Goal: Information Seeking & Learning: Learn about a topic

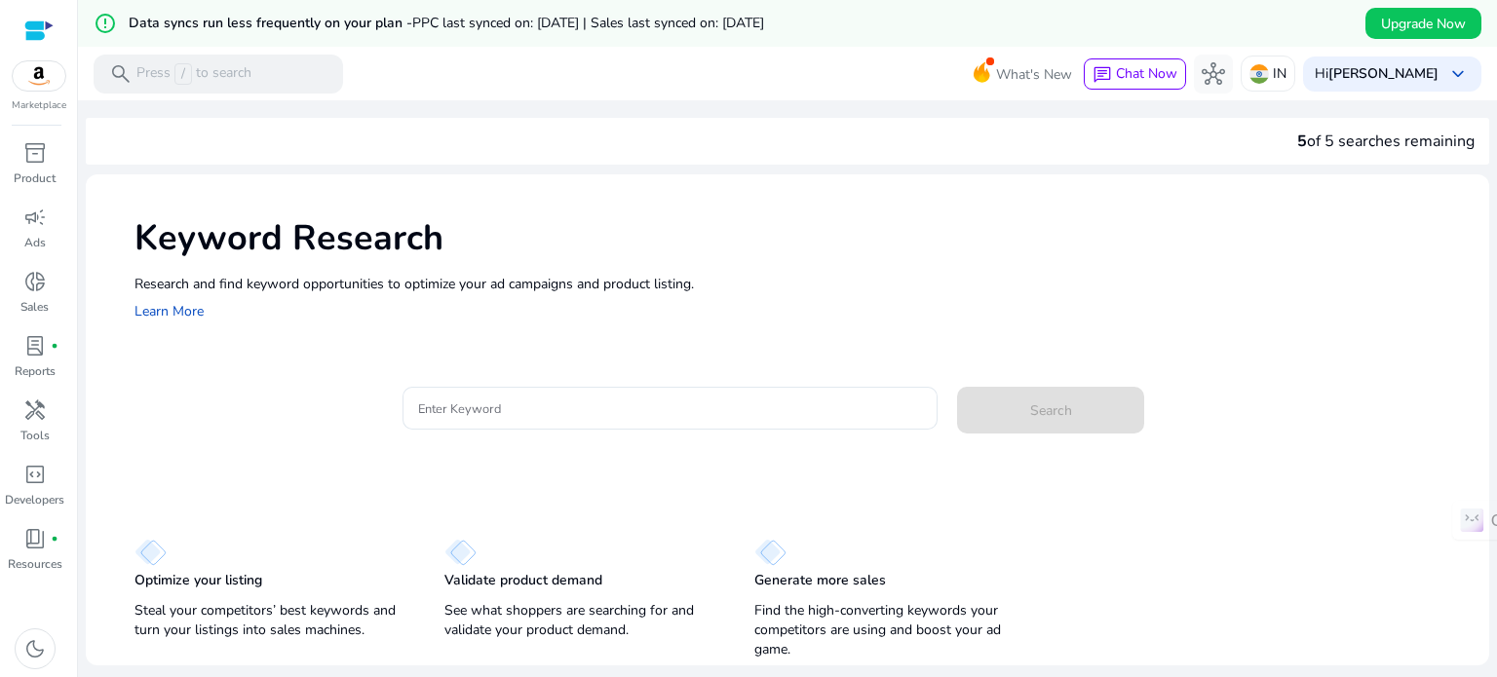
scroll to position [47, 0]
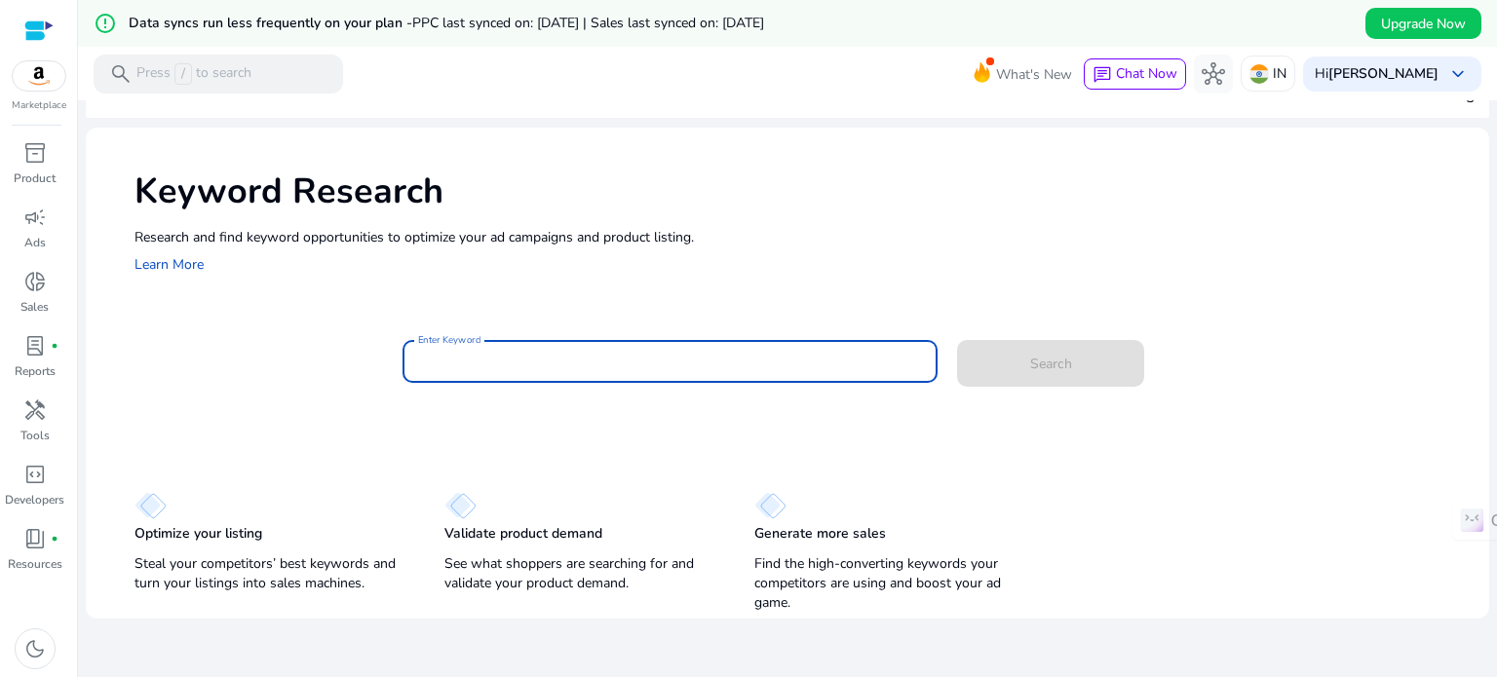
click at [505, 367] on input "Enter Keyword" at bounding box center [670, 361] width 505 height 21
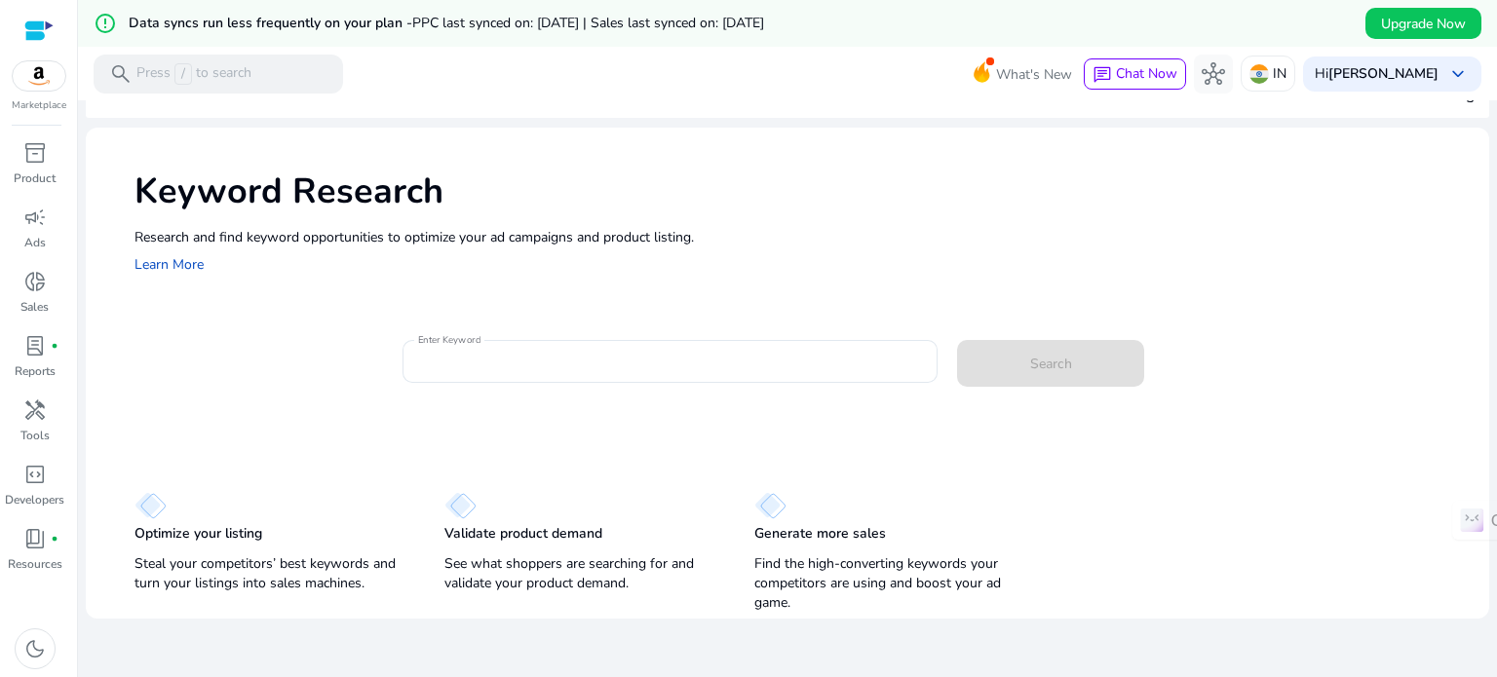
click at [572, 385] on div at bounding box center [667, 391] width 532 height 16
click at [573, 377] on div at bounding box center [670, 361] width 505 height 43
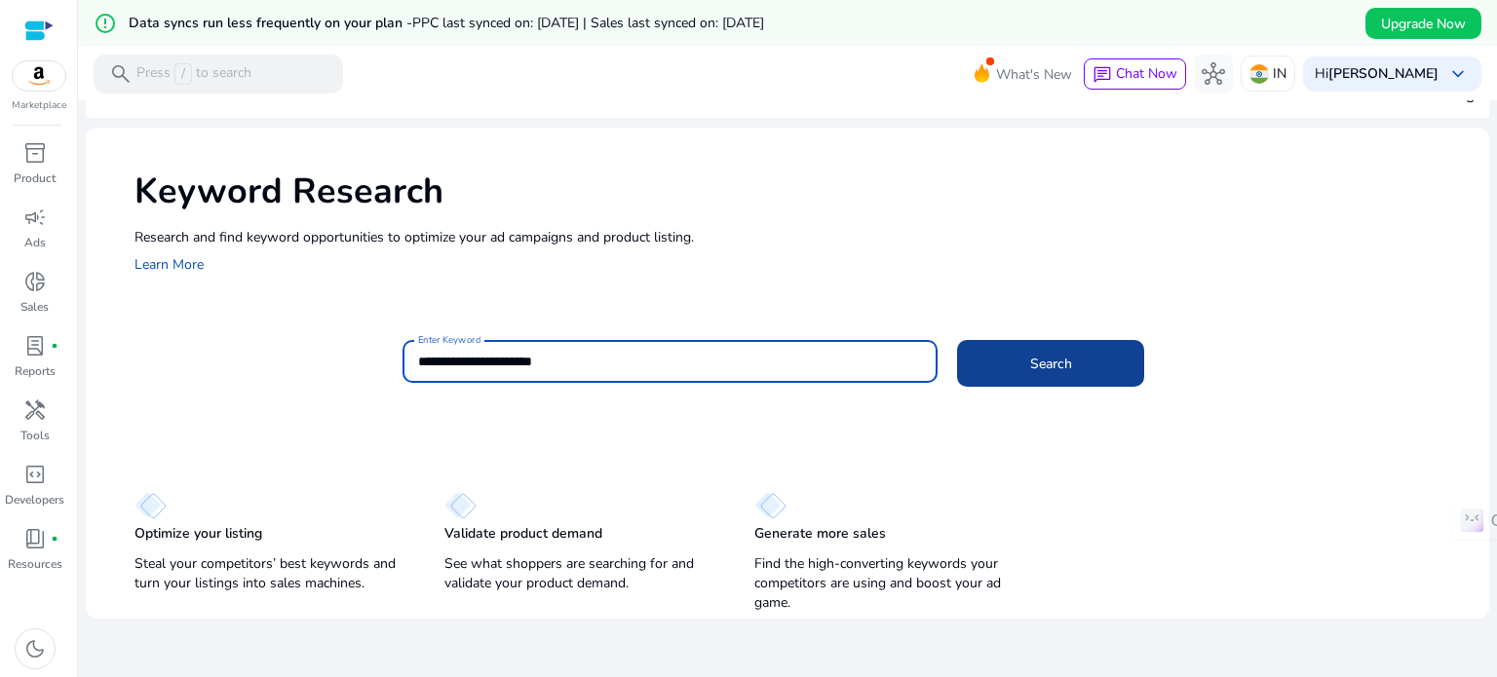
type input "**********"
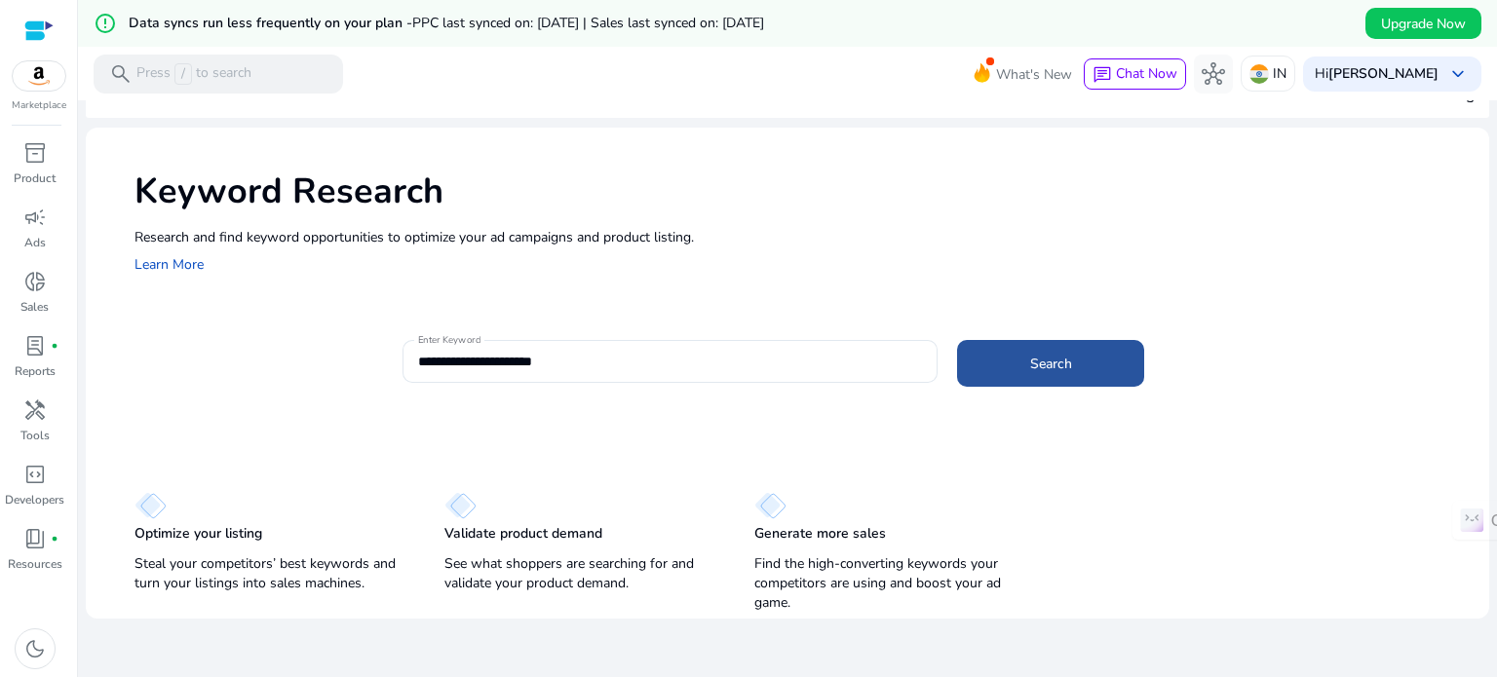
click at [1021, 379] on span at bounding box center [1050, 363] width 187 height 47
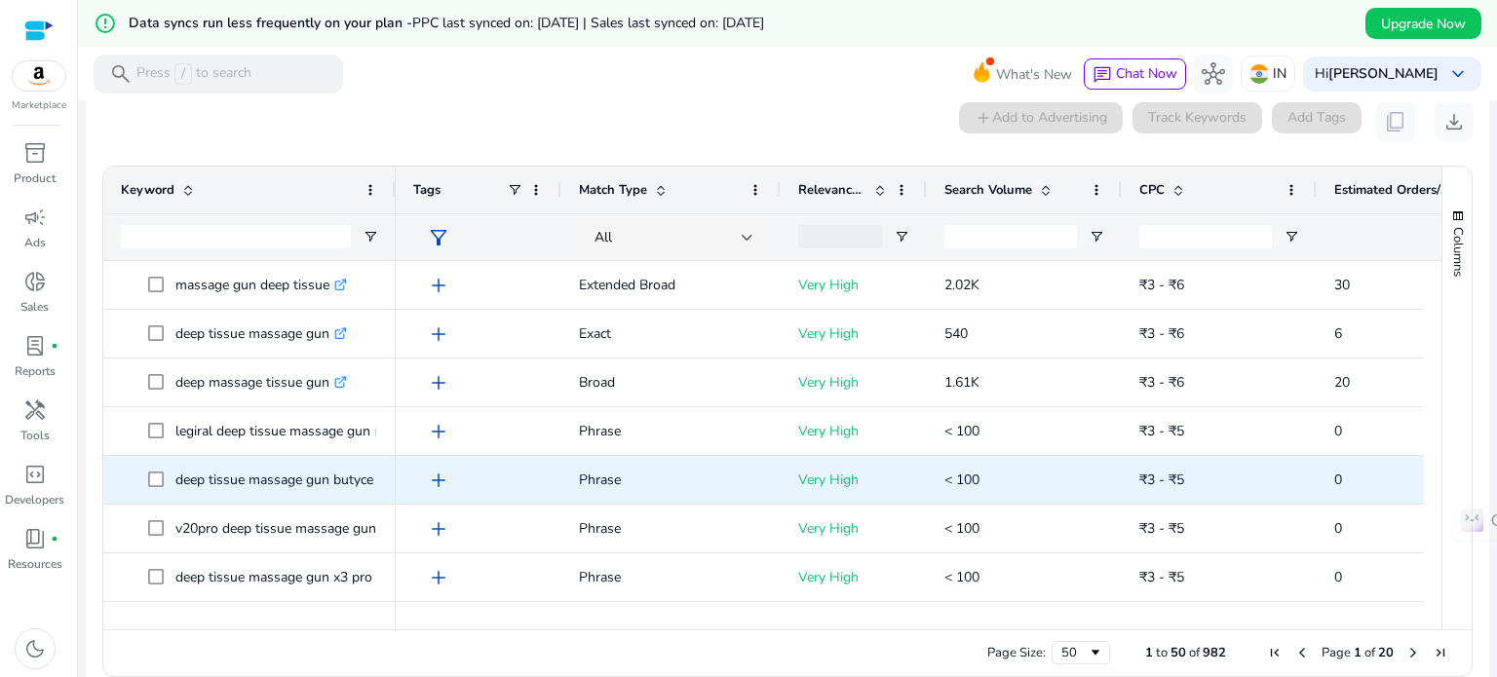
scroll to position [279, 0]
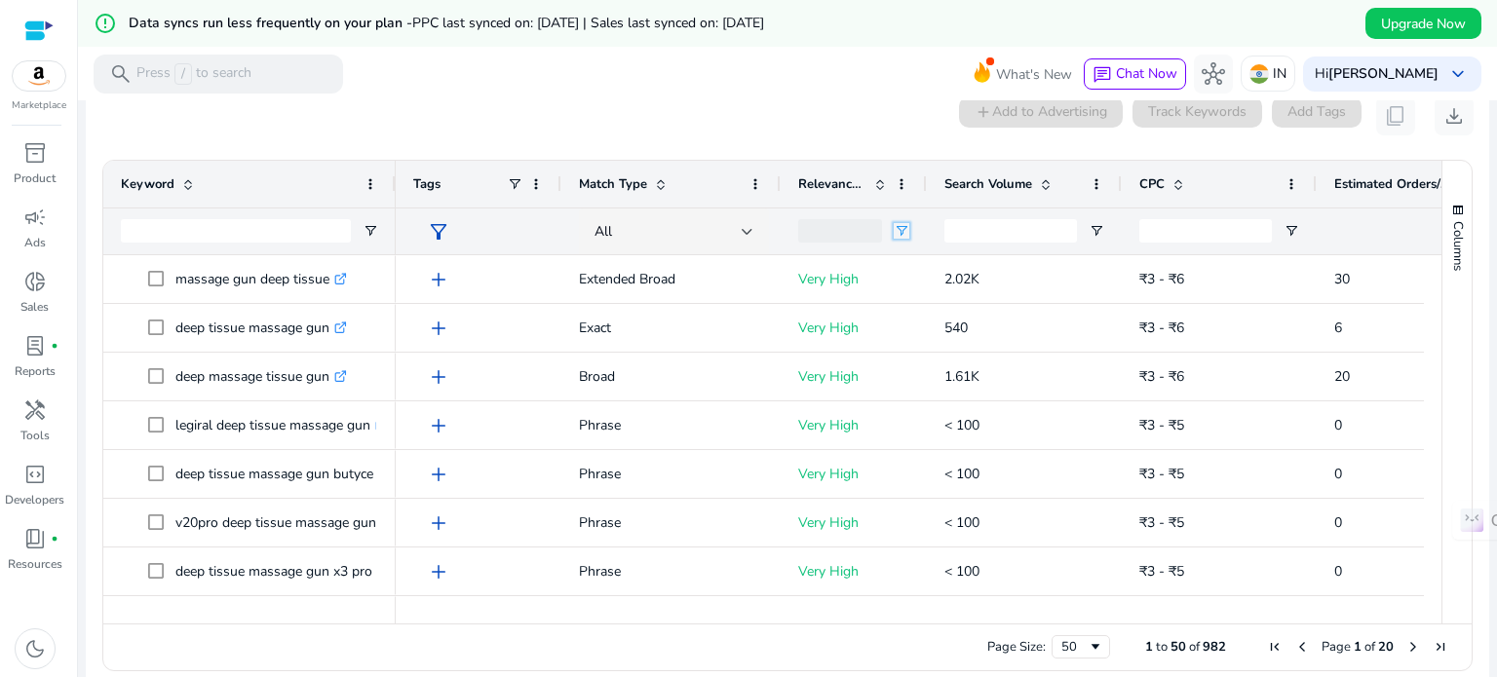
click at [896, 228] on span "Open Filter Menu" at bounding box center [902, 231] width 16 height 16
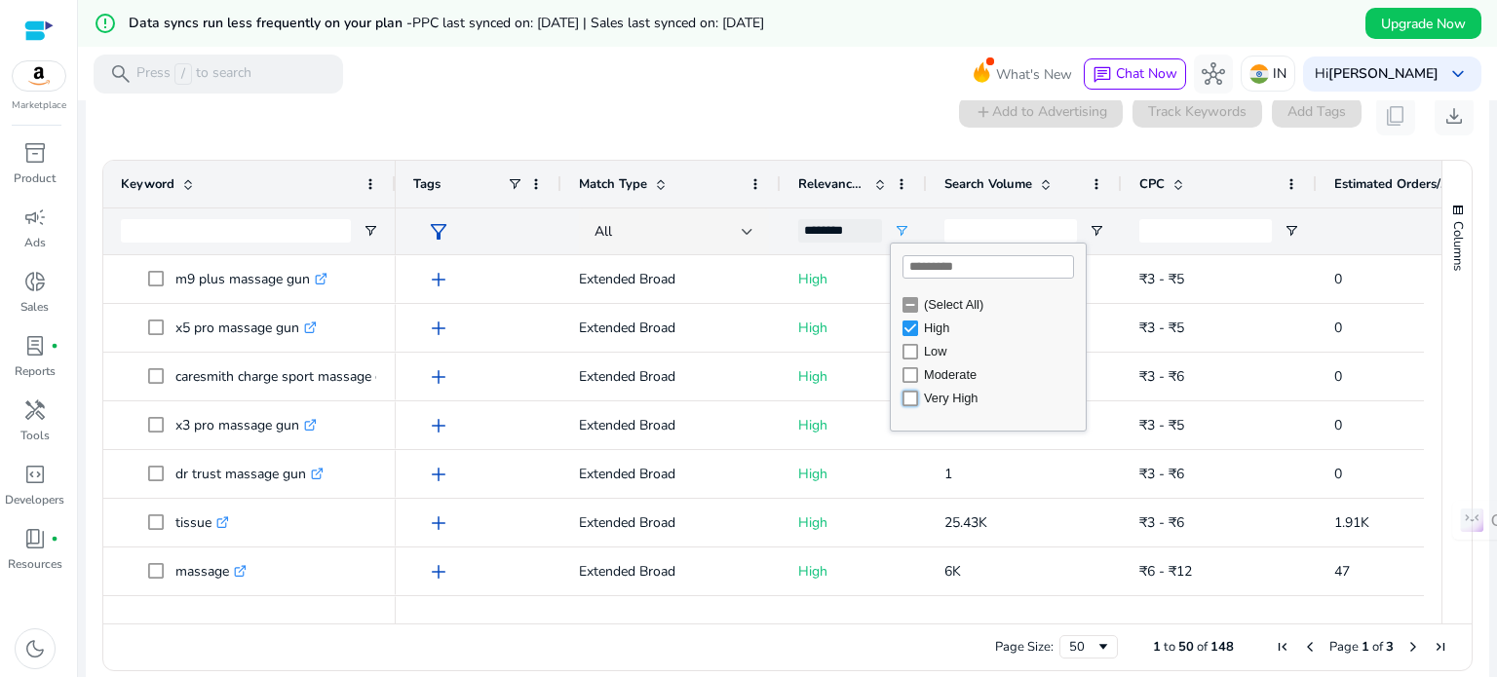
type input "**********"
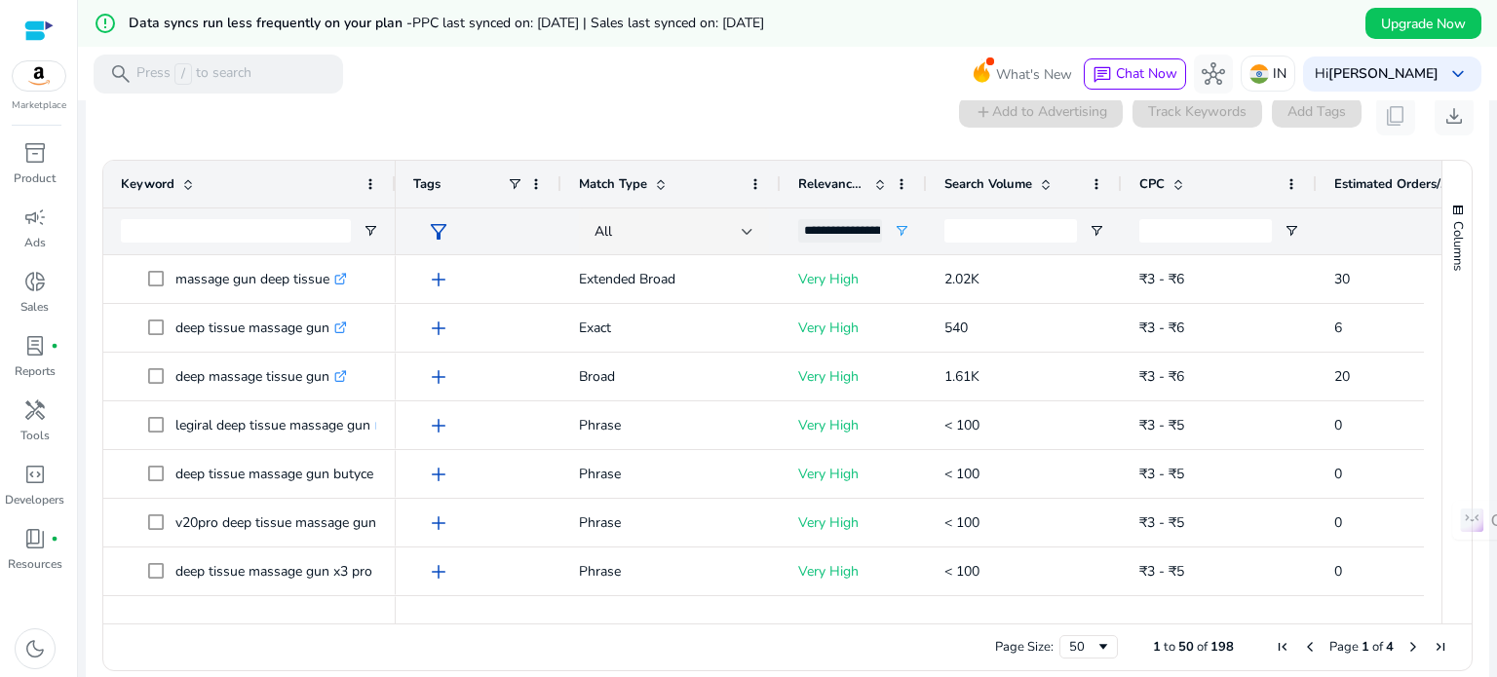
click at [1114, 252] on div at bounding box center [1024, 231] width 195 height 47
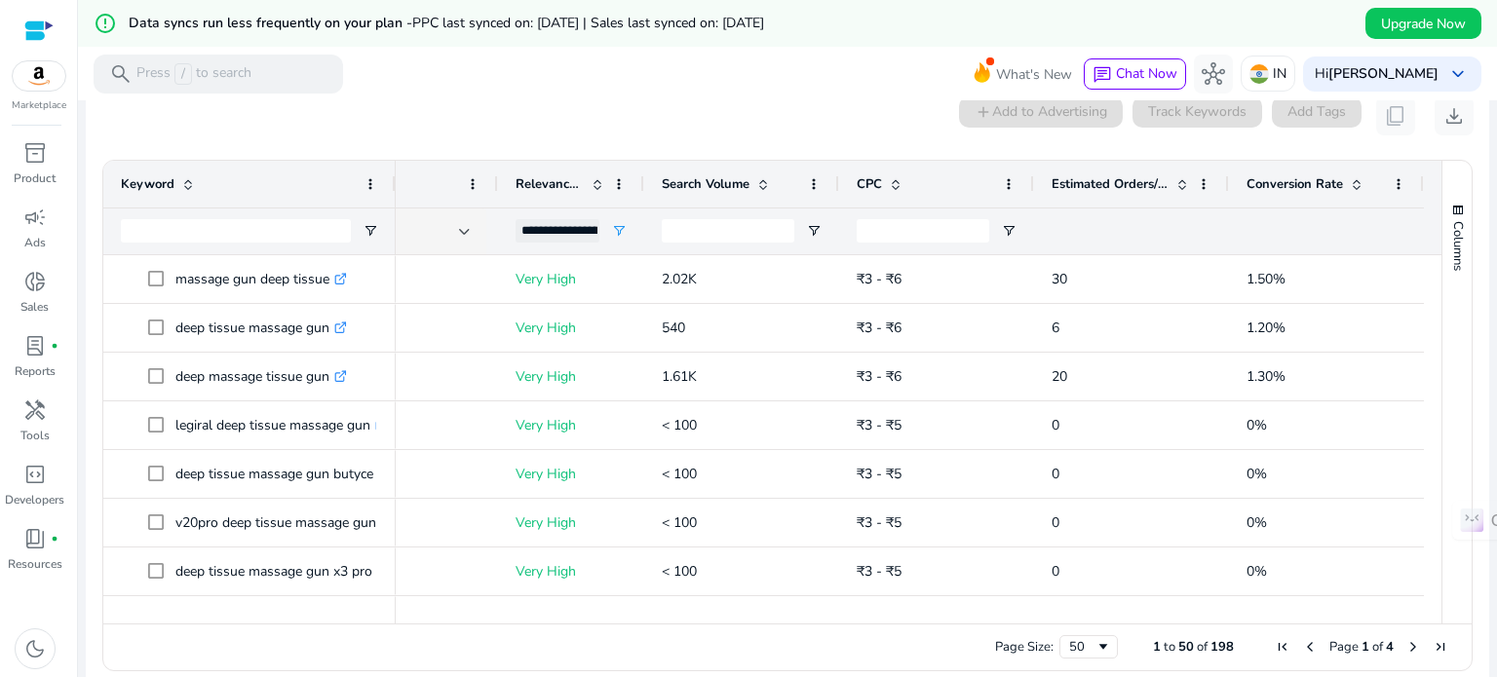
scroll to position [0, 290]
click at [1175, 179] on span at bounding box center [1183, 184] width 16 height 16
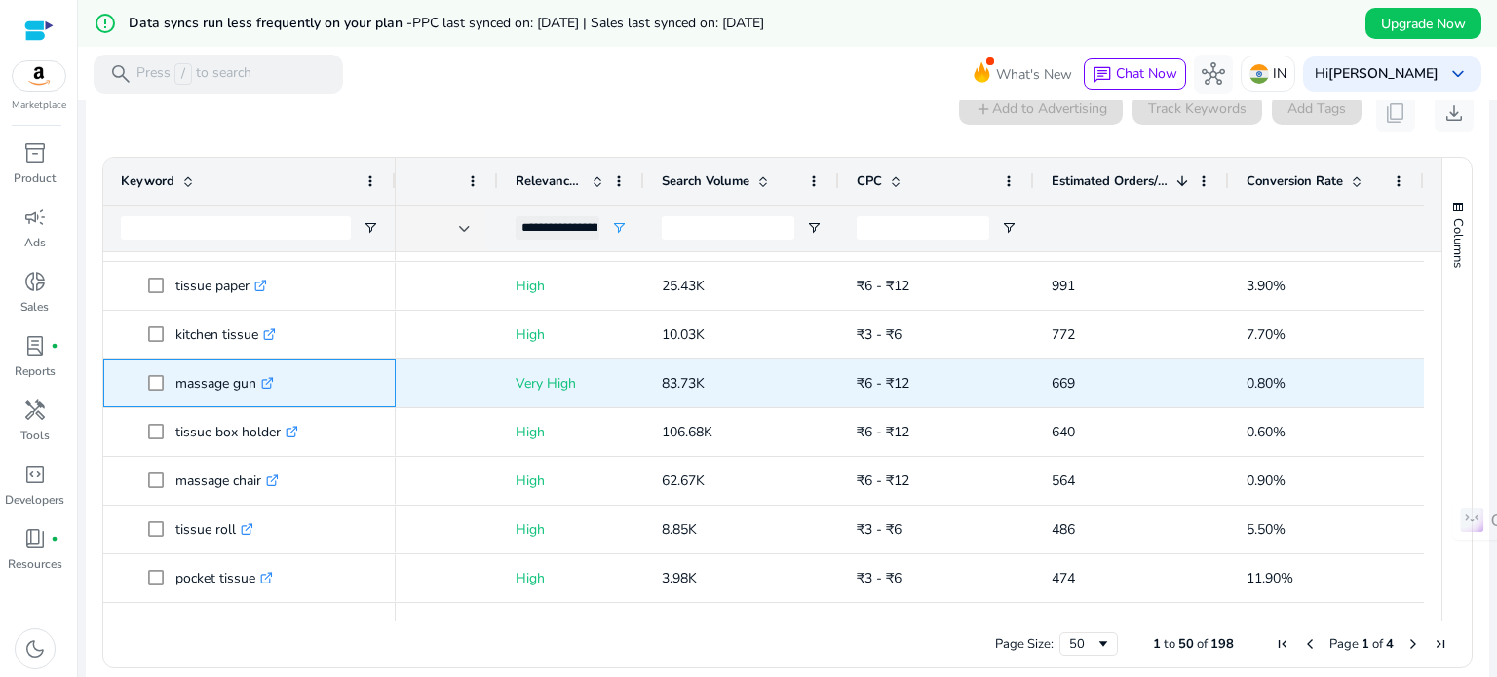
click at [272, 377] on icon ".st0{fill:#2c8af8}" at bounding box center [267, 383] width 13 height 13
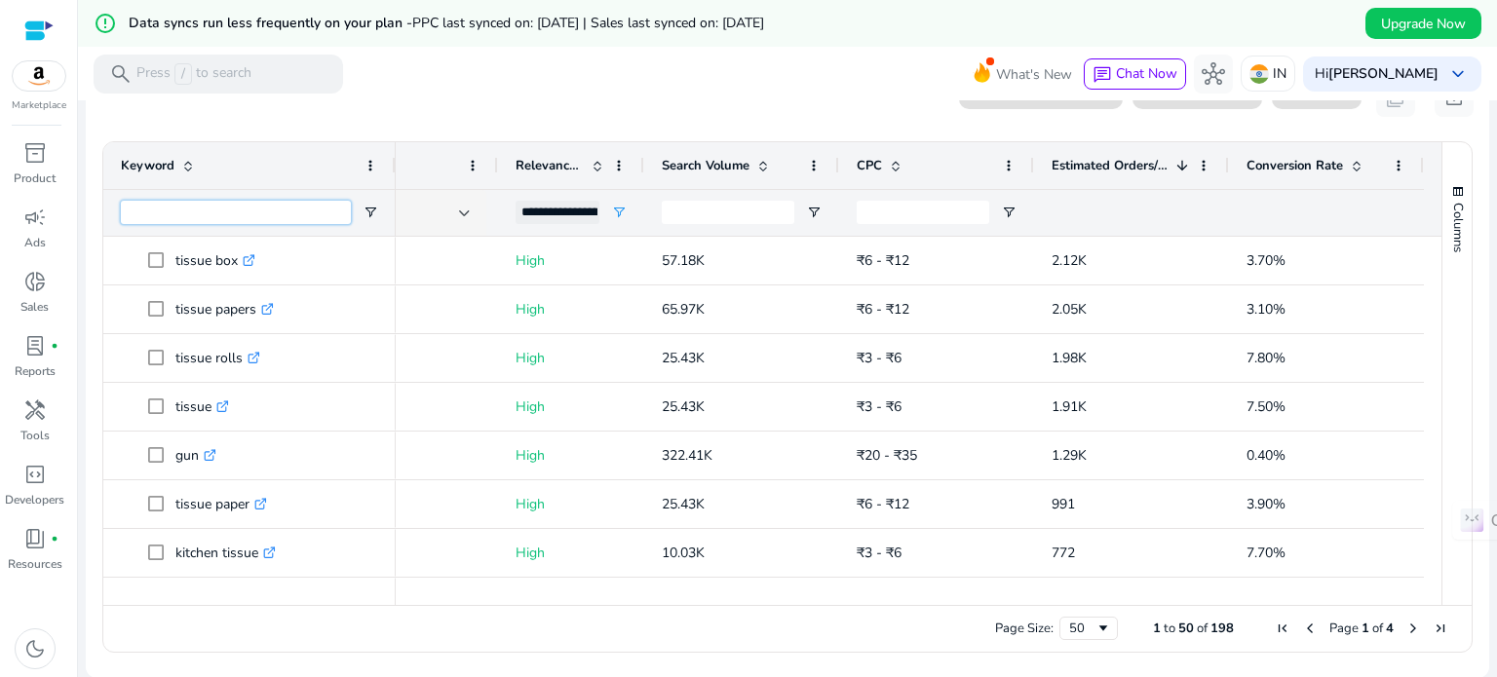
click at [223, 213] on input "Keyword Filter Input" at bounding box center [236, 212] width 230 height 23
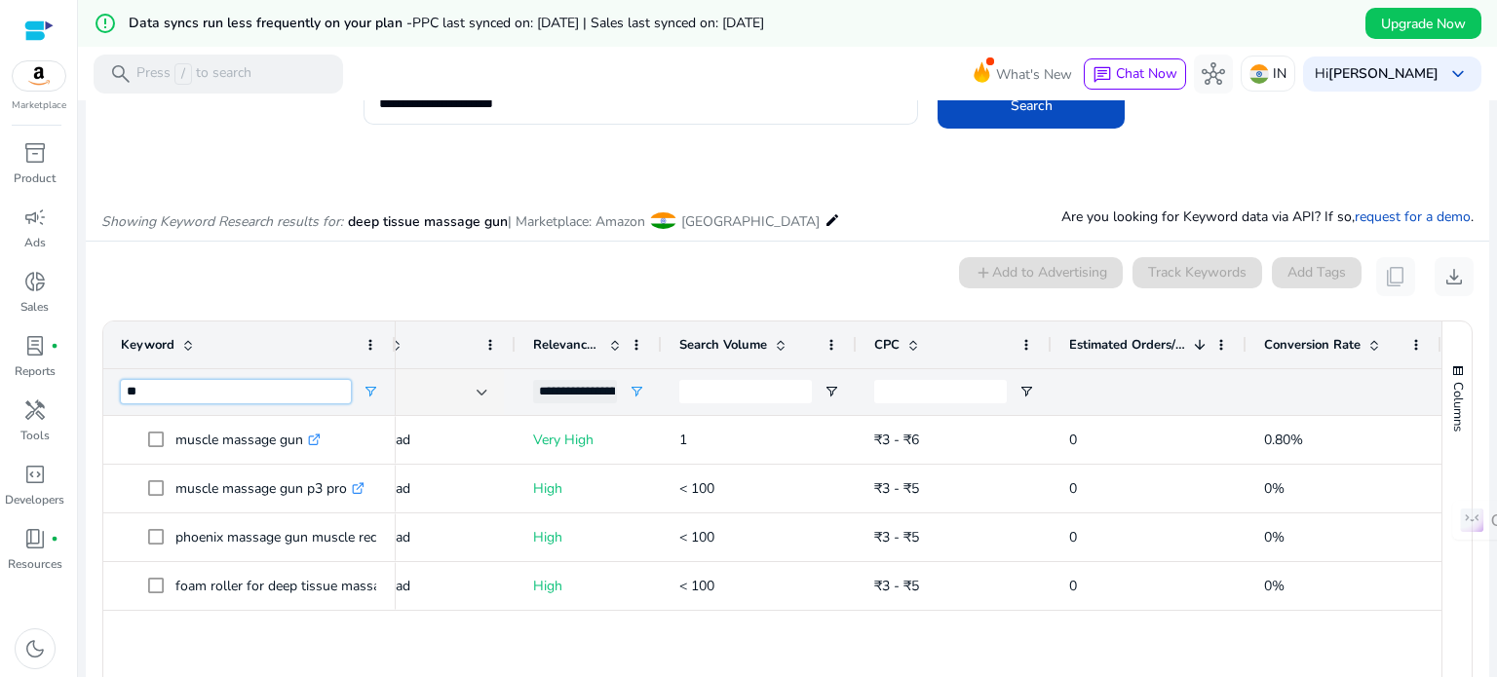
type input "*"
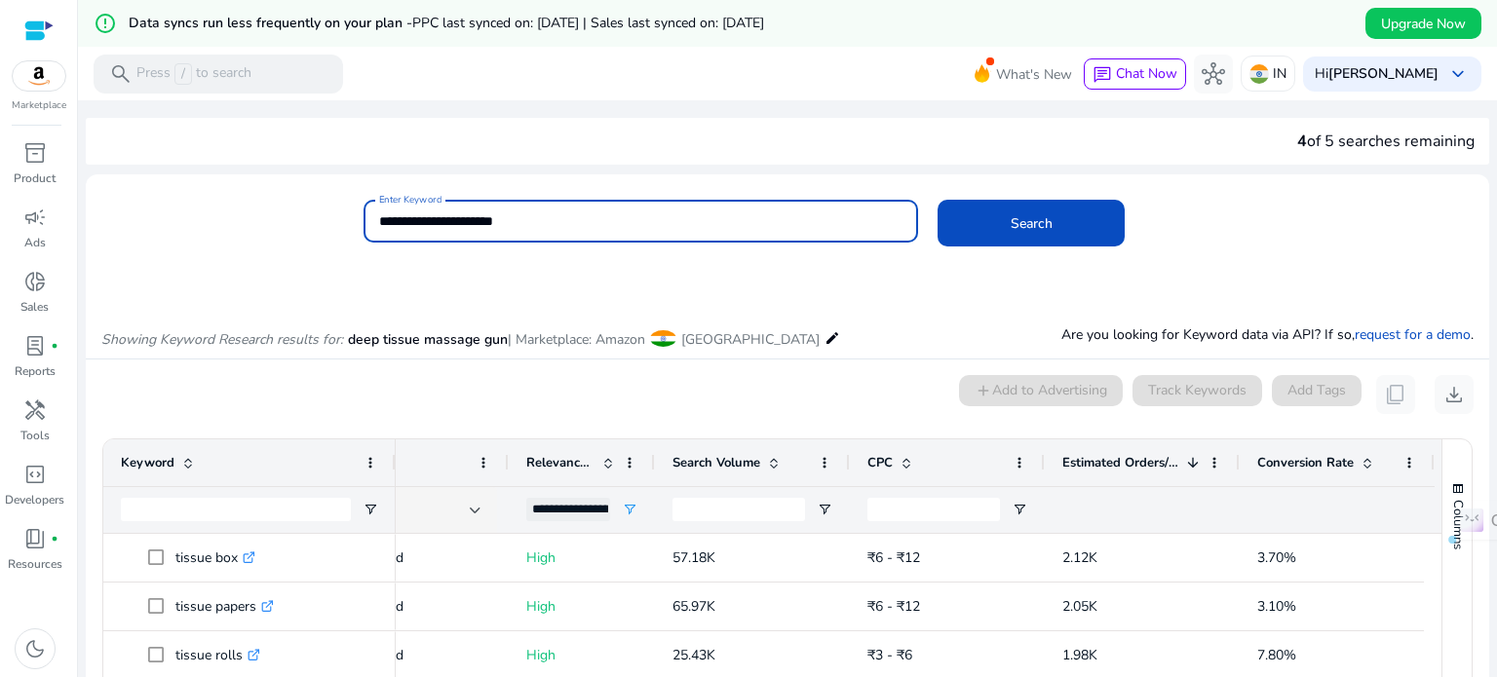
drag, startPoint x: 452, startPoint y: 225, endPoint x: 317, endPoint y: 224, distance: 135.5
click at [317, 224] on div "**********" at bounding box center [780, 231] width 1388 height 63
click at [483, 224] on input "**********" at bounding box center [641, 221] width 524 height 21
type input "**********"
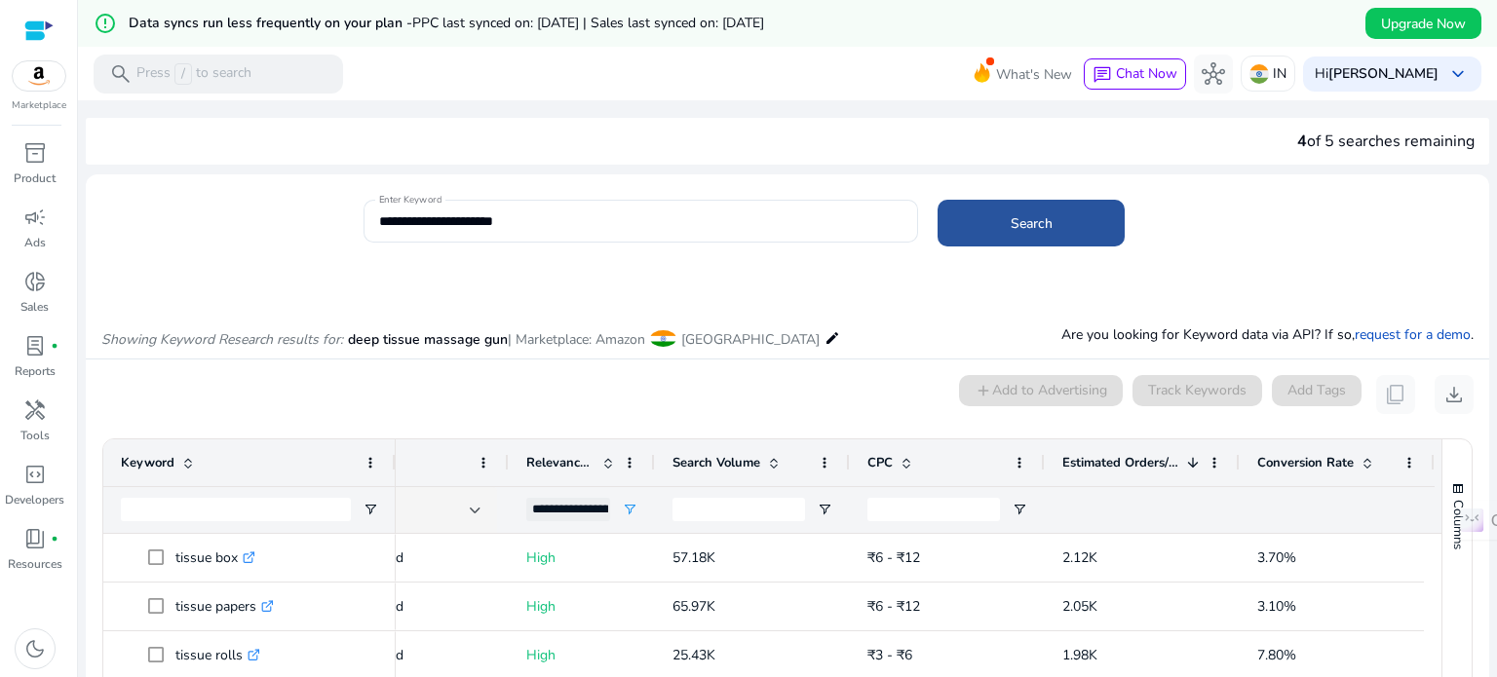
click at [998, 229] on span at bounding box center [1031, 223] width 187 height 47
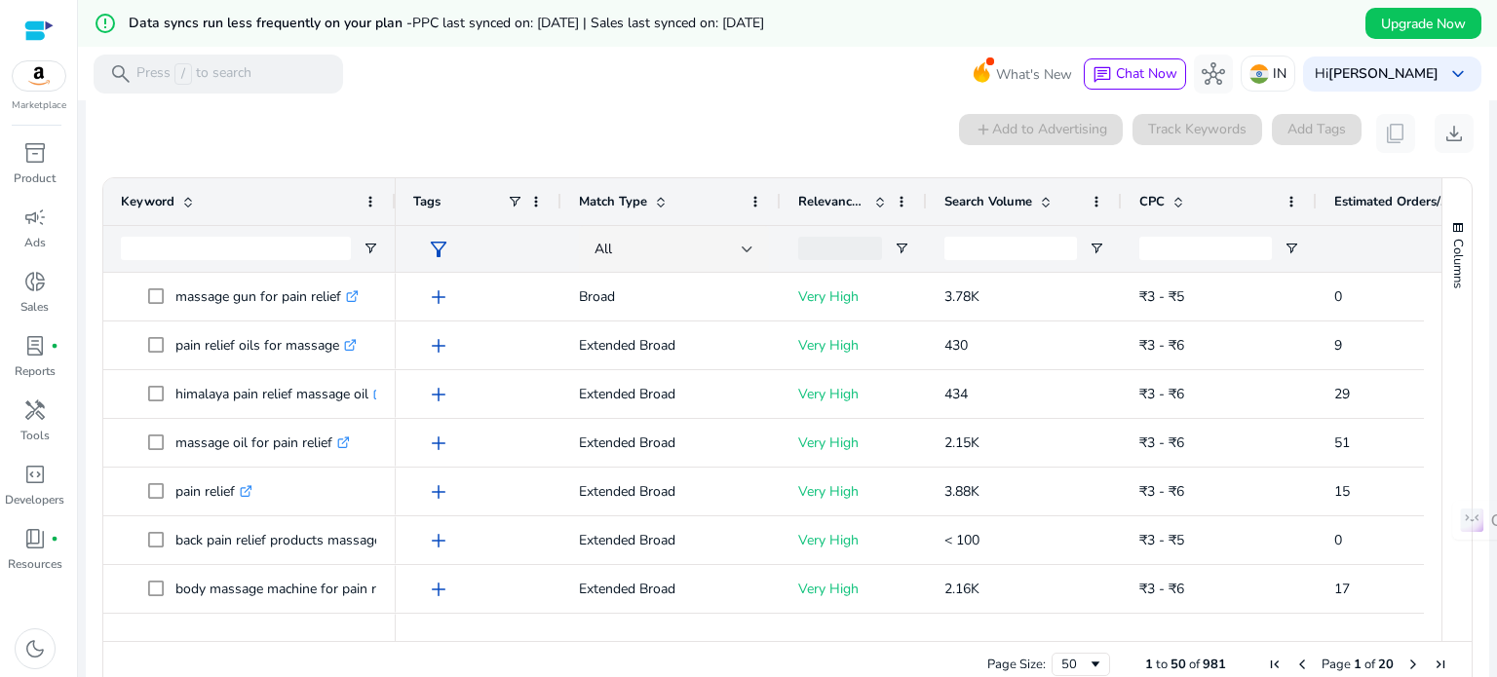
scroll to position [279, 0]
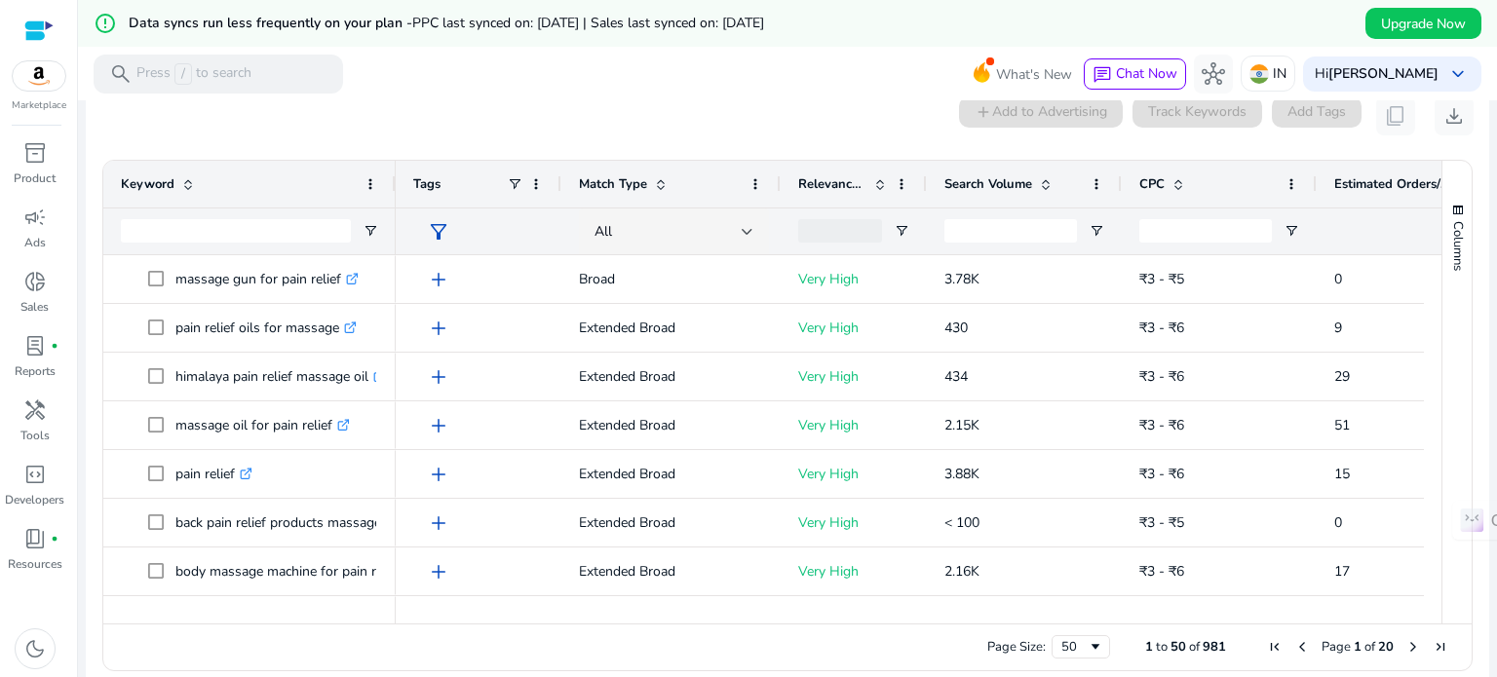
click at [878, 185] on span at bounding box center [880, 184] width 16 height 16
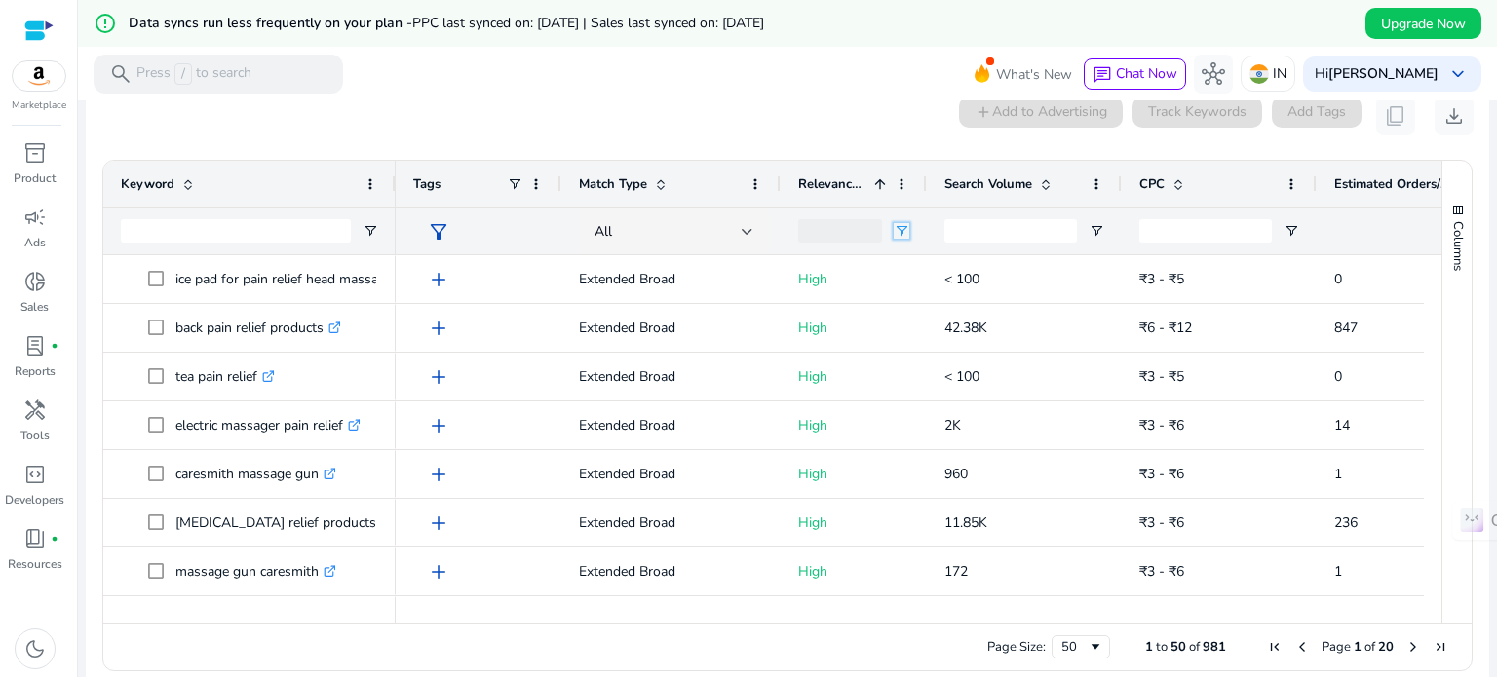
click at [899, 235] on span "Open Filter Menu" at bounding box center [902, 231] width 16 height 16
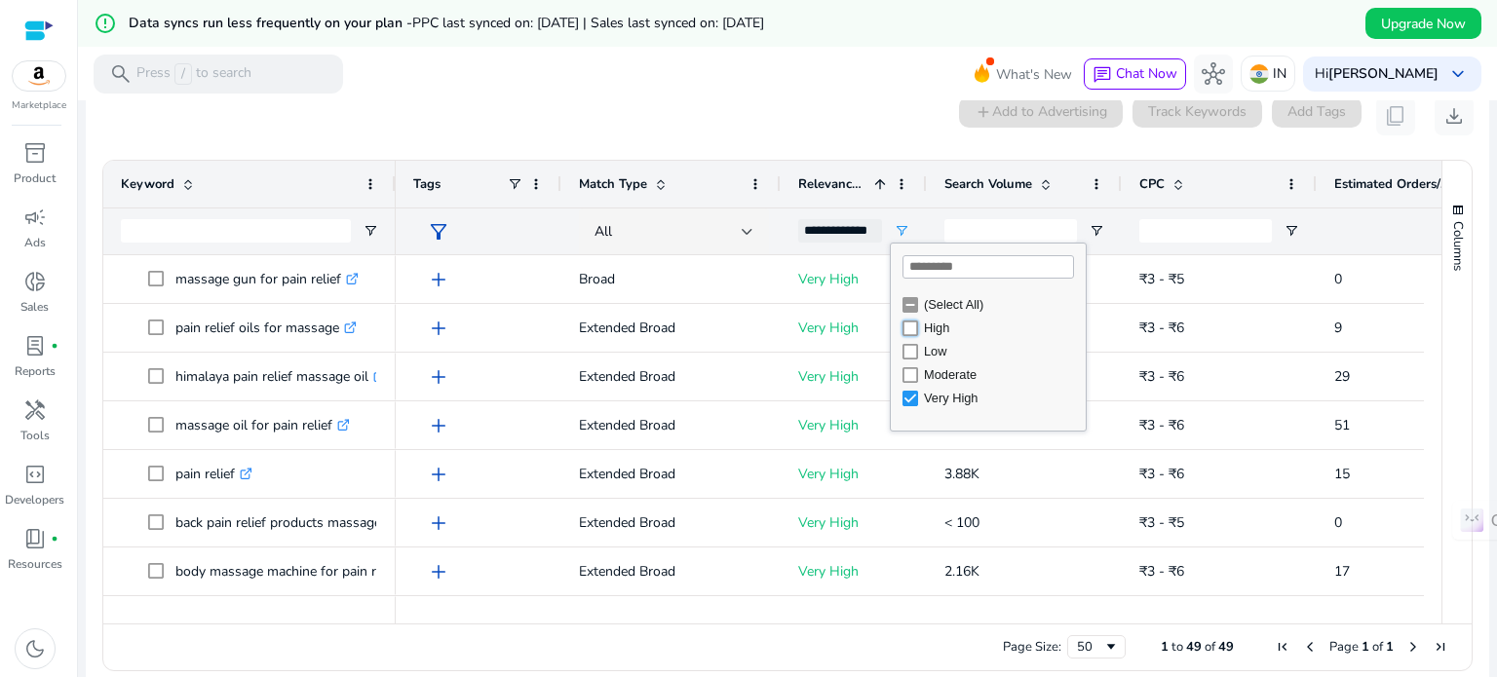
type input "**********"
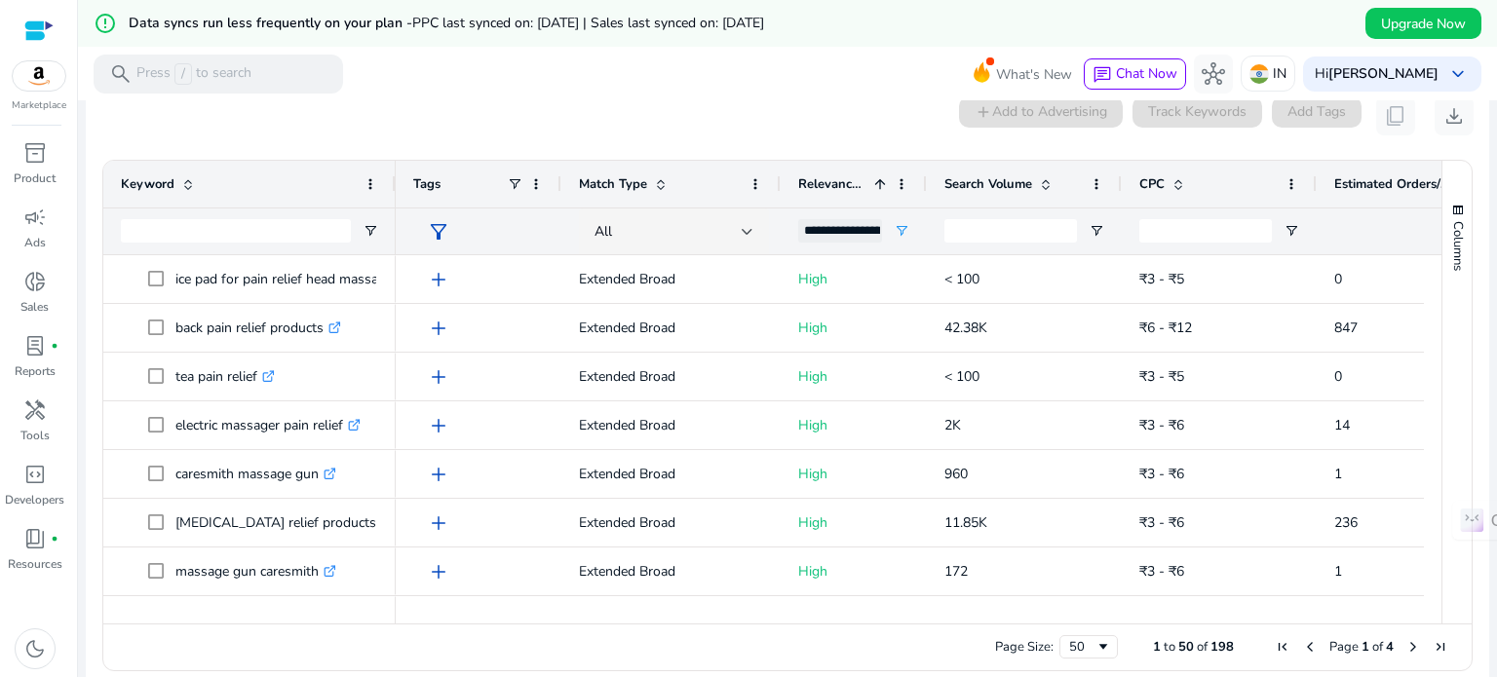
click at [882, 188] on span at bounding box center [880, 184] width 16 height 16
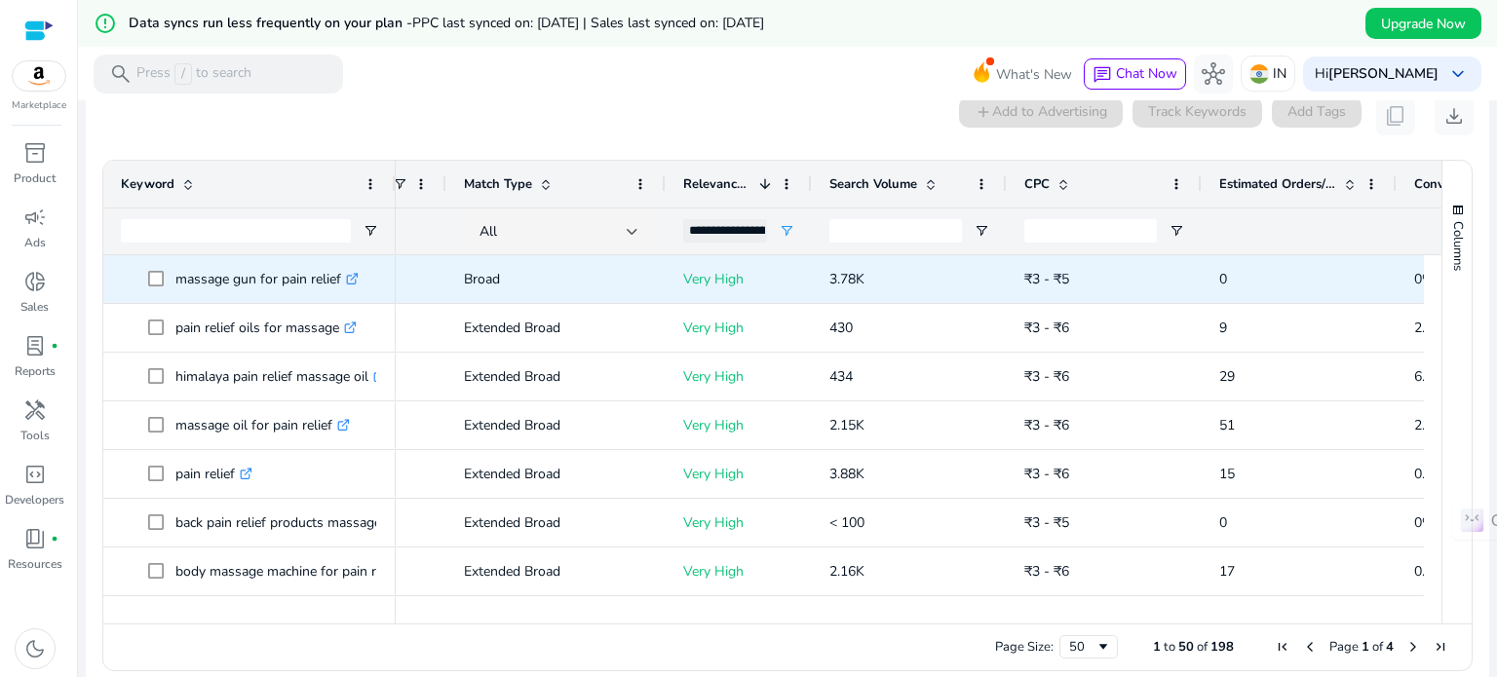
scroll to position [0, 131]
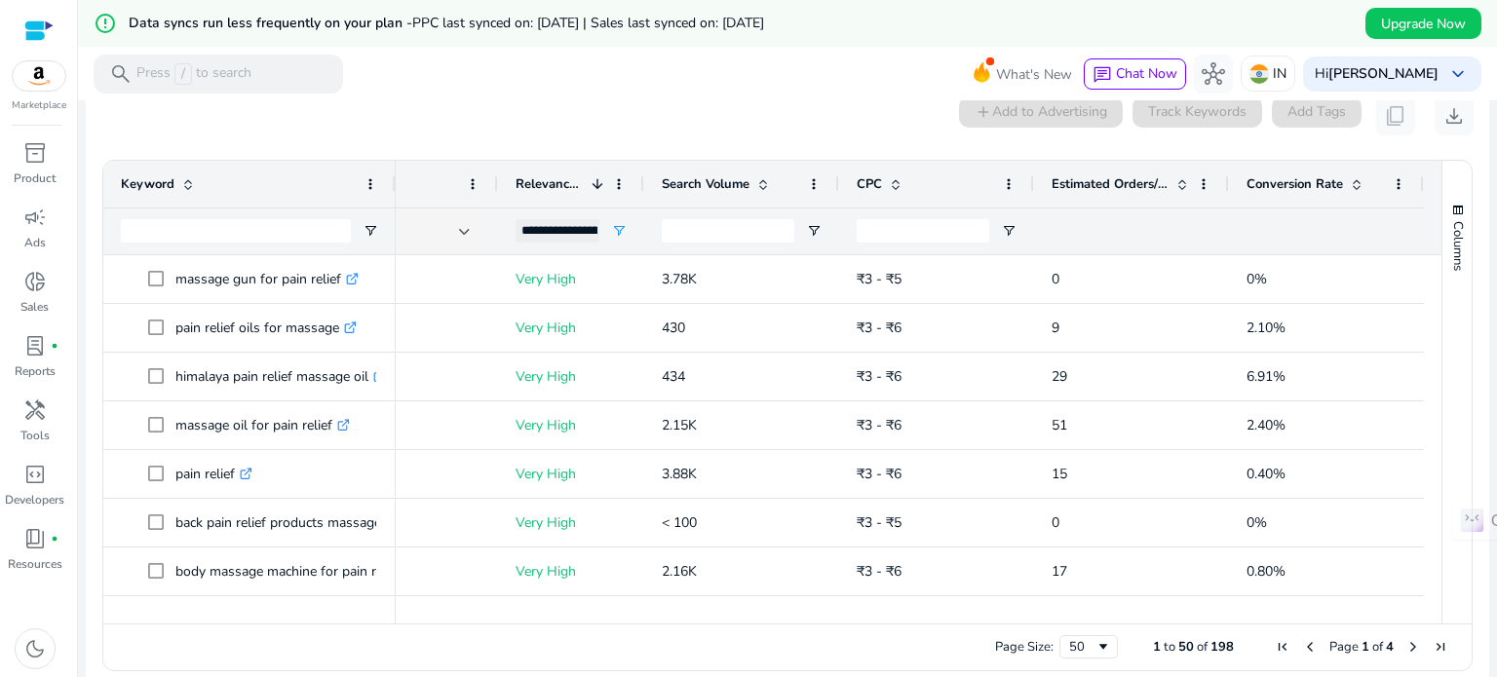
click at [1181, 181] on span at bounding box center [1183, 184] width 16 height 16
click at [1175, 182] on span at bounding box center [1183, 184] width 16 height 16
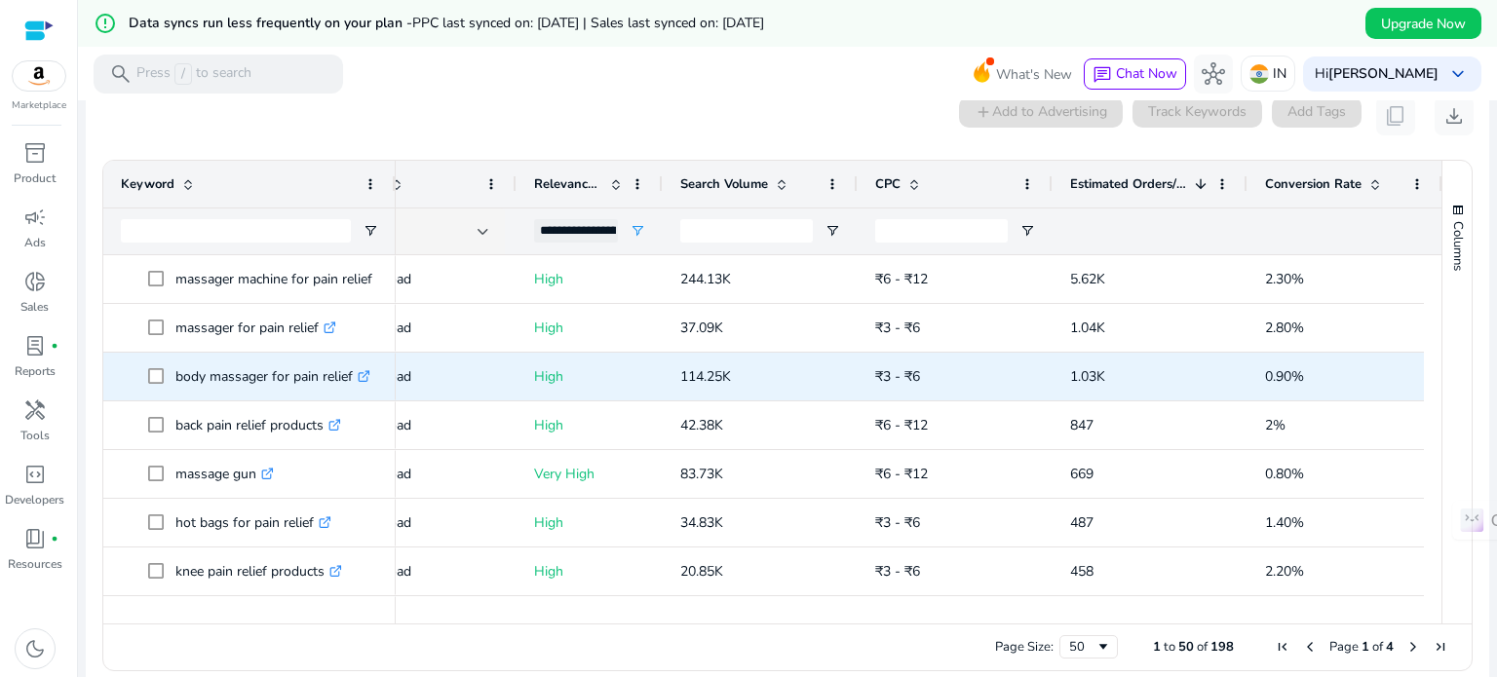
scroll to position [0, 0]
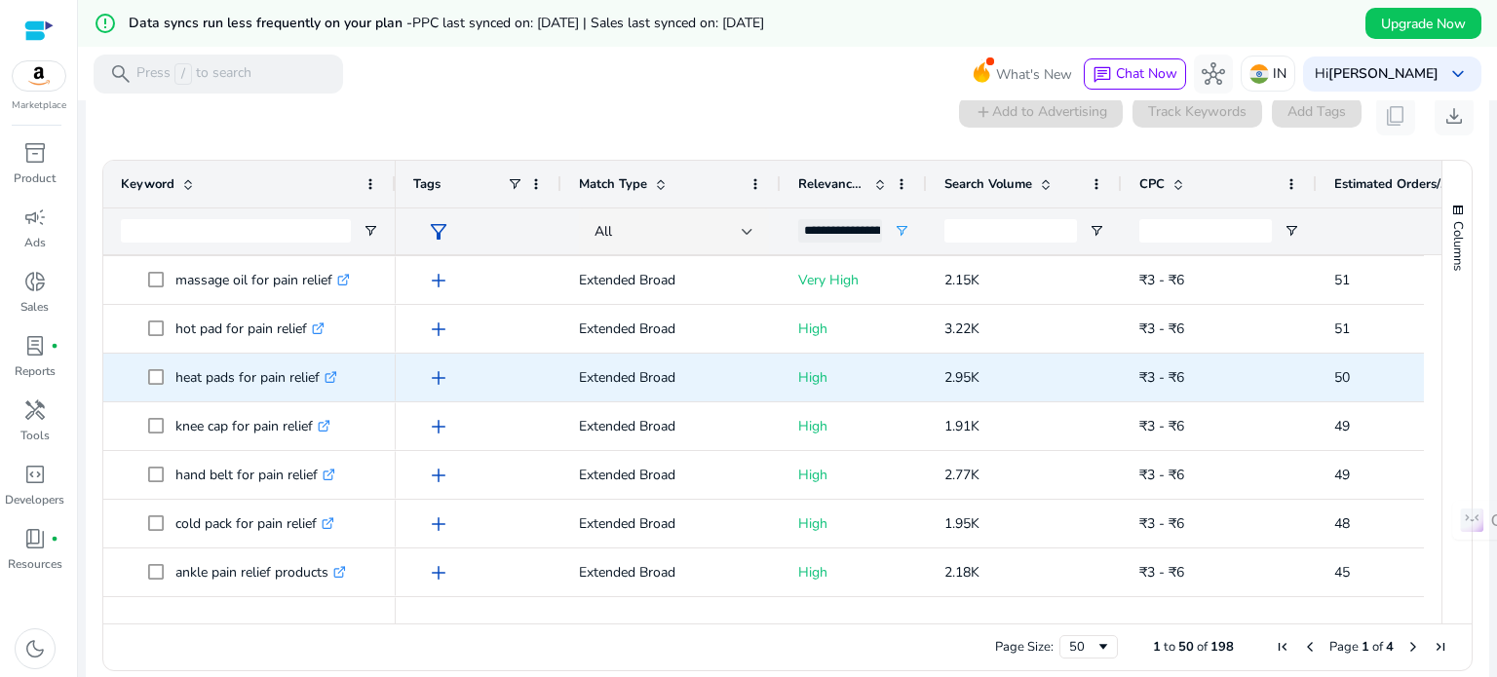
scroll to position [1919, 0]
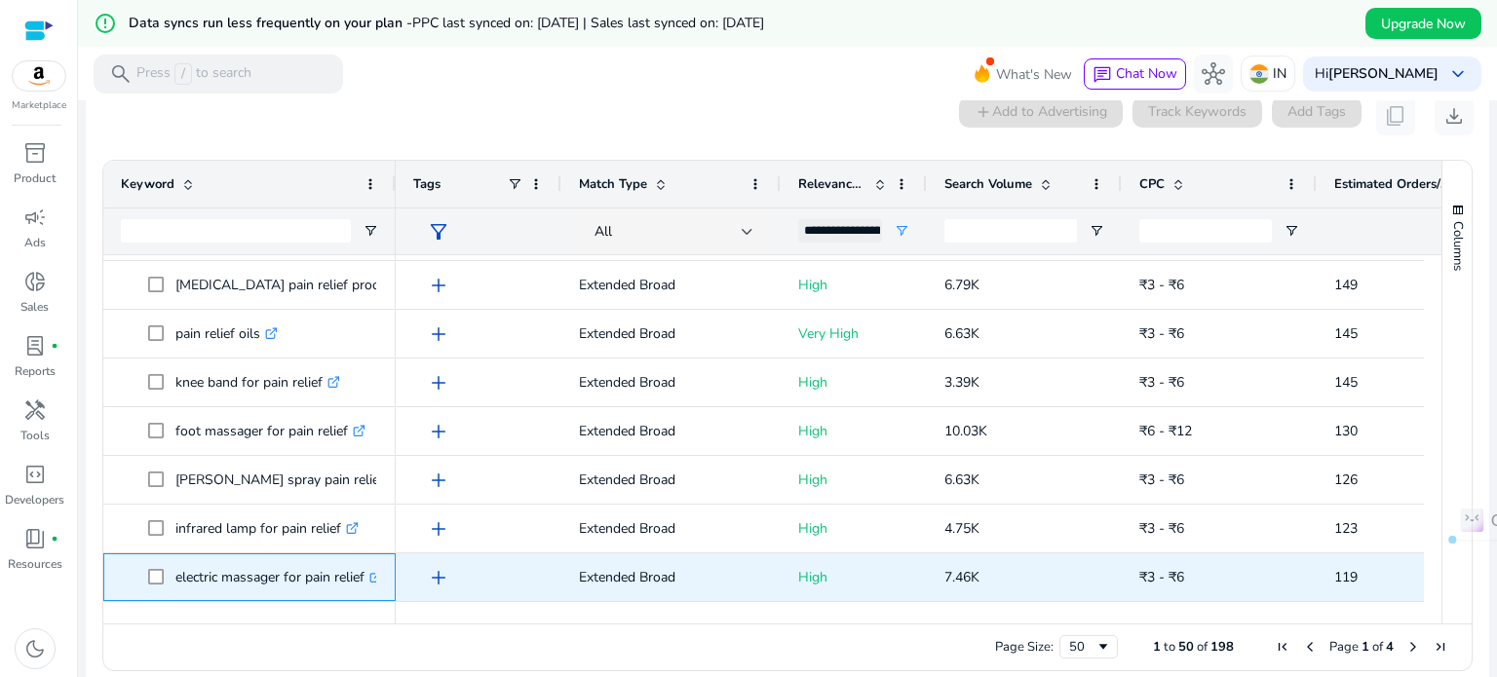
drag, startPoint x: 172, startPoint y: 578, endPoint x: 370, endPoint y: 569, distance: 199.1
click at [370, 569] on span "electric massager for pain relief .st0{fill:#2c8af8}" at bounding box center [263, 578] width 230 height 40
copy span "electric massager for pain relief"
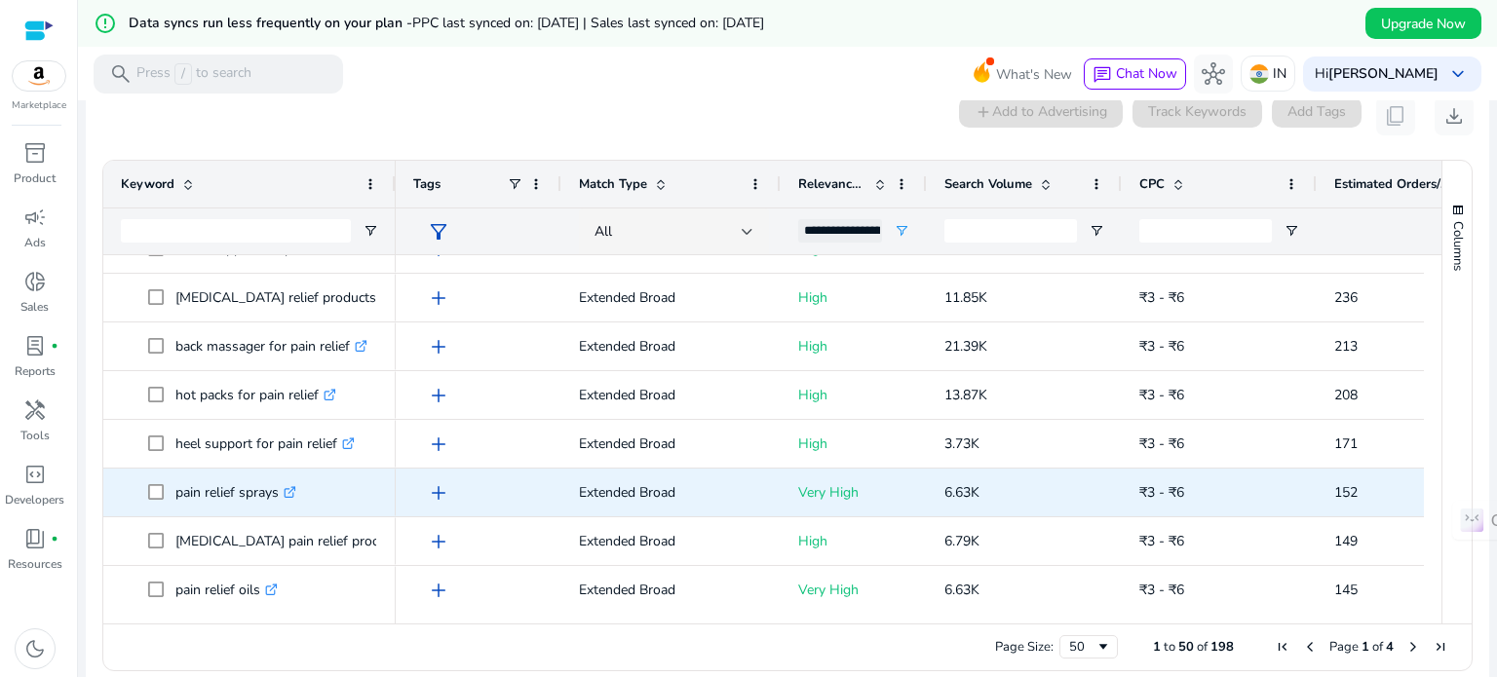
scroll to position [369, 0]
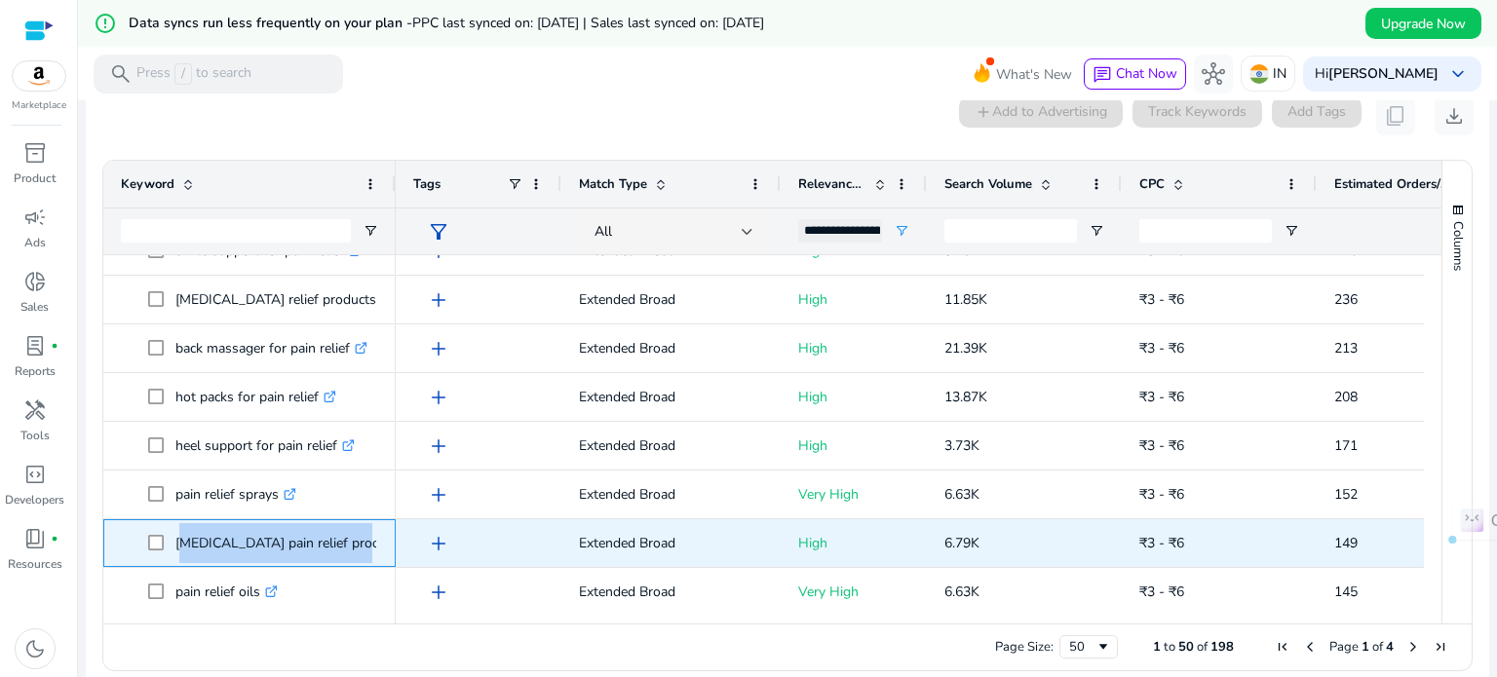
drag, startPoint x: 177, startPoint y: 541, endPoint x: 341, endPoint y: 542, distance: 163.8
click at [341, 542] on p "[MEDICAL_DATA] pain relief products .st0{fill:#2c8af8}" at bounding box center [299, 543] width 248 height 40
copy p "[MEDICAL_DATA] pain relief products"
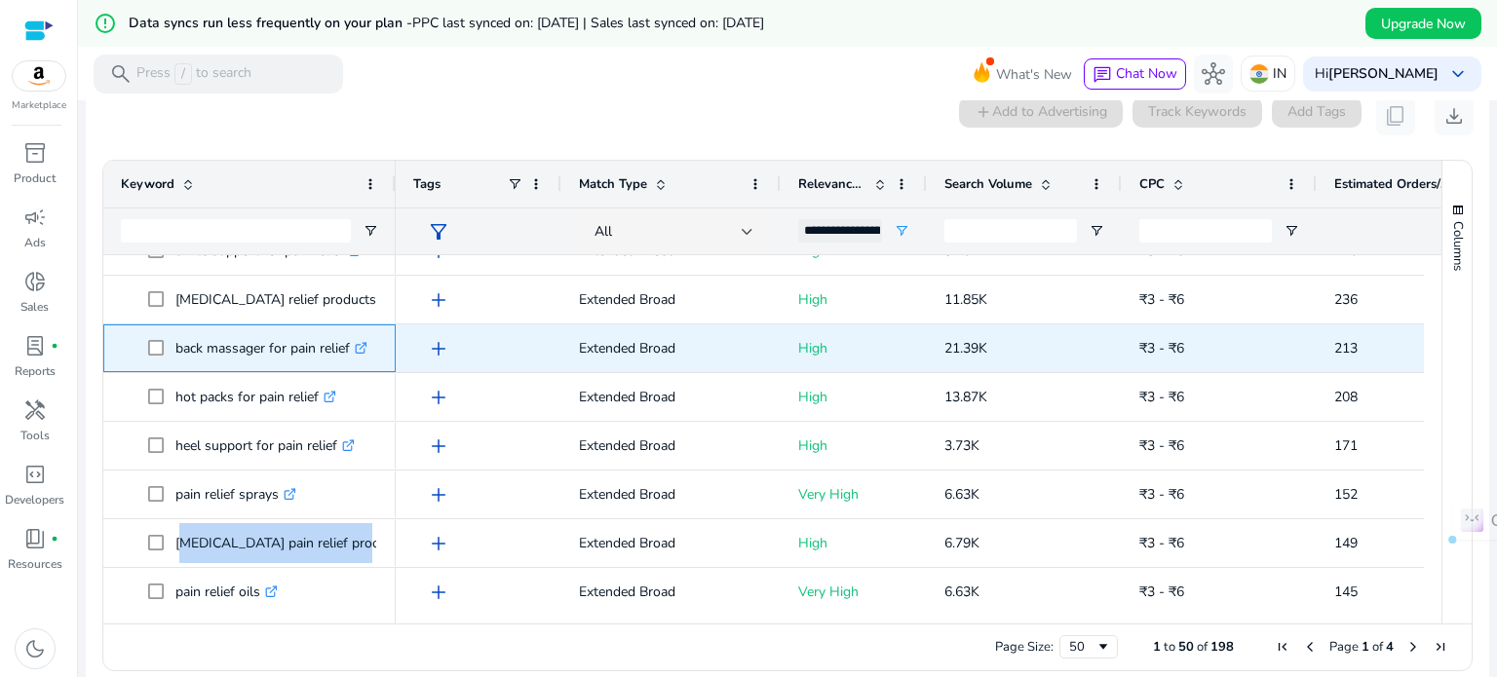
drag, startPoint x: 175, startPoint y: 346, endPoint x: 355, endPoint y: 349, distance: 179.4
click at [355, 349] on p "back massager for pain relief .st0{fill:#2c8af8}" at bounding box center [271, 349] width 192 height 40
copy p "back massager for pain relief"
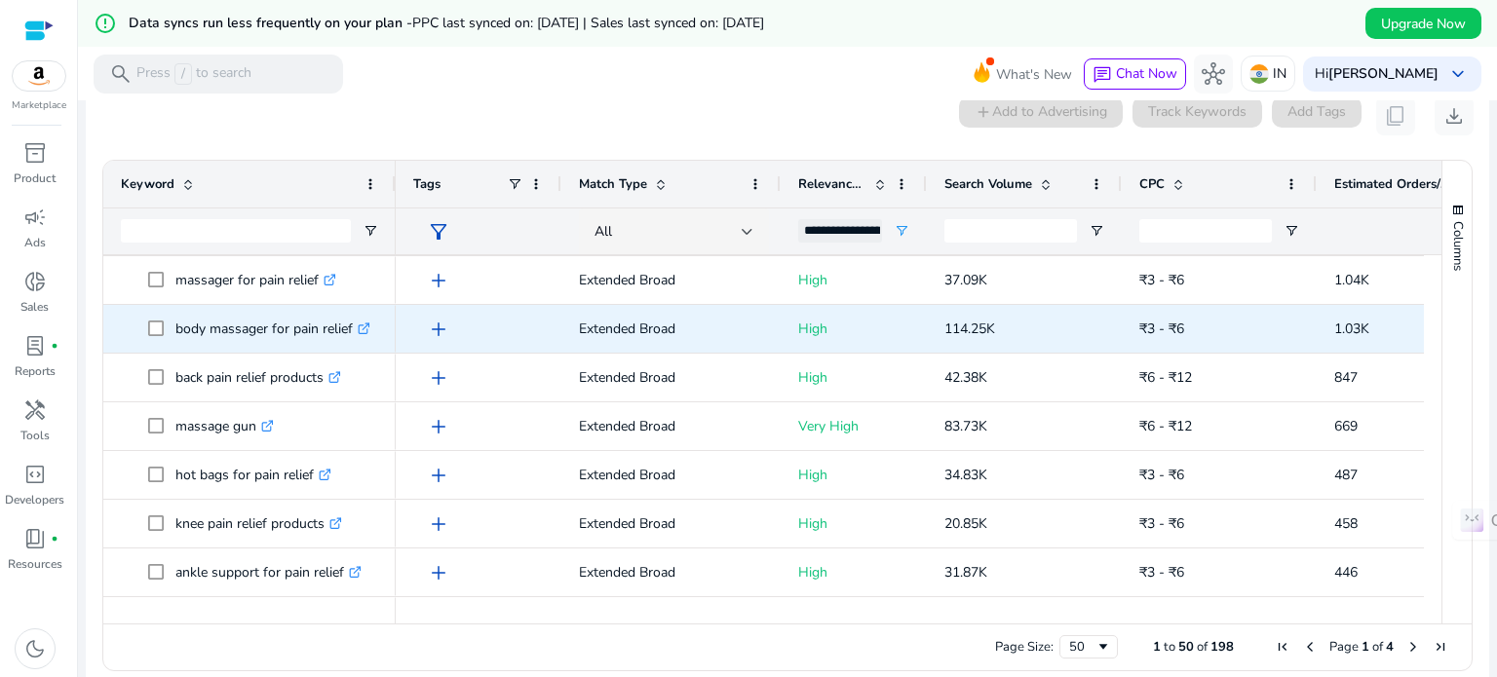
scroll to position [37, 0]
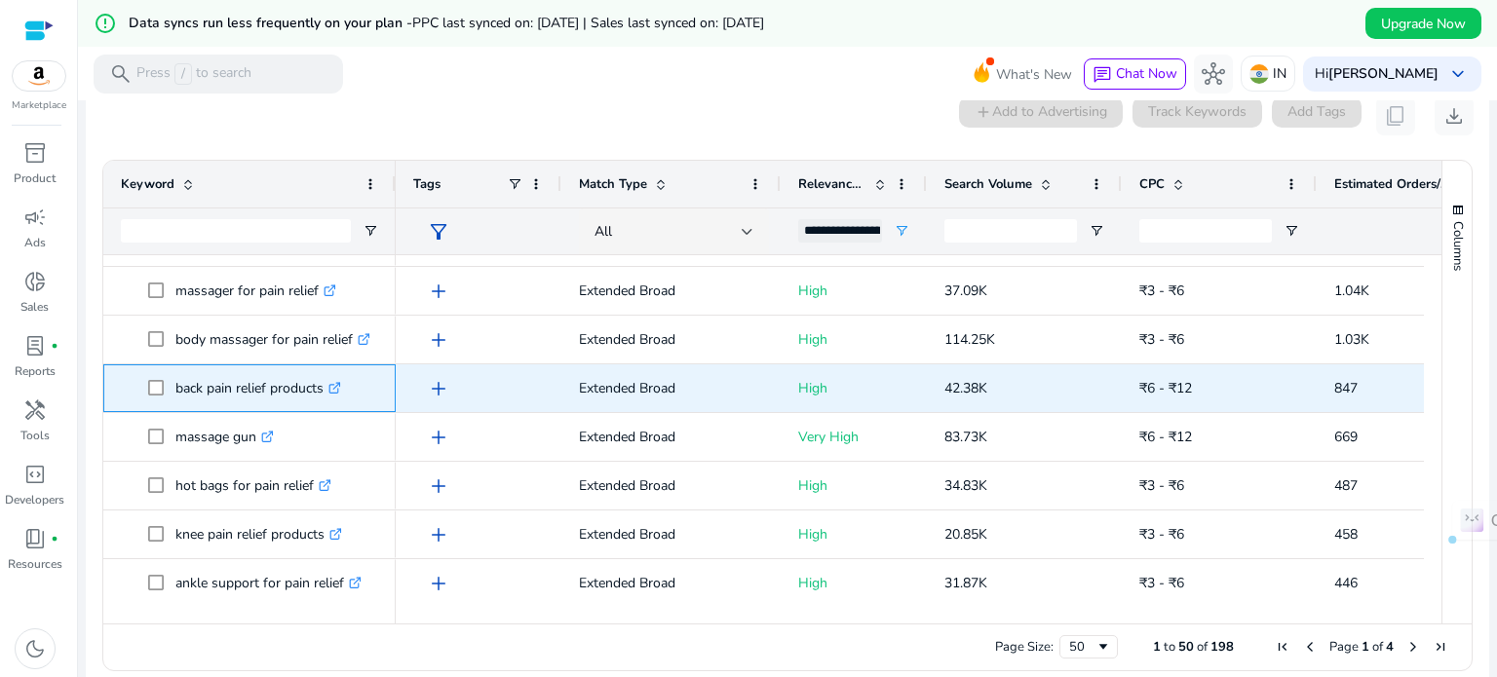
drag, startPoint x: 174, startPoint y: 384, endPoint x: 328, endPoint y: 379, distance: 153.1
click at [328, 379] on p "back pain relief products .st0{fill:#2c8af8}" at bounding box center [258, 388] width 166 height 40
copy p "back pain relief products"
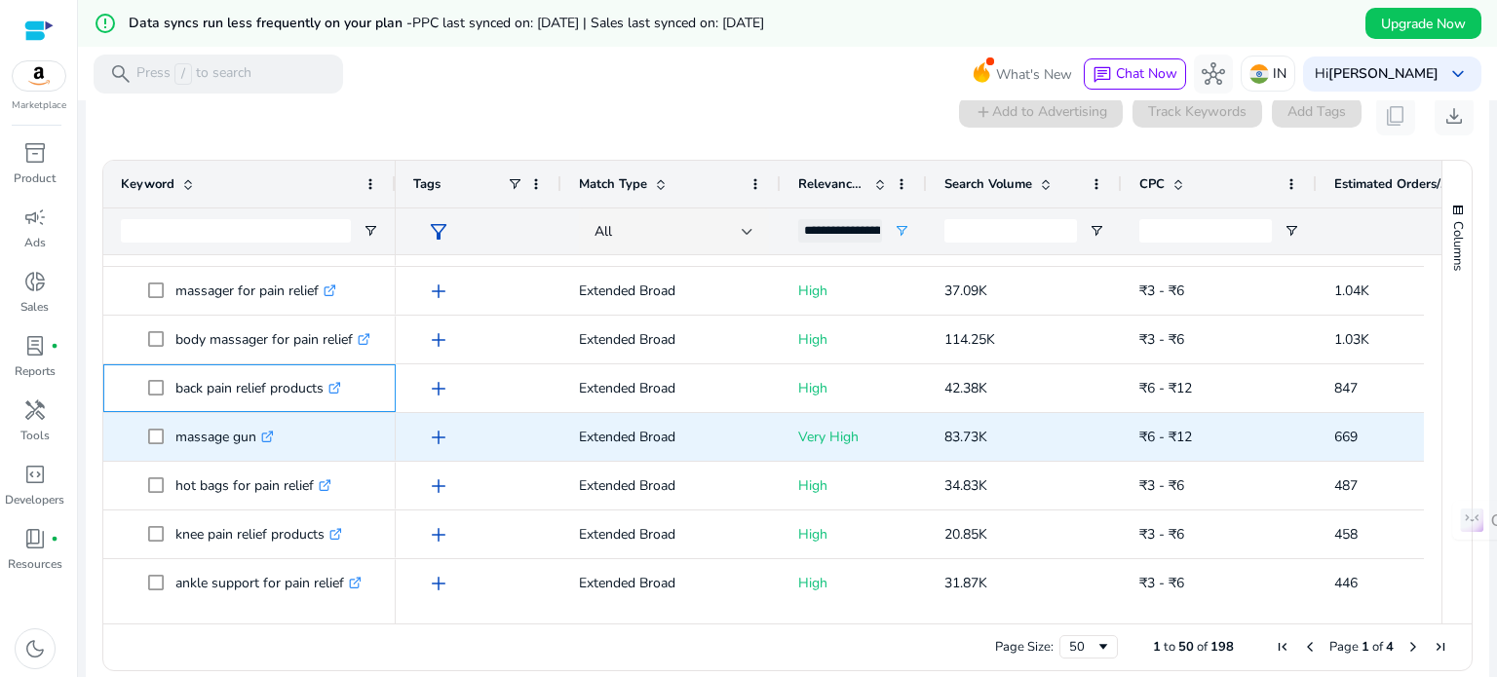
scroll to position [0, 0]
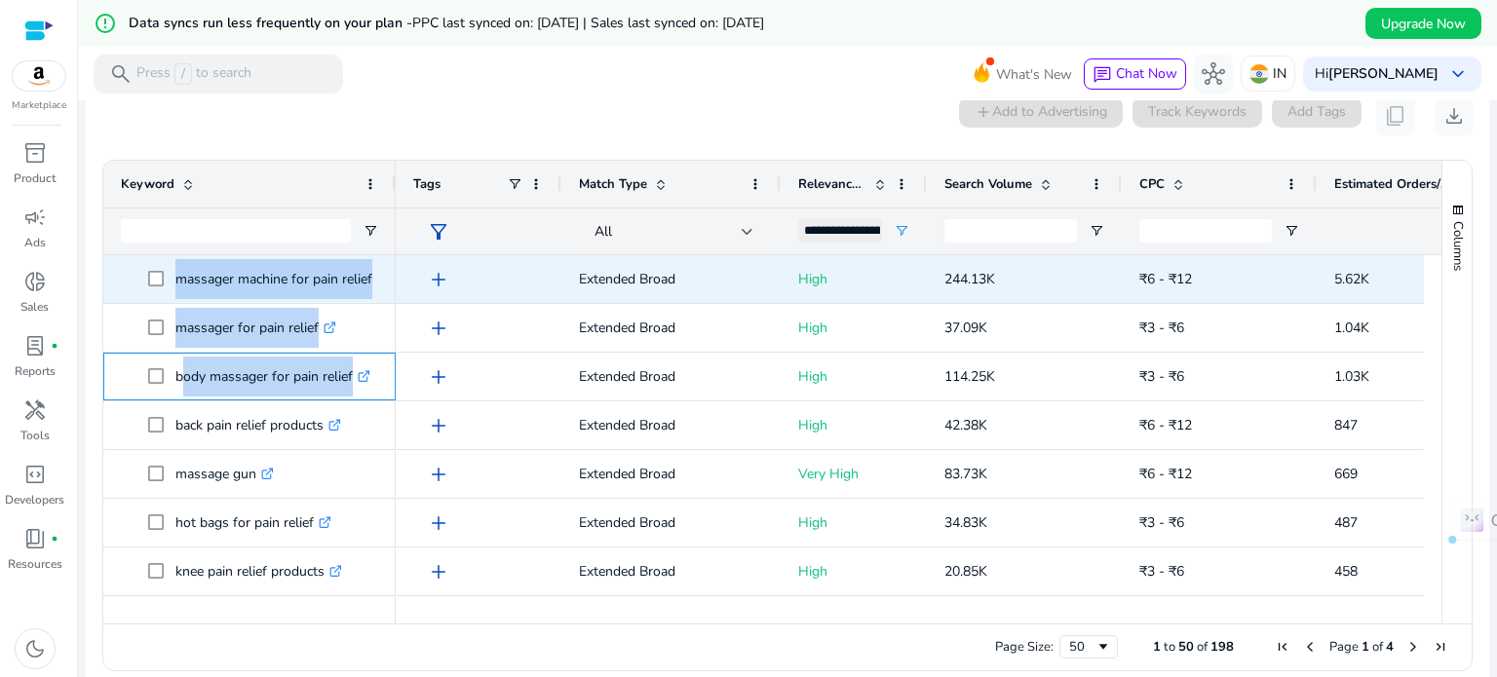
drag, startPoint x: 175, startPoint y: 374, endPoint x: 381, endPoint y: 280, distance: 226.4
copy div "body massager for pain relief .st0{fill:#2c8af8} massager for pain relief .st0{…"
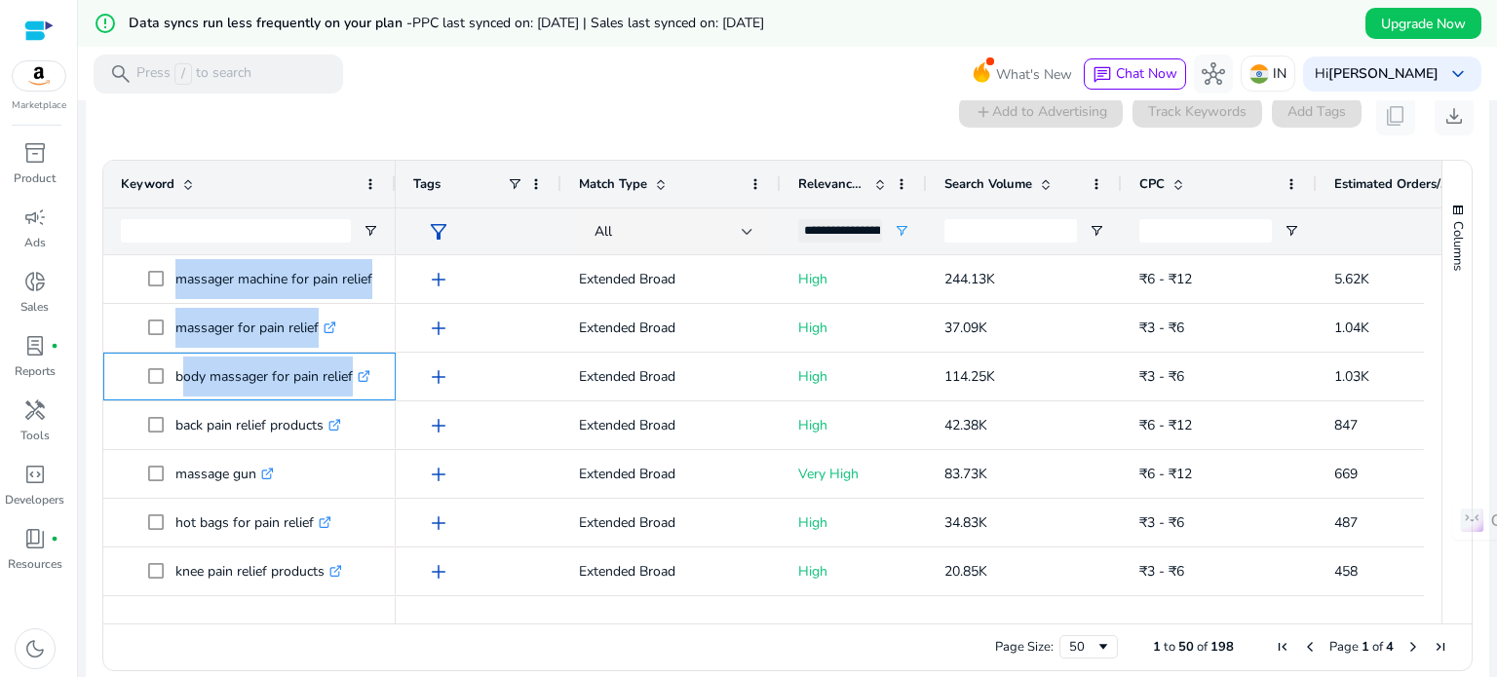
scroll to position [174, 0]
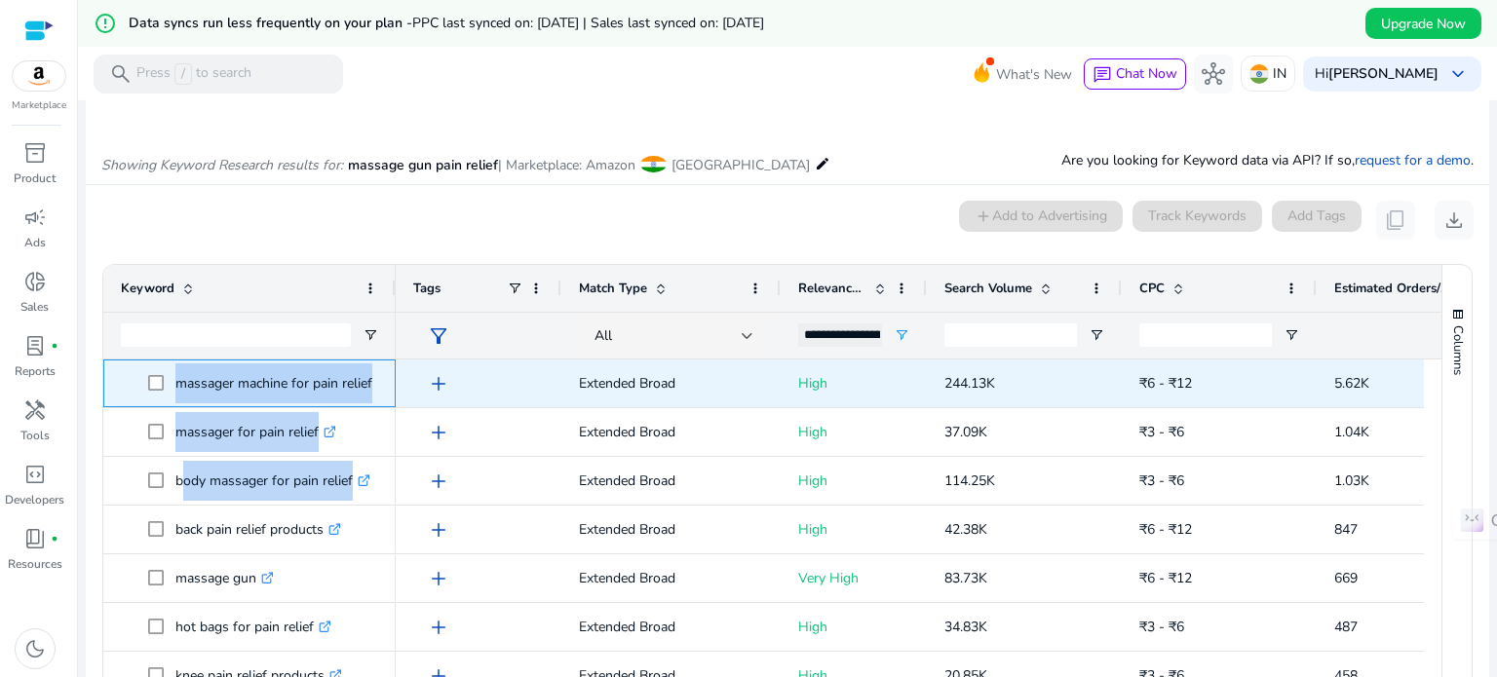
click at [258, 372] on p "massager machine for pain relief .st0{fill:#2c8af8}" at bounding box center [282, 384] width 214 height 40
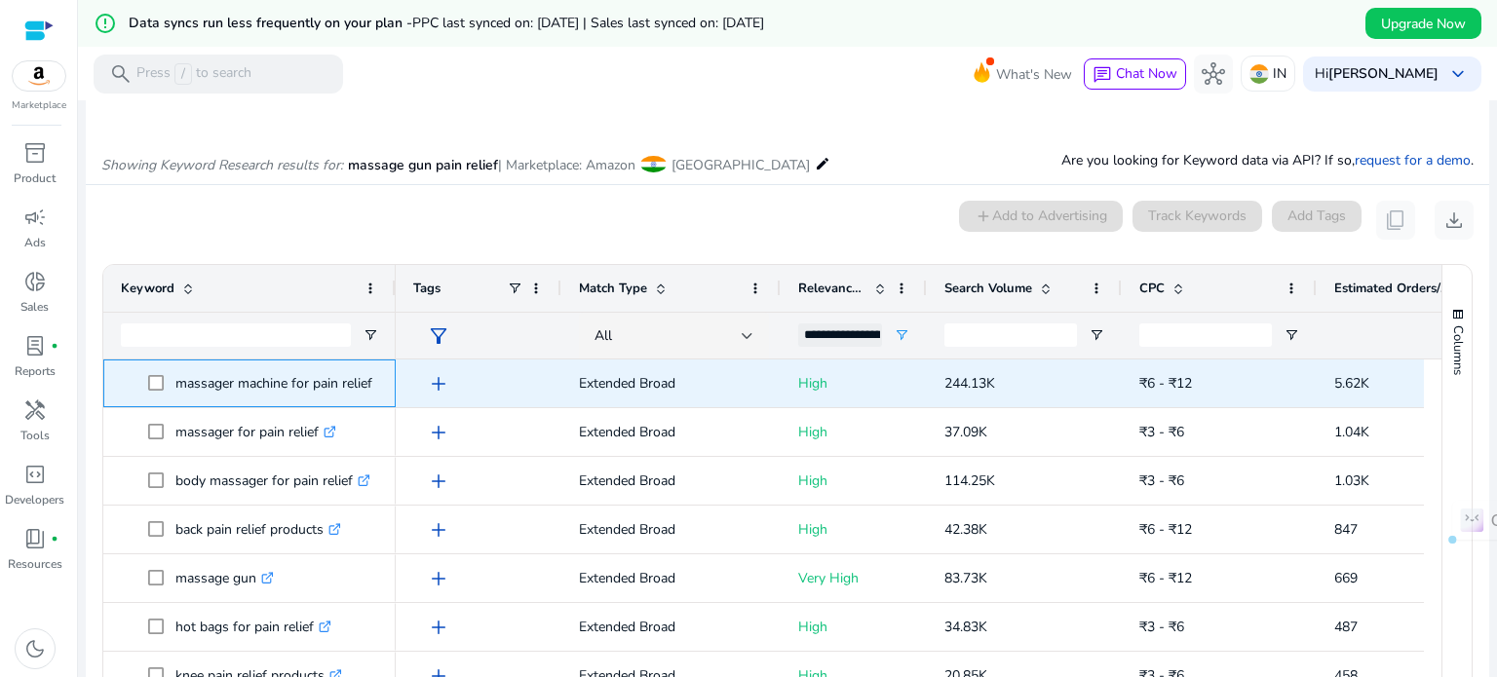
drag, startPoint x: 179, startPoint y: 381, endPoint x: 374, endPoint y: 382, distance: 195.0
click at [374, 382] on p "massager machine for pain relief .st0{fill:#2c8af8}" at bounding box center [282, 384] width 214 height 40
copy p "massager machine for pain relief"
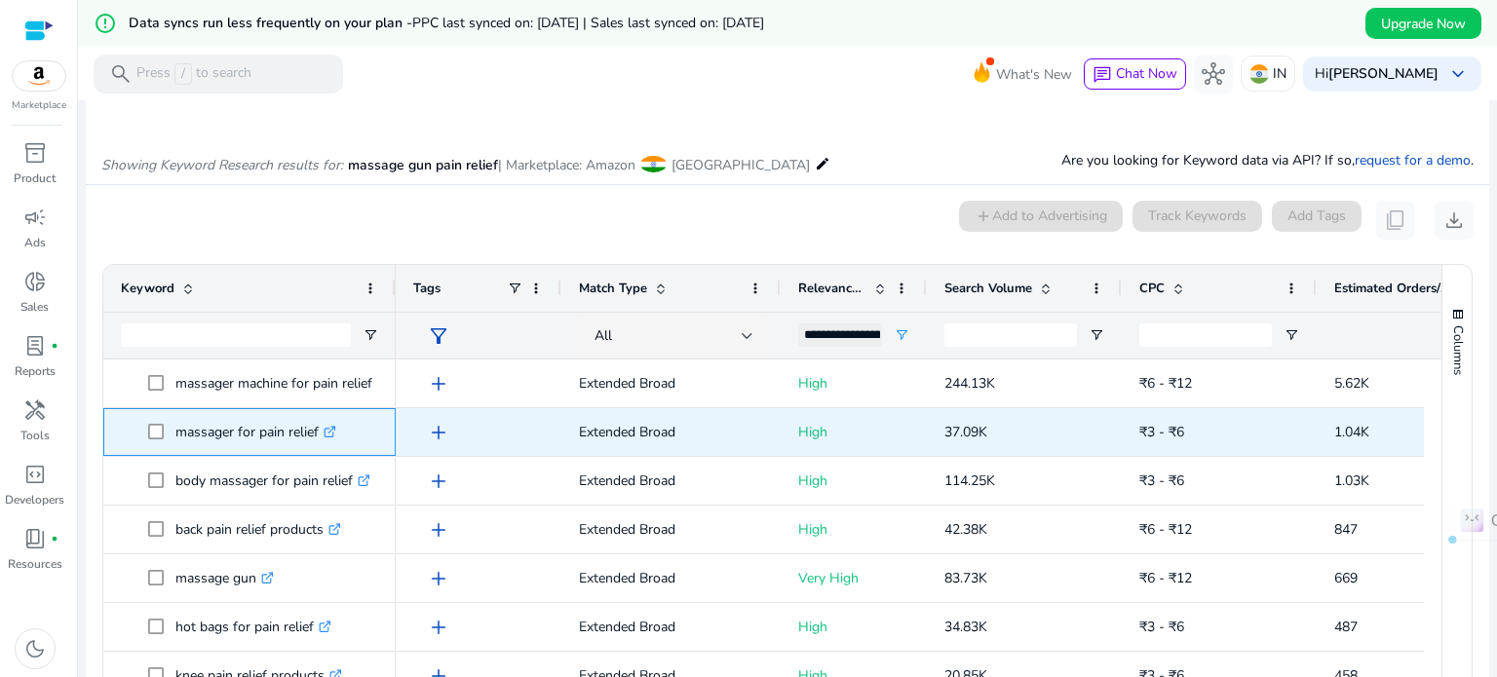
drag, startPoint x: 175, startPoint y: 431, endPoint x: 320, endPoint y: 436, distance: 144.4
click at [320, 436] on p "massager for pain relief .st0{fill:#2c8af8}" at bounding box center [255, 432] width 161 height 40
copy p "massager for pain relief"
click at [334, 431] on icon at bounding box center [332, 429] width 7 height 7
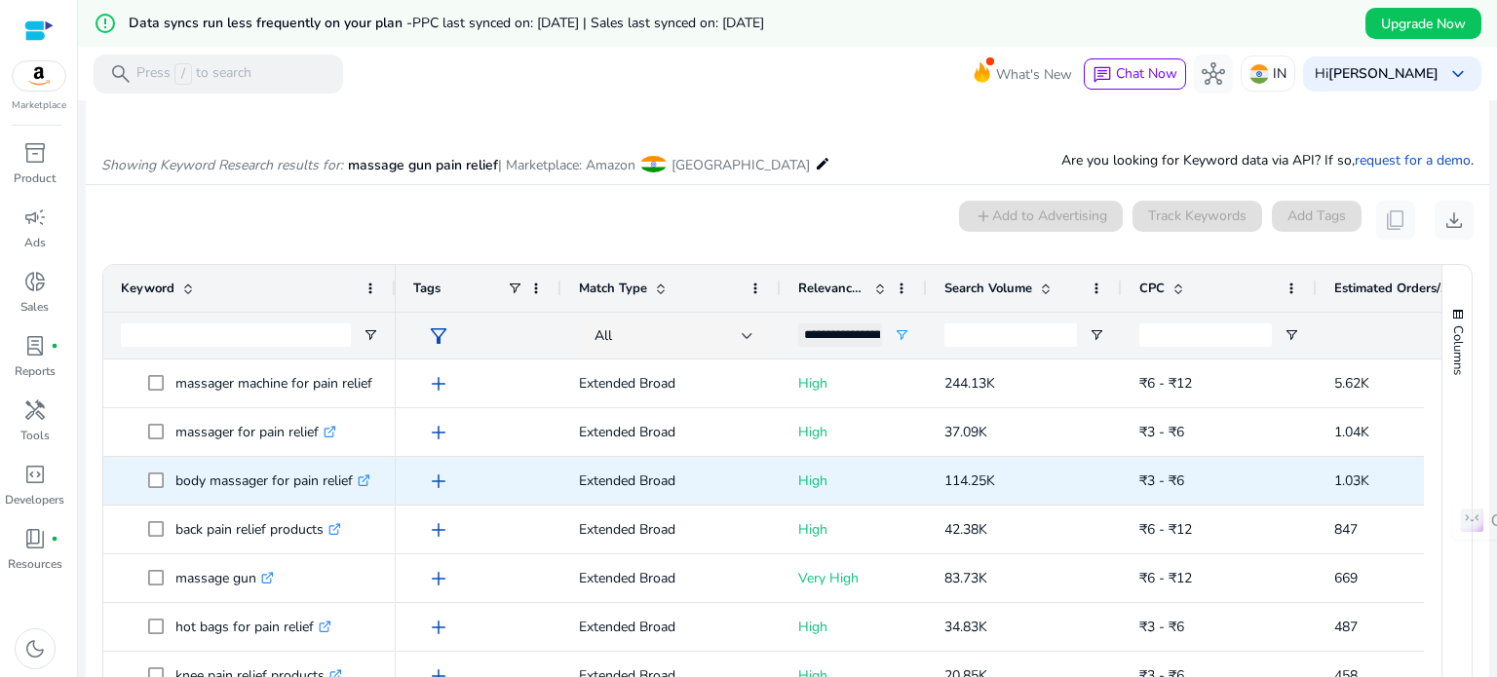
click at [367, 475] on icon ".st0{fill:#2c8af8}" at bounding box center [364, 481] width 13 height 13
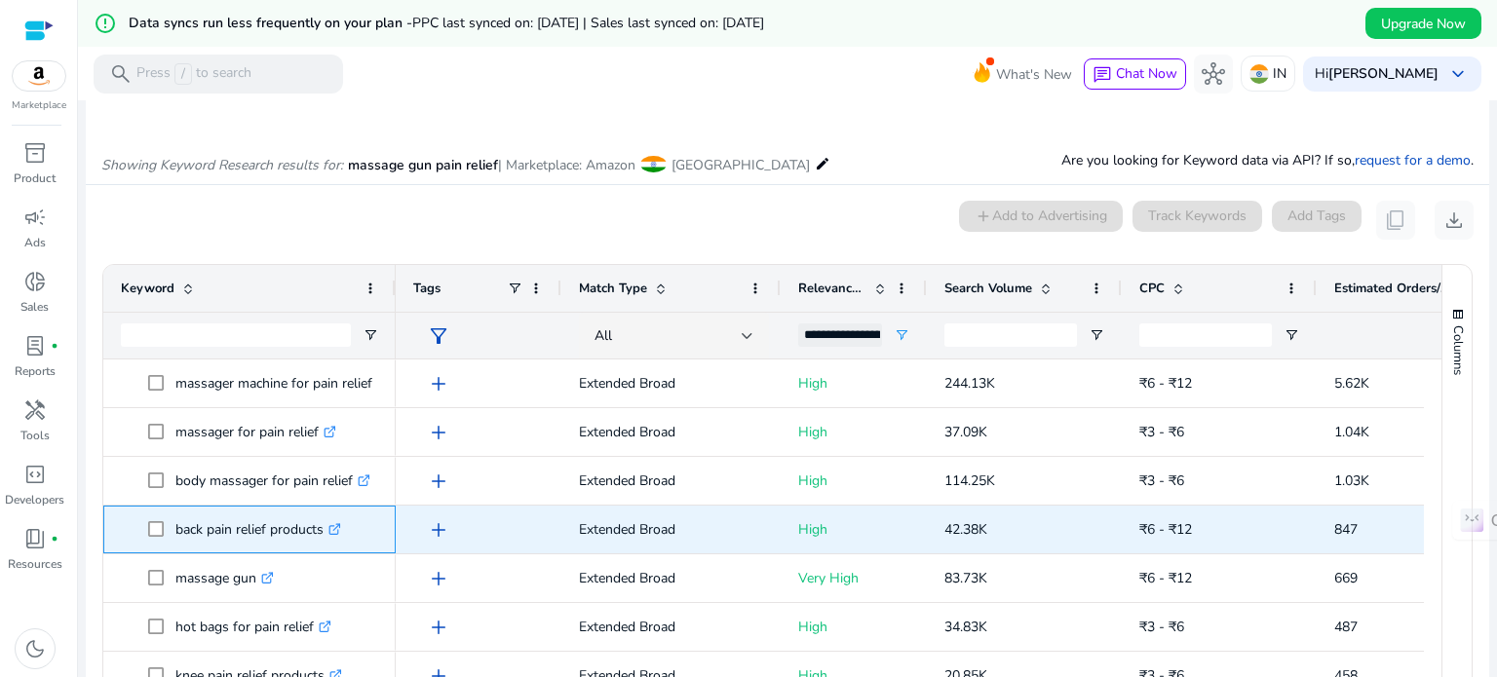
click at [335, 532] on icon ".st0{fill:#2c8af8}" at bounding box center [335, 529] width 13 height 13
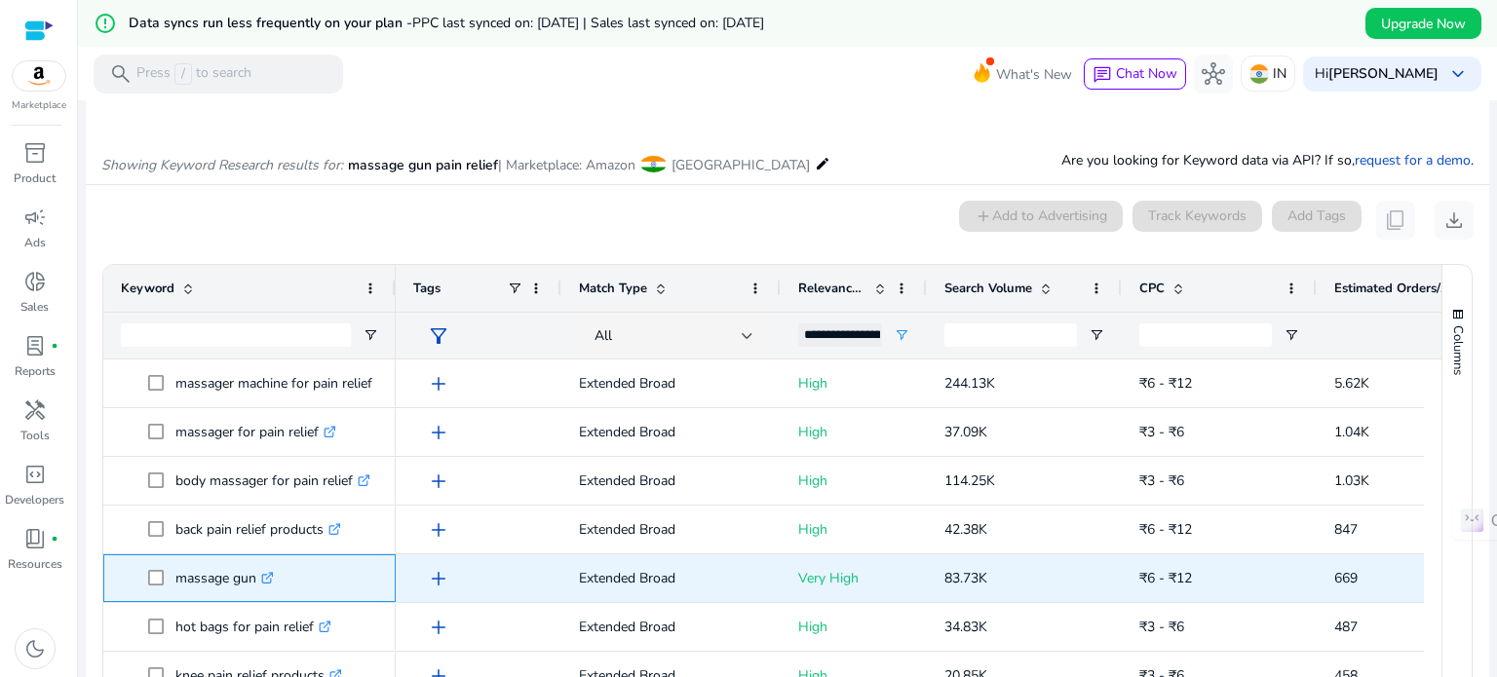
click at [269, 578] on icon at bounding box center [269, 575] width 7 height 7
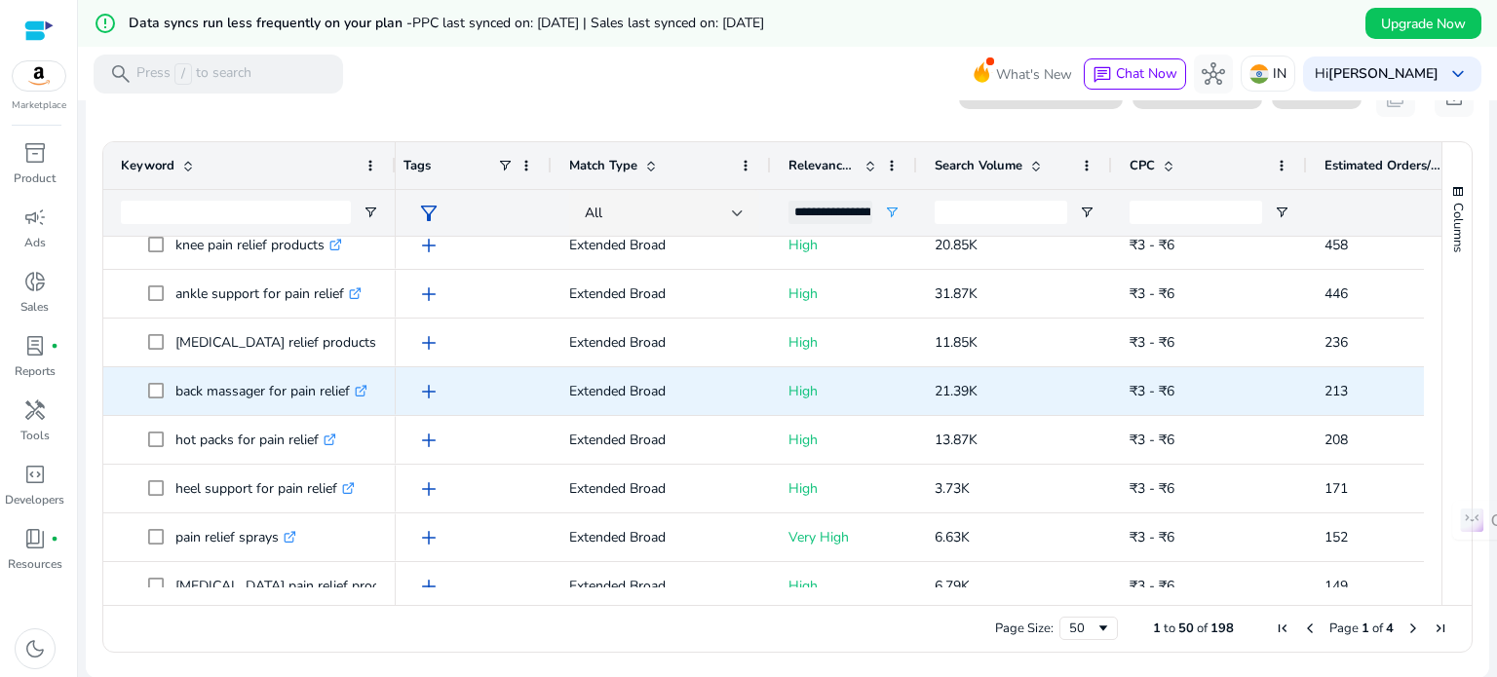
scroll to position [312, 0]
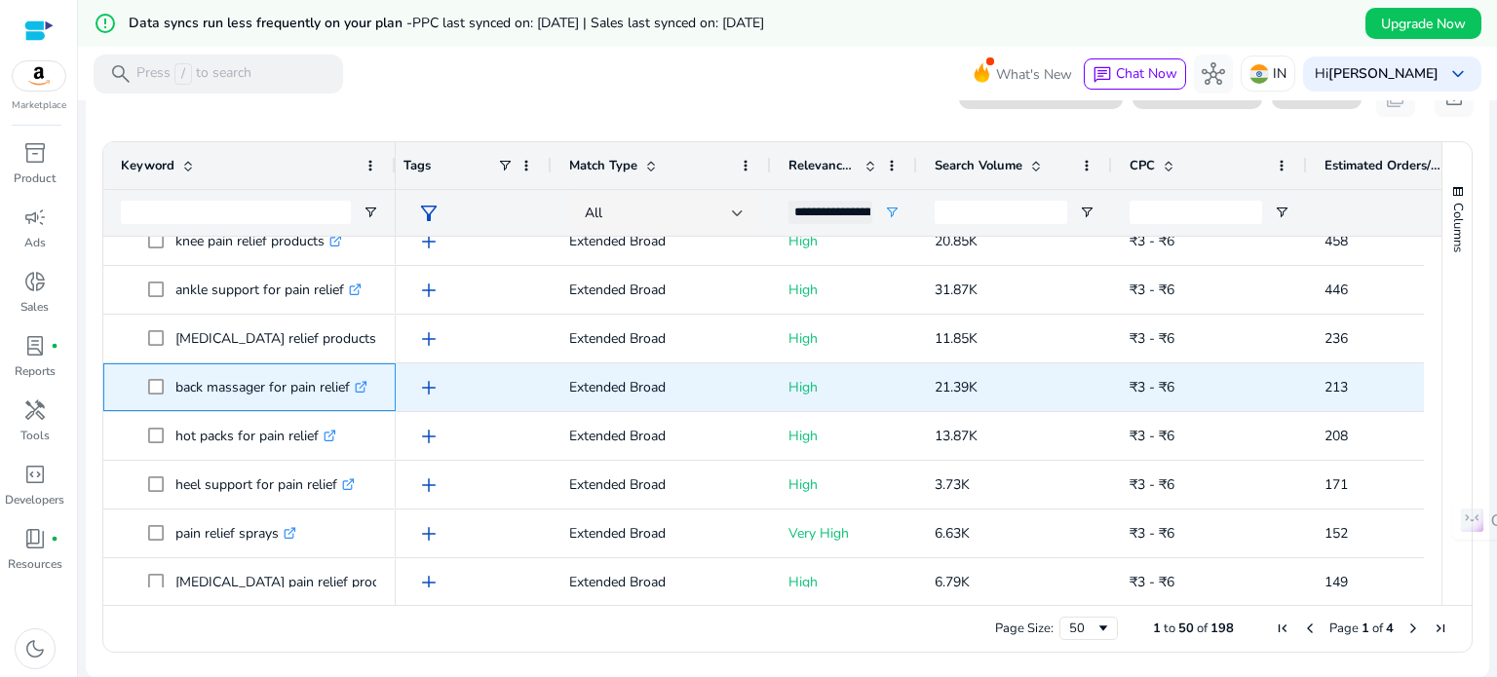
click at [367, 382] on icon at bounding box center [363, 384] width 7 height 7
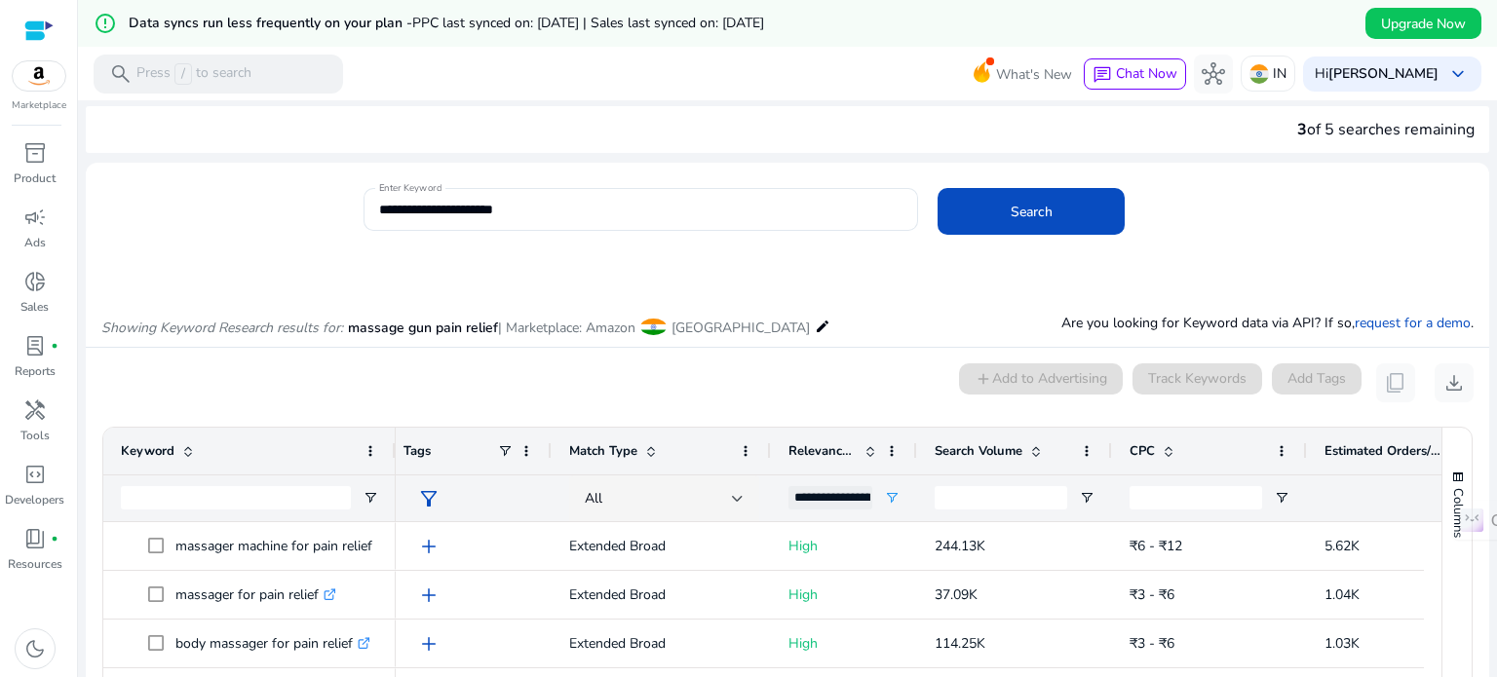
scroll to position [0, 0]
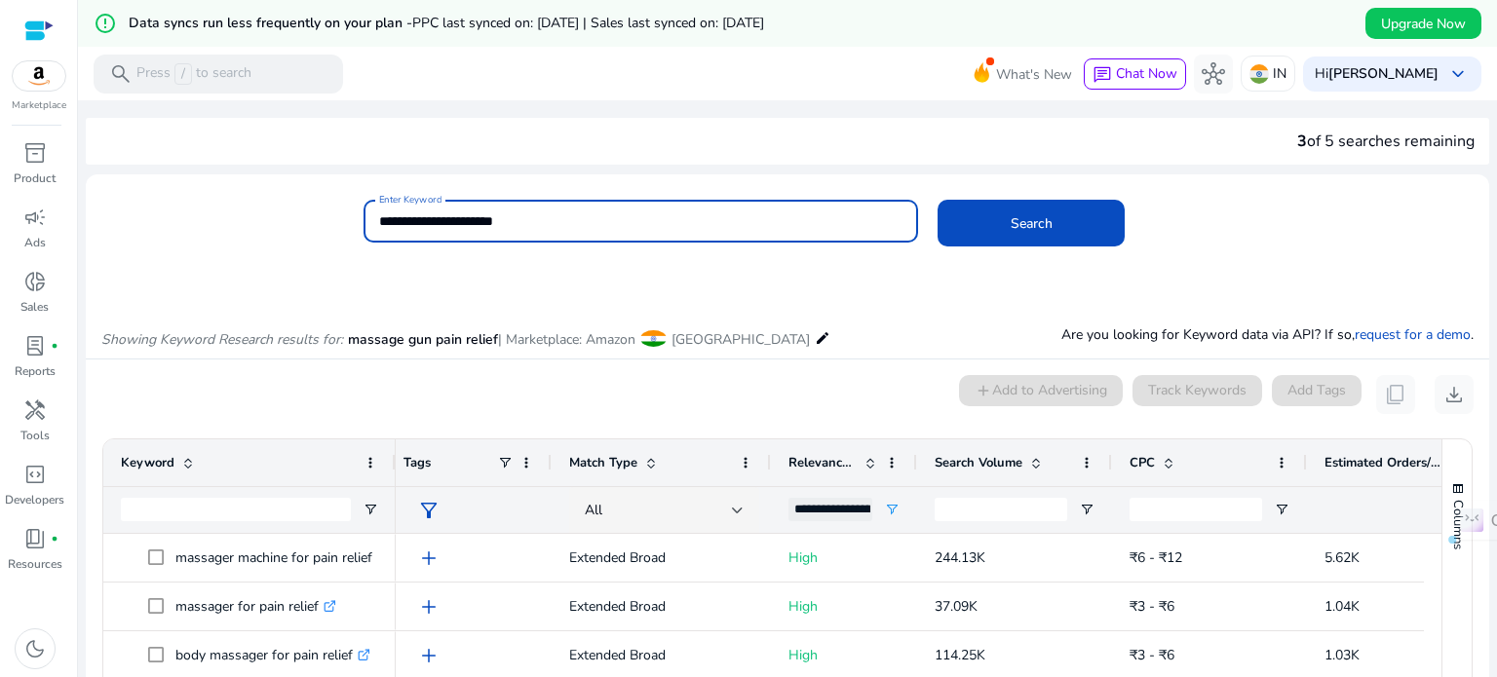
drag, startPoint x: 554, startPoint y: 217, endPoint x: 321, endPoint y: 273, distance: 239.5
click at [321, 273] on mat-card "**********" at bounding box center [788, 231] width 1404 height 95
click at [938, 200] on button "Search" at bounding box center [1031, 223] width 187 height 47
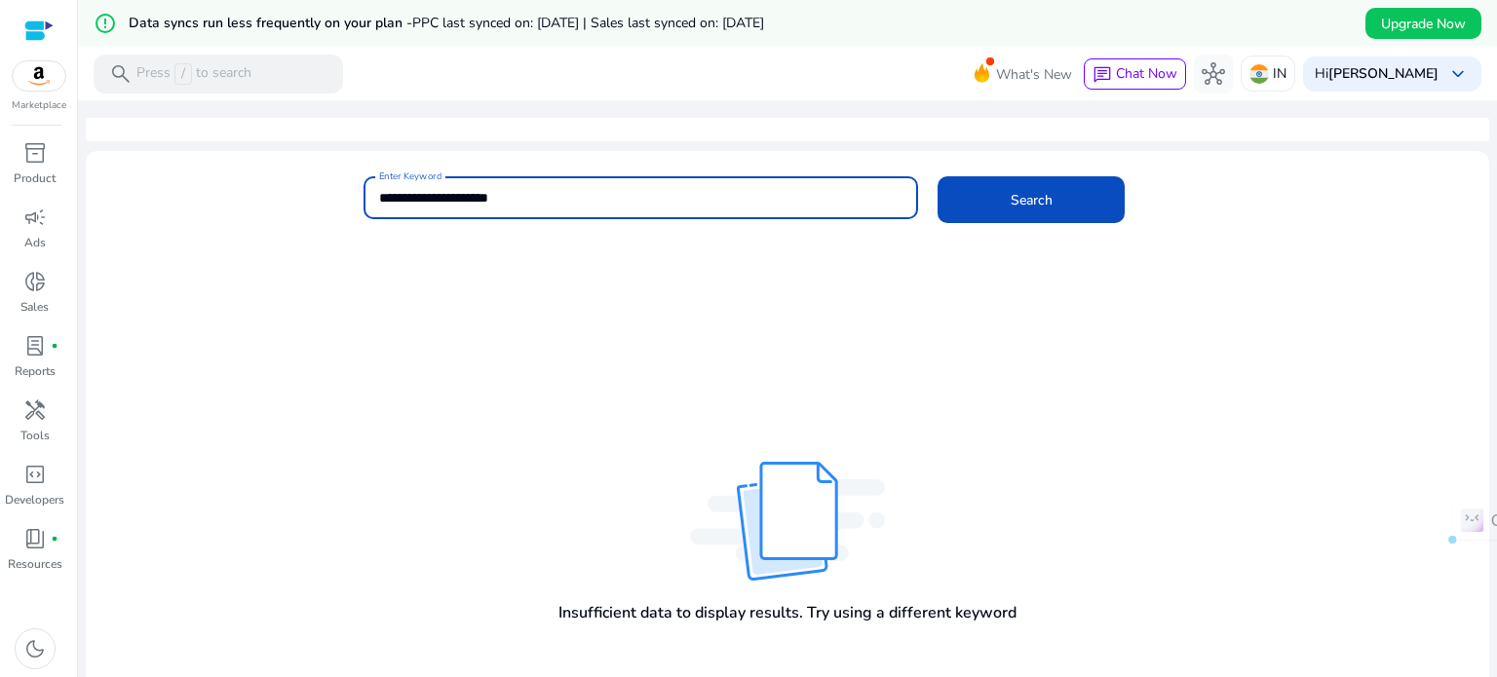
drag, startPoint x: 433, startPoint y: 198, endPoint x: 345, endPoint y: 208, distance: 88.3
click at [345, 208] on div "**********" at bounding box center [780, 207] width 1388 height 63
type input "**********"
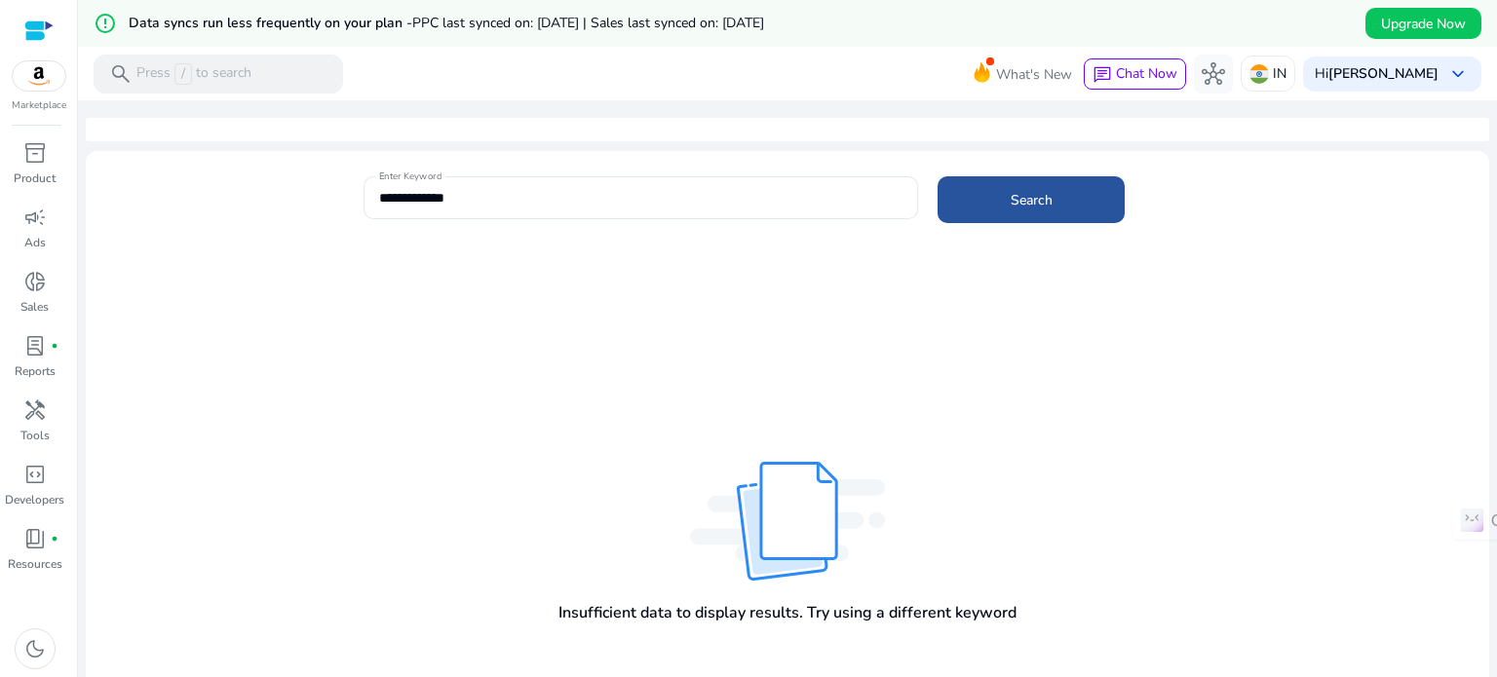
click at [1018, 195] on span "Search" at bounding box center [1032, 200] width 42 height 20
click at [1020, 210] on span "Search" at bounding box center [1032, 200] width 42 height 20
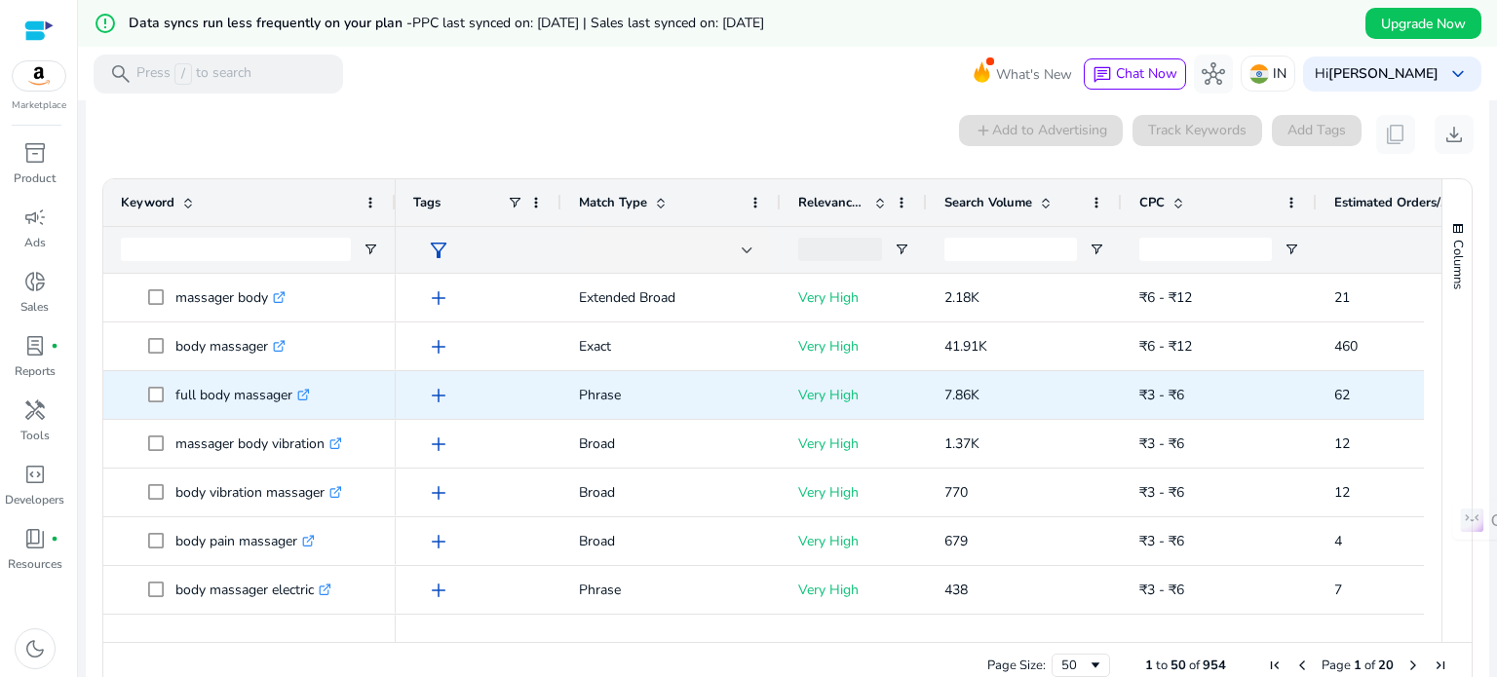
scroll to position [279, 0]
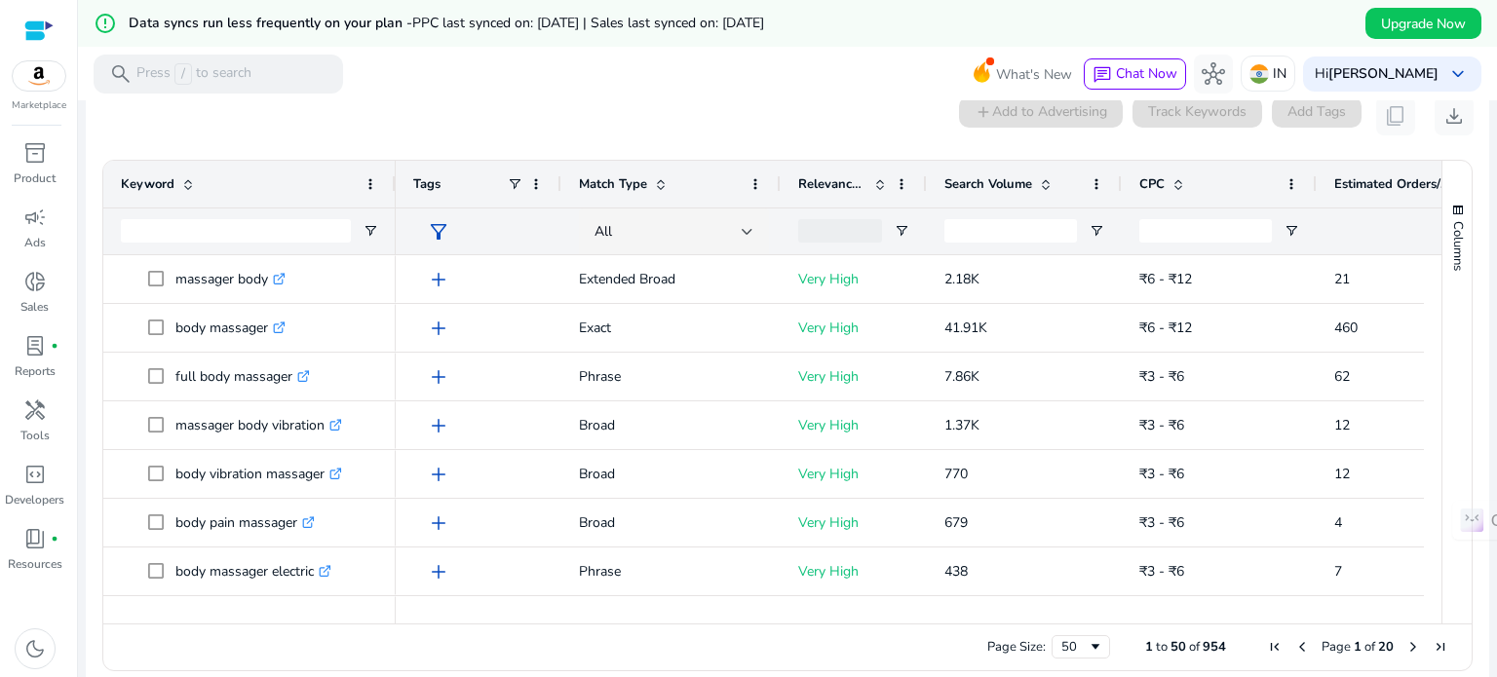
click at [882, 187] on span at bounding box center [880, 184] width 16 height 16
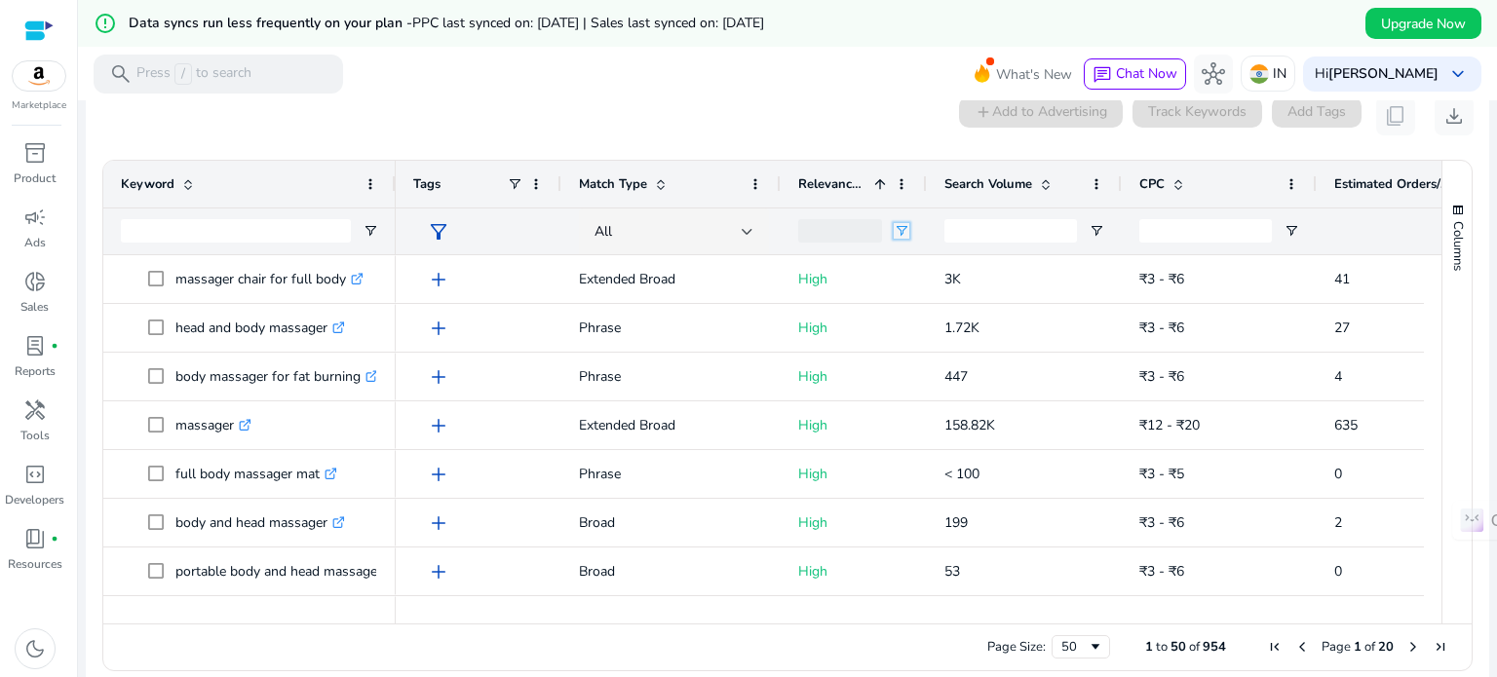
click at [900, 224] on span "Open Filter Menu" at bounding box center [902, 231] width 16 height 16
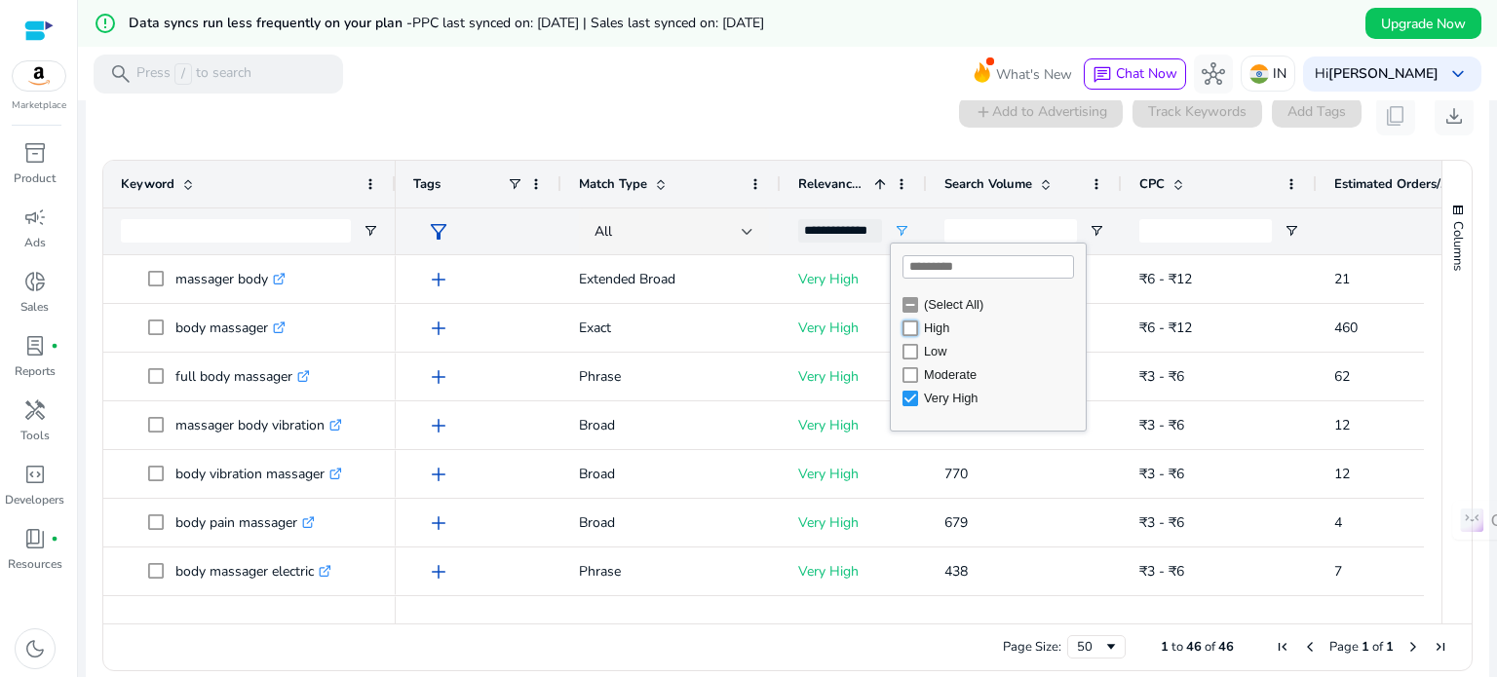
type input "**********"
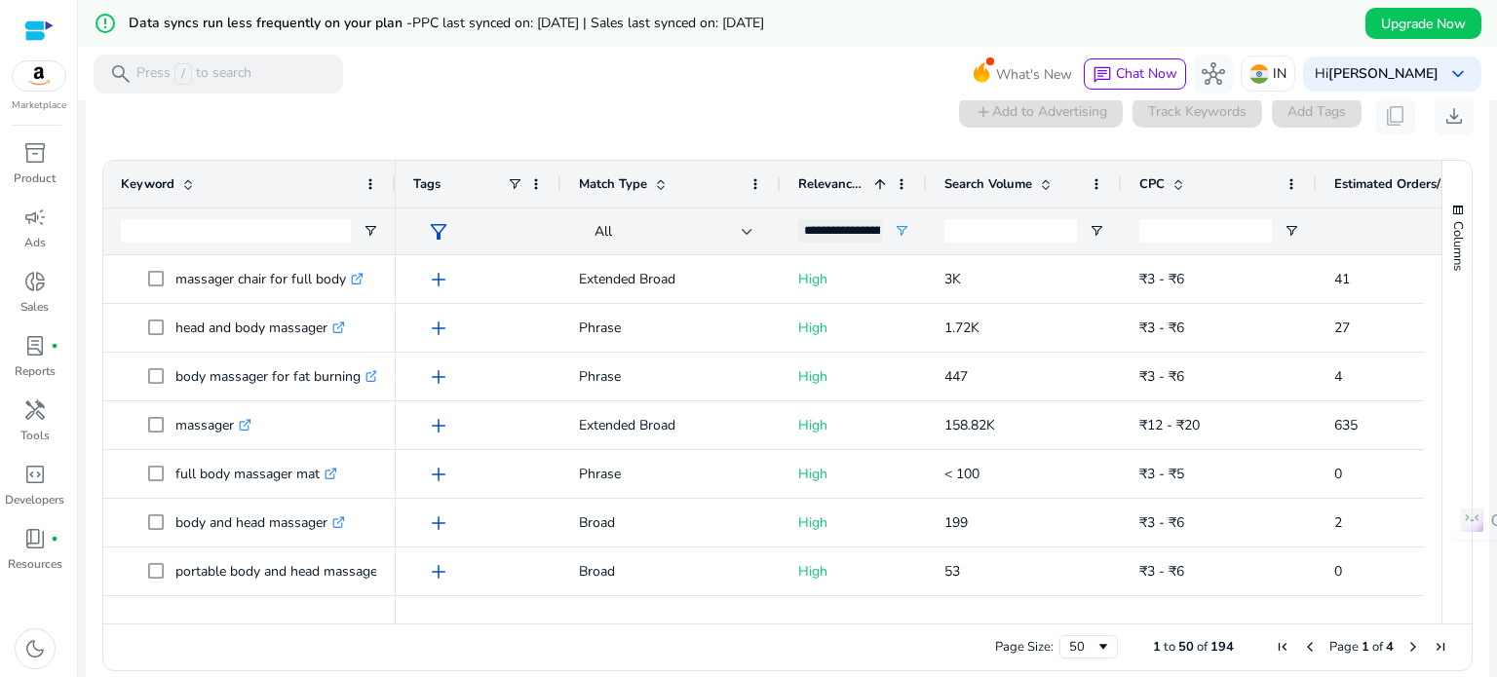
click at [1352, 242] on div at bounding box center [1414, 232] width 160 height 46
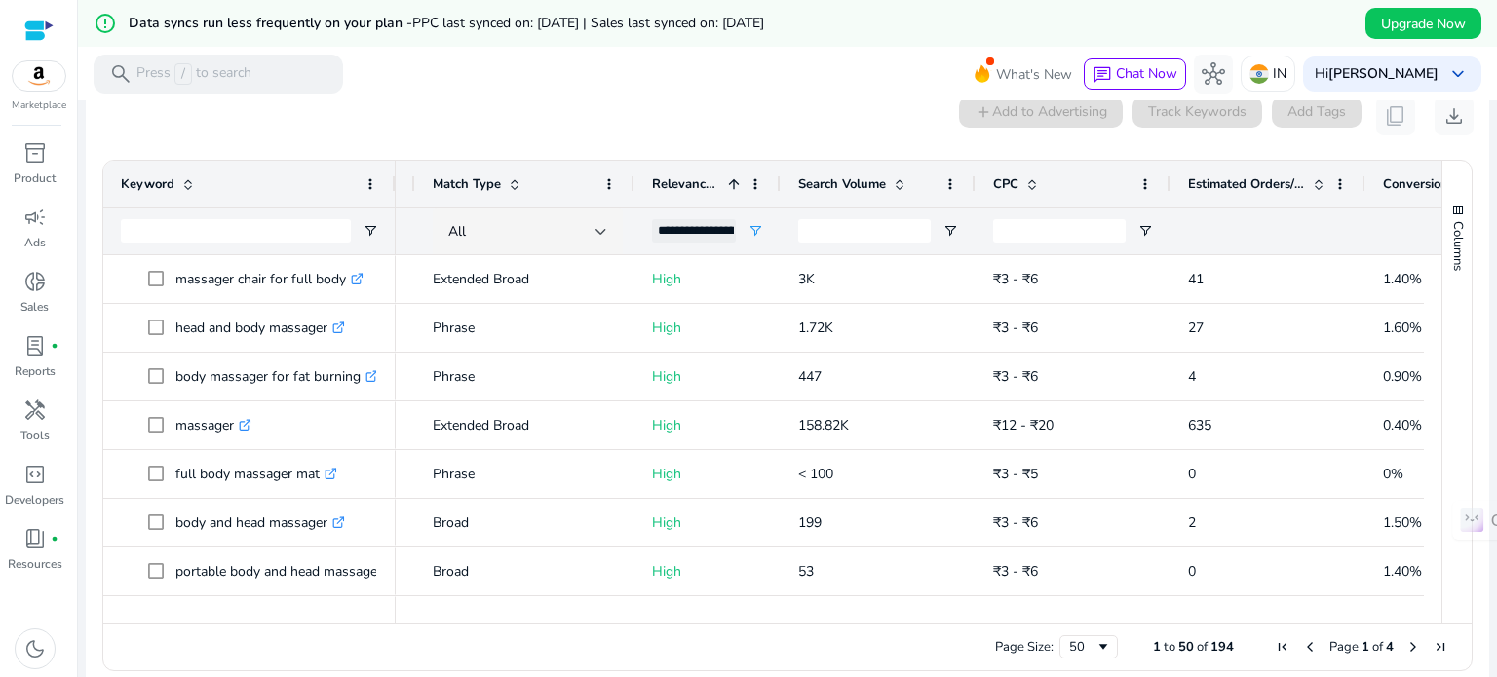
scroll to position [0, 162]
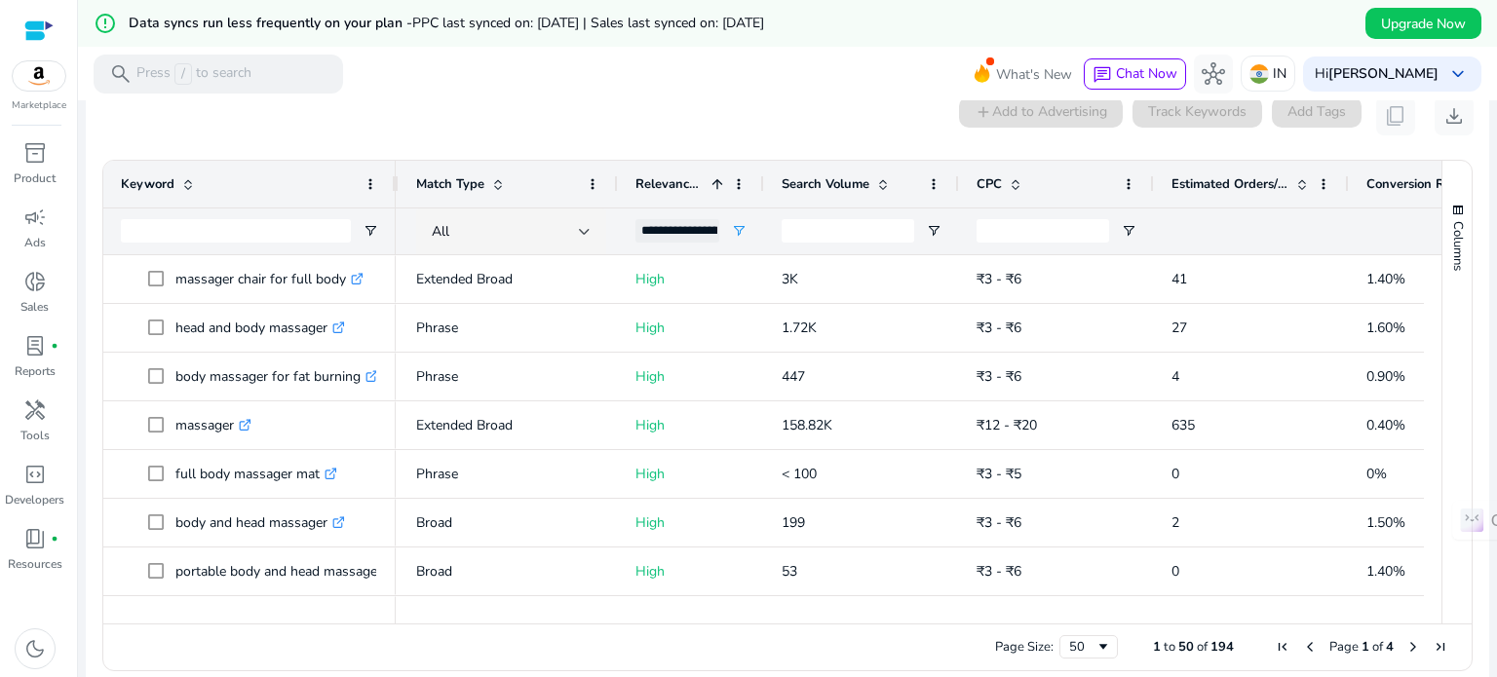
click at [1303, 183] on span at bounding box center [1303, 184] width 16 height 16
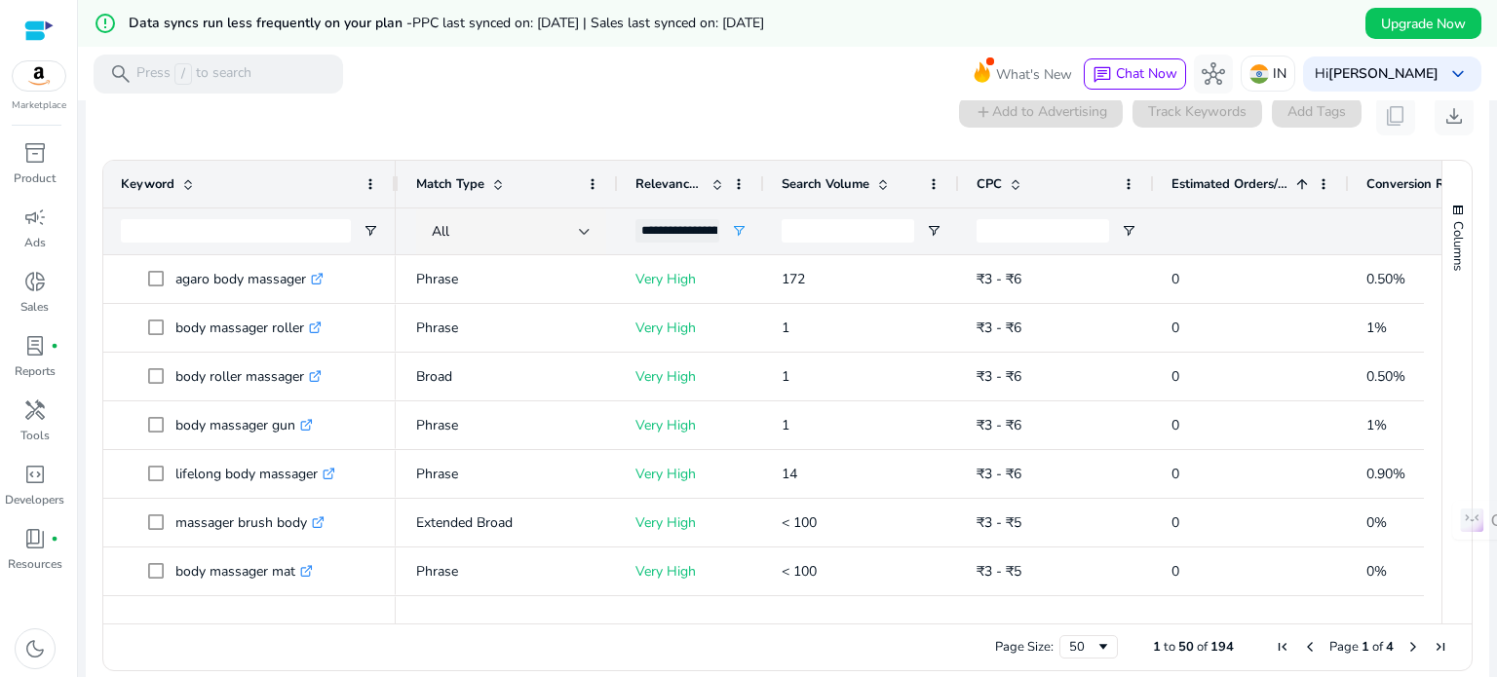
click at [1301, 180] on span at bounding box center [1303, 184] width 16 height 16
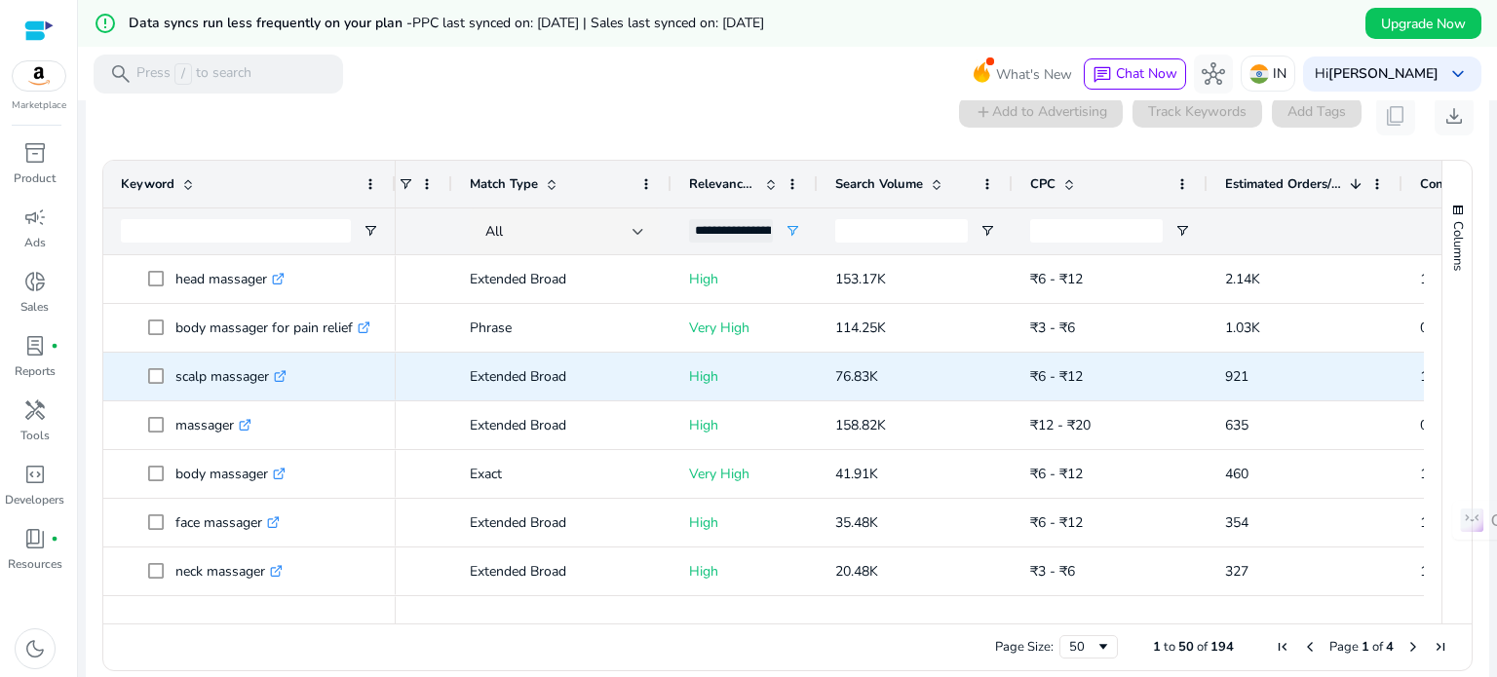
scroll to position [0, 0]
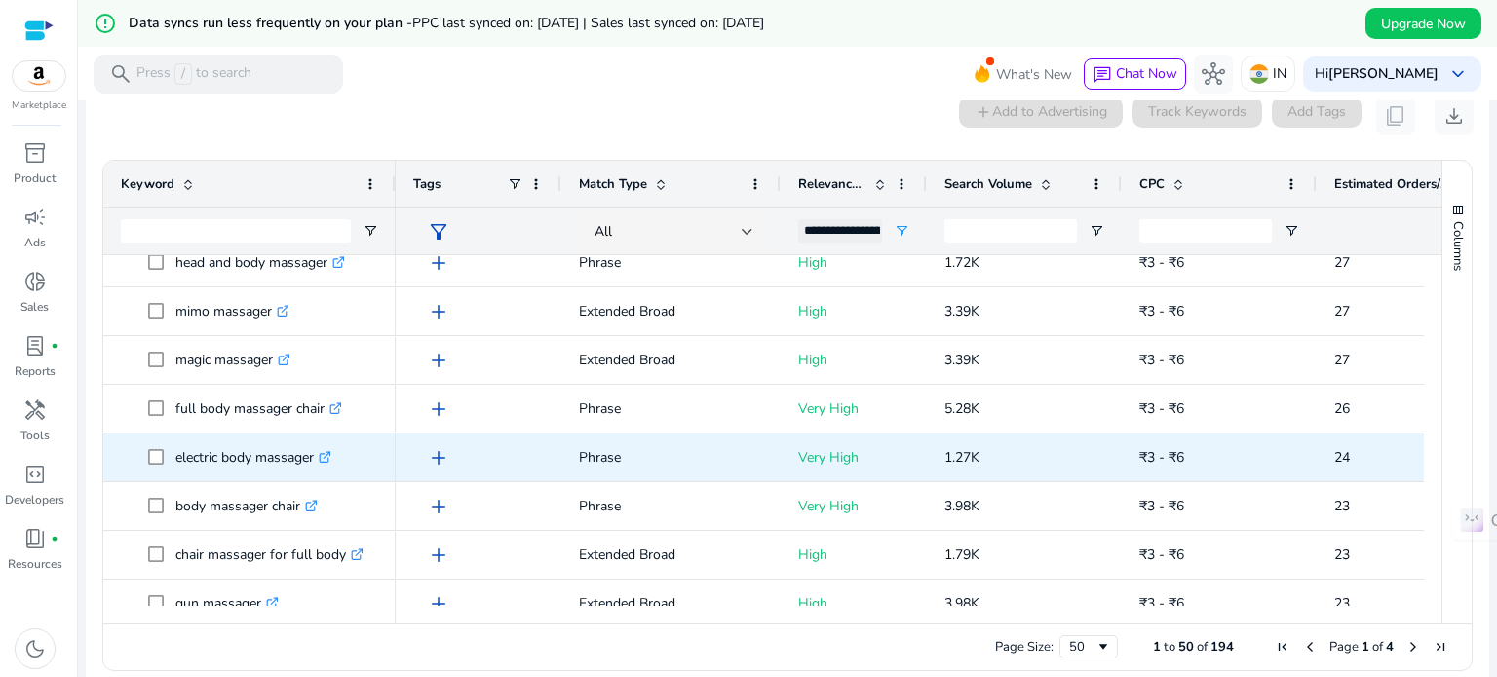
click at [328, 453] on icon ".st0{fill:#2c8af8}" at bounding box center [325, 457] width 13 height 13
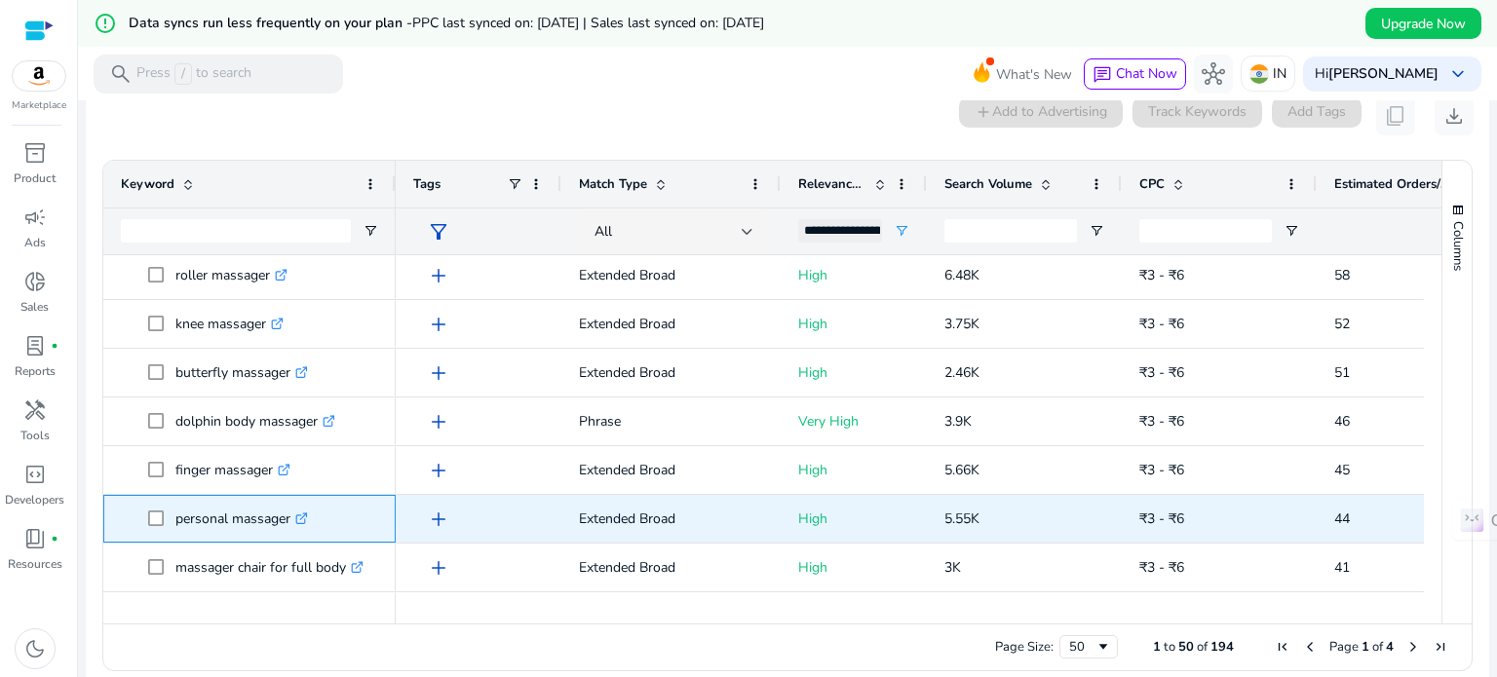
click at [305, 518] on icon at bounding box center [303, 516] width 7 height 7
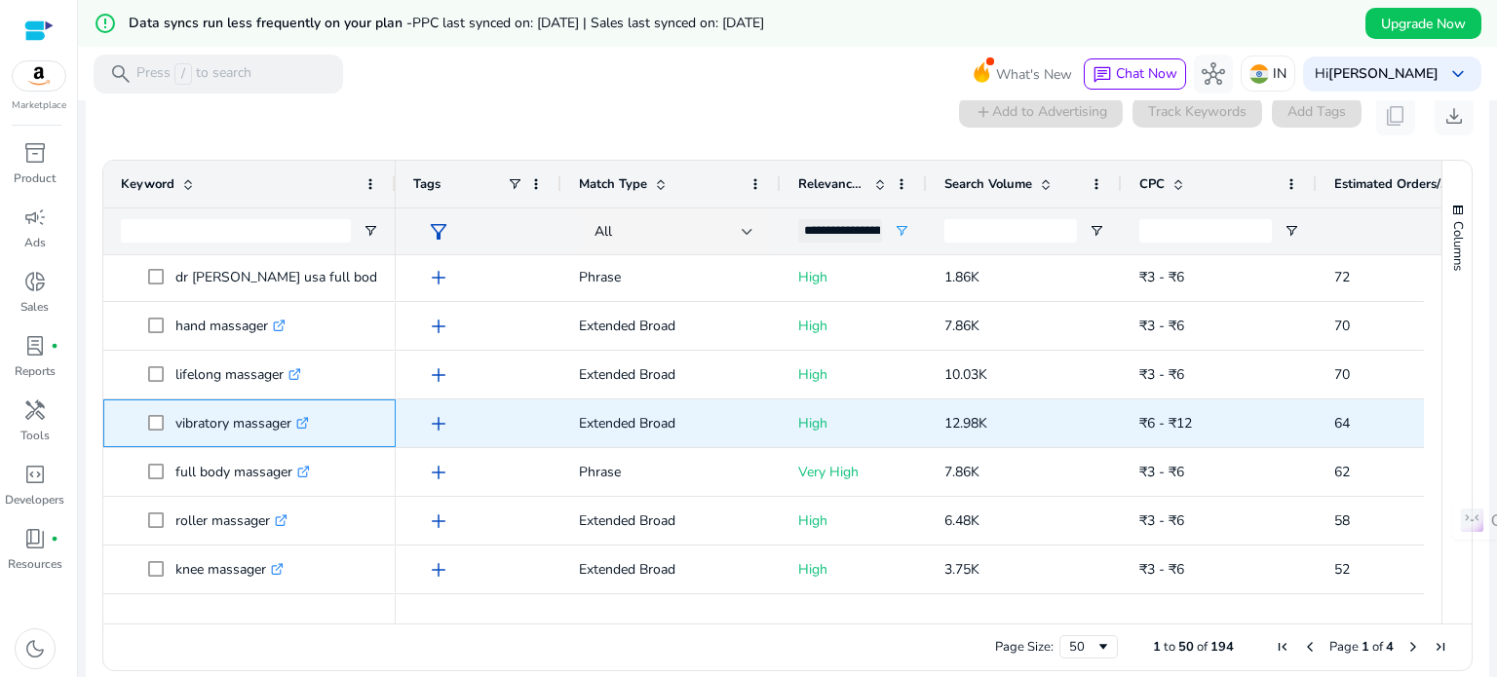
click at [307, 420] on icon ".st0{fill:#2c8af8}" at bounding box center [302, 423] width 13 height 13
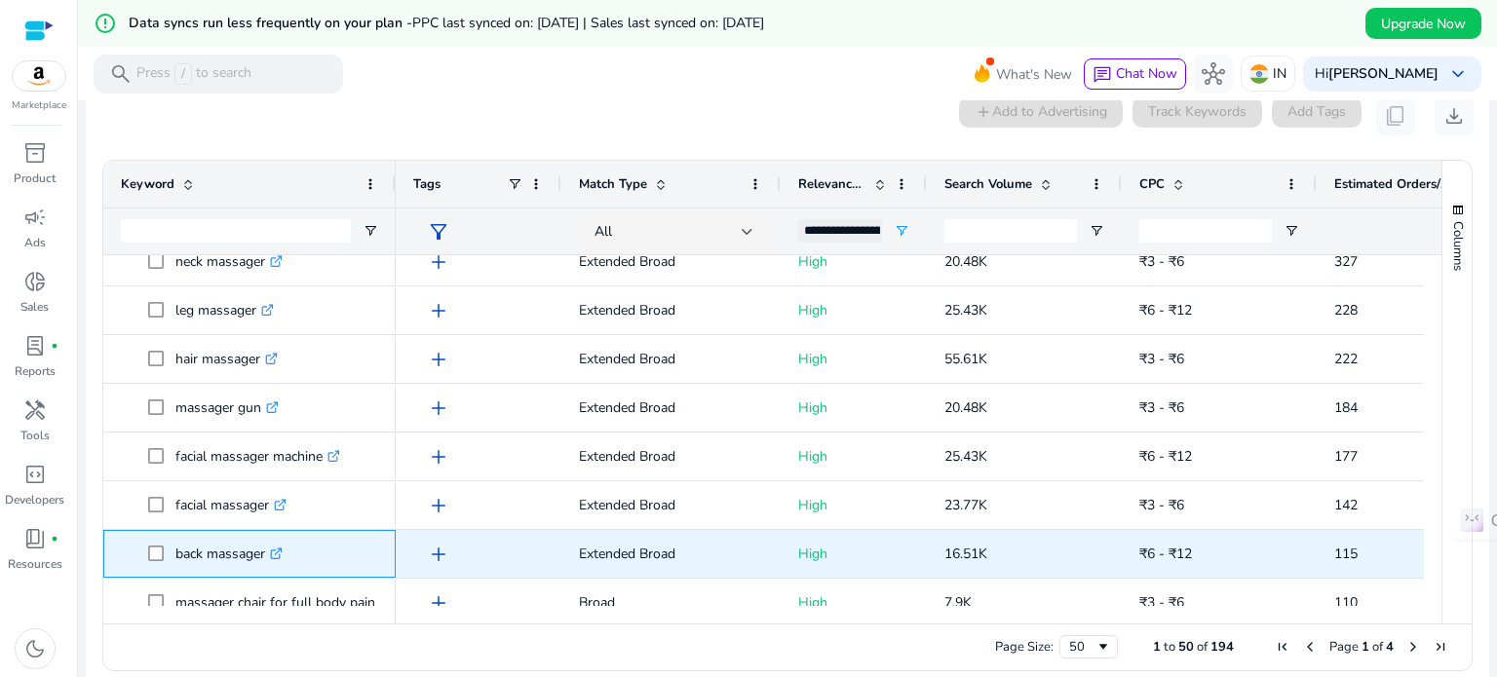
click at [281, 555] on icon ".st0{fill:#2c8af8}" at bounding box center [276, 554] width 13 height 13
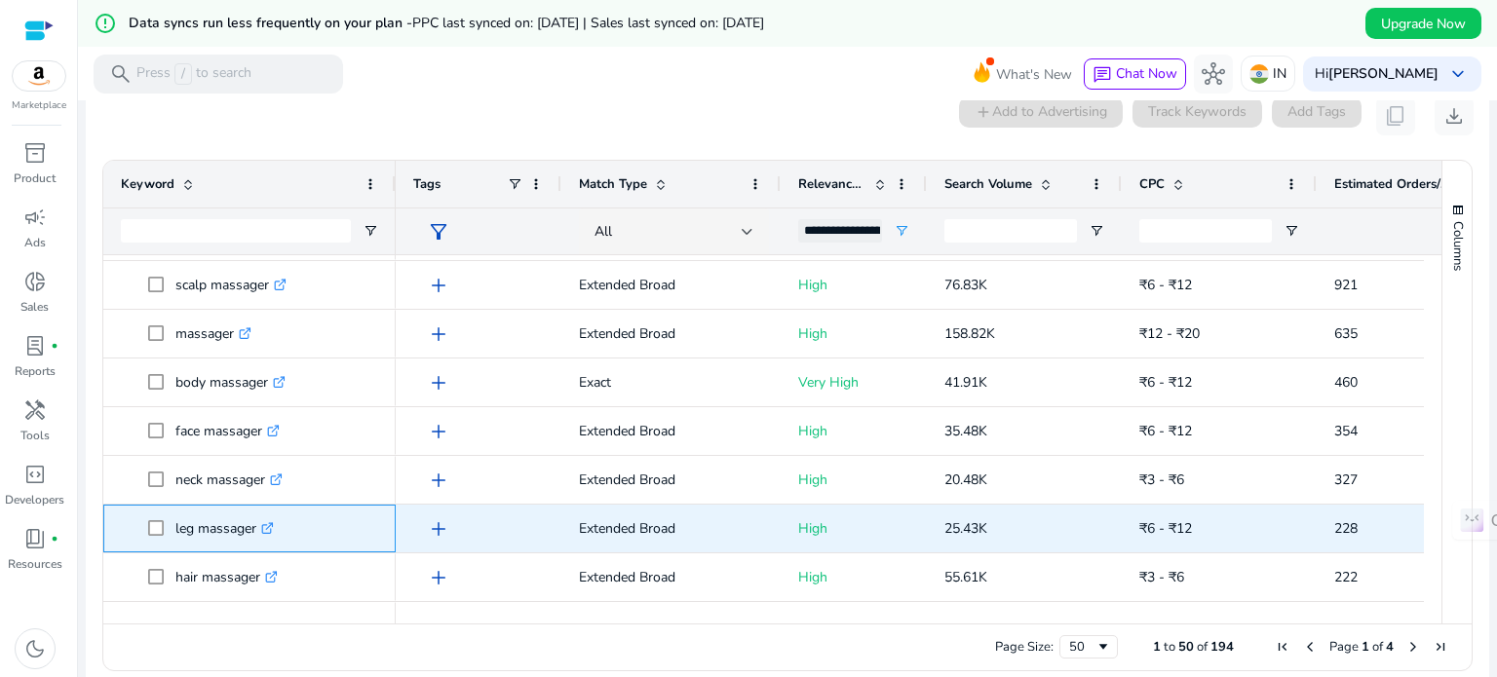
click at [273, 529] on icon ".st0{fill:#2c8af8}" at bounding box center [267, 528] width 13 height 13
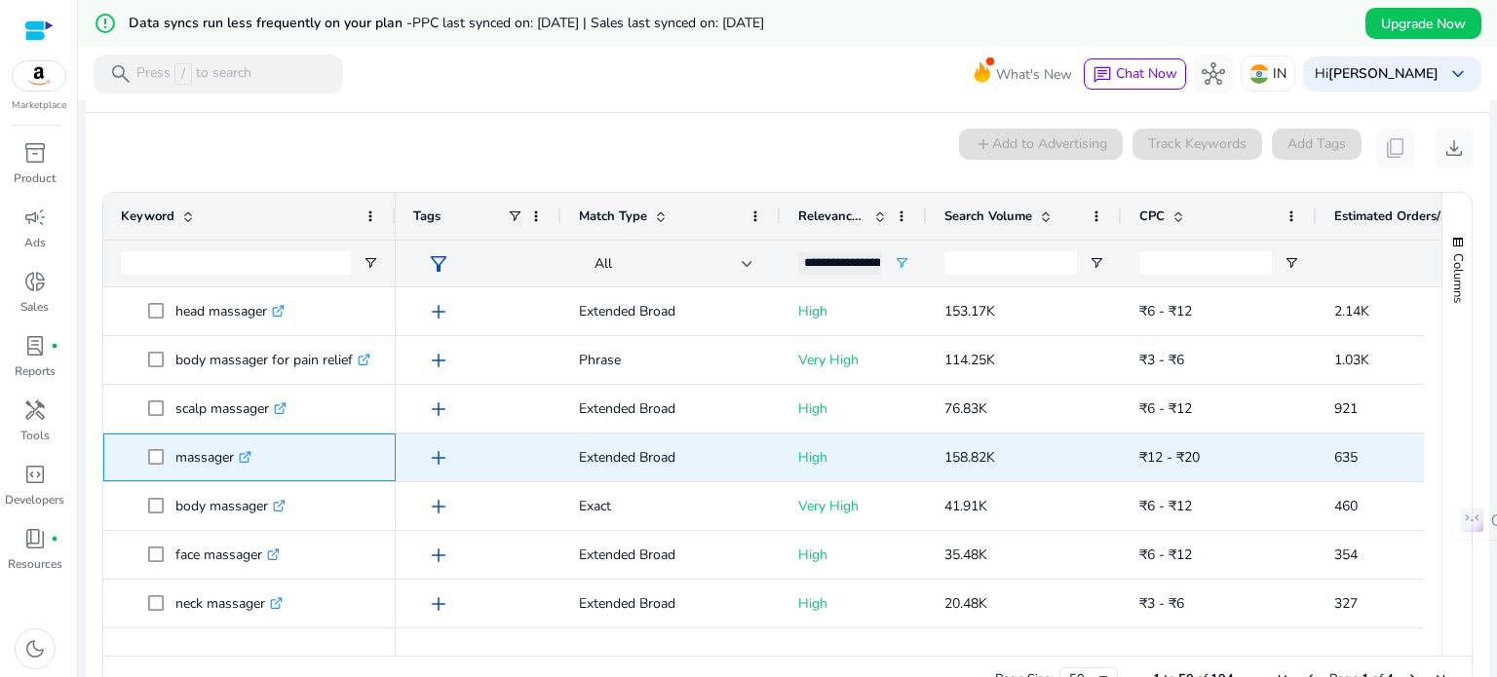
click at [250, 459] on icon ".st0{fill:#2c8af8}" at bounding box center [245, 457] width 13 height 13
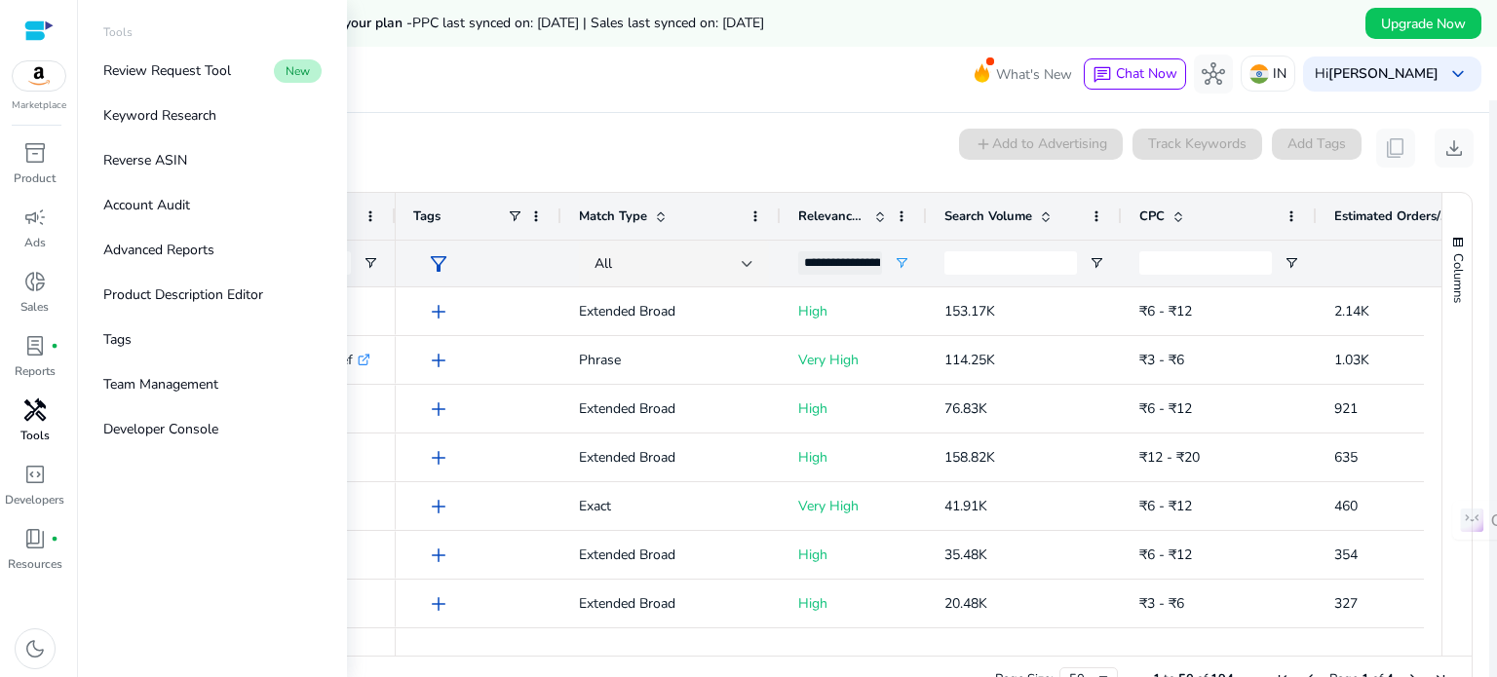
click at [45, 422] on span "handyman" at bounding box center [34, 410] width 23 height 23
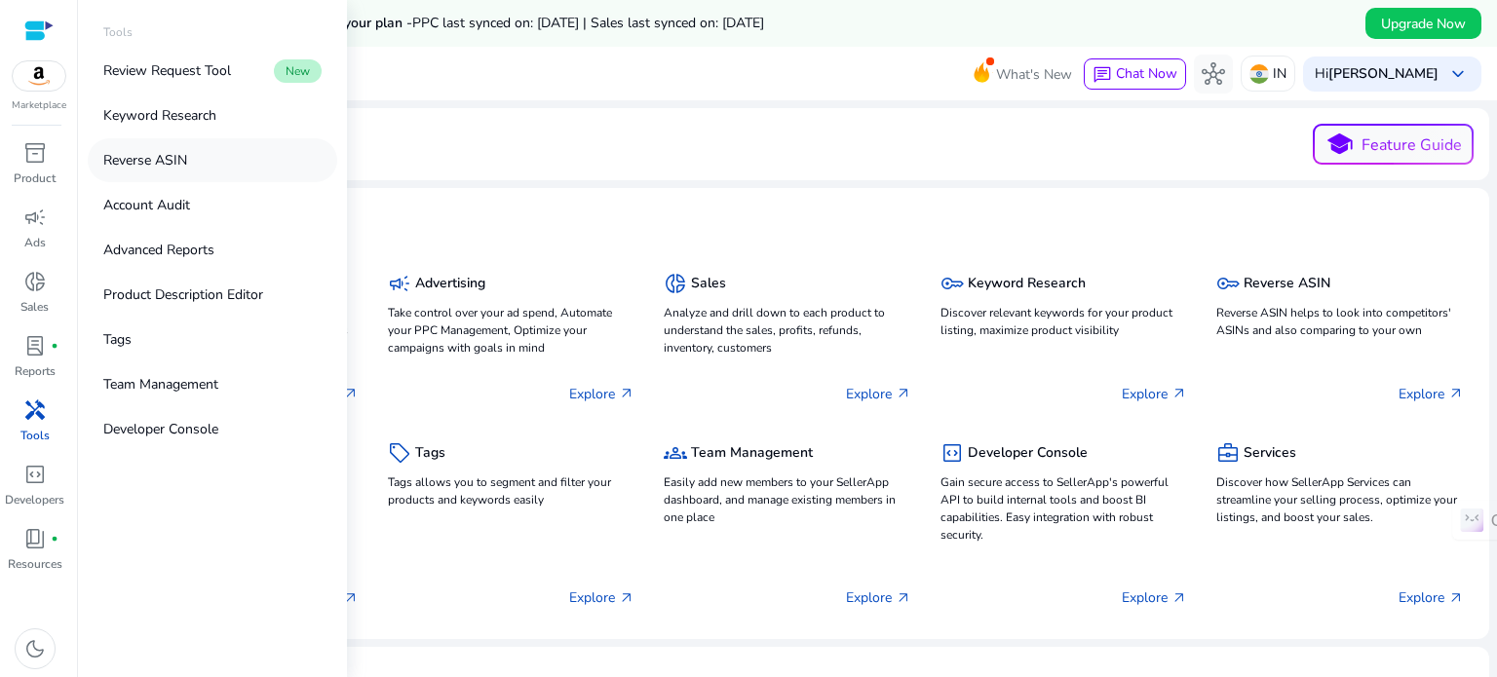
click at [166, 168] on p "Reverse ASIN" at bounding box center [145, 160] width 84 height 20
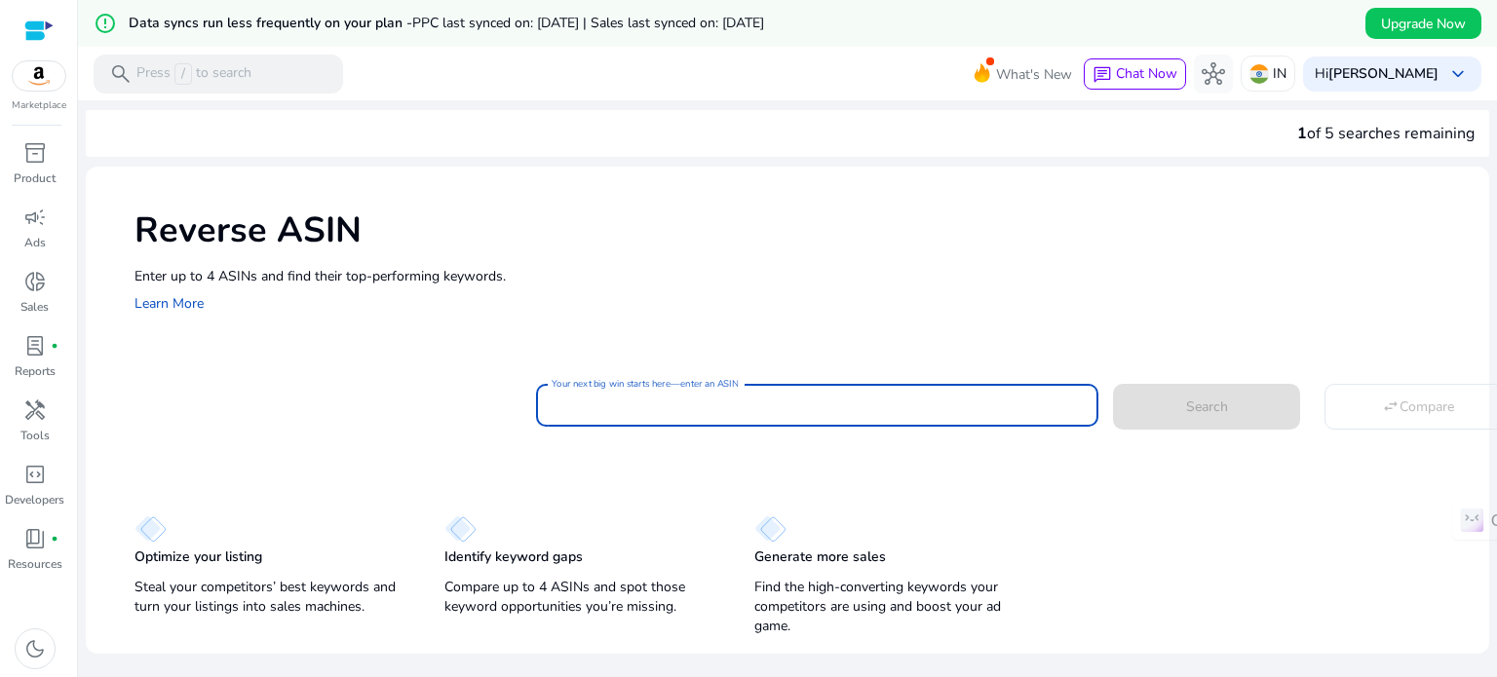
click at [624, 397] on input "Your next big win starts here—enter an ASIN" at bounding box center [817, 405] width 531 height 21
paste input "**********"
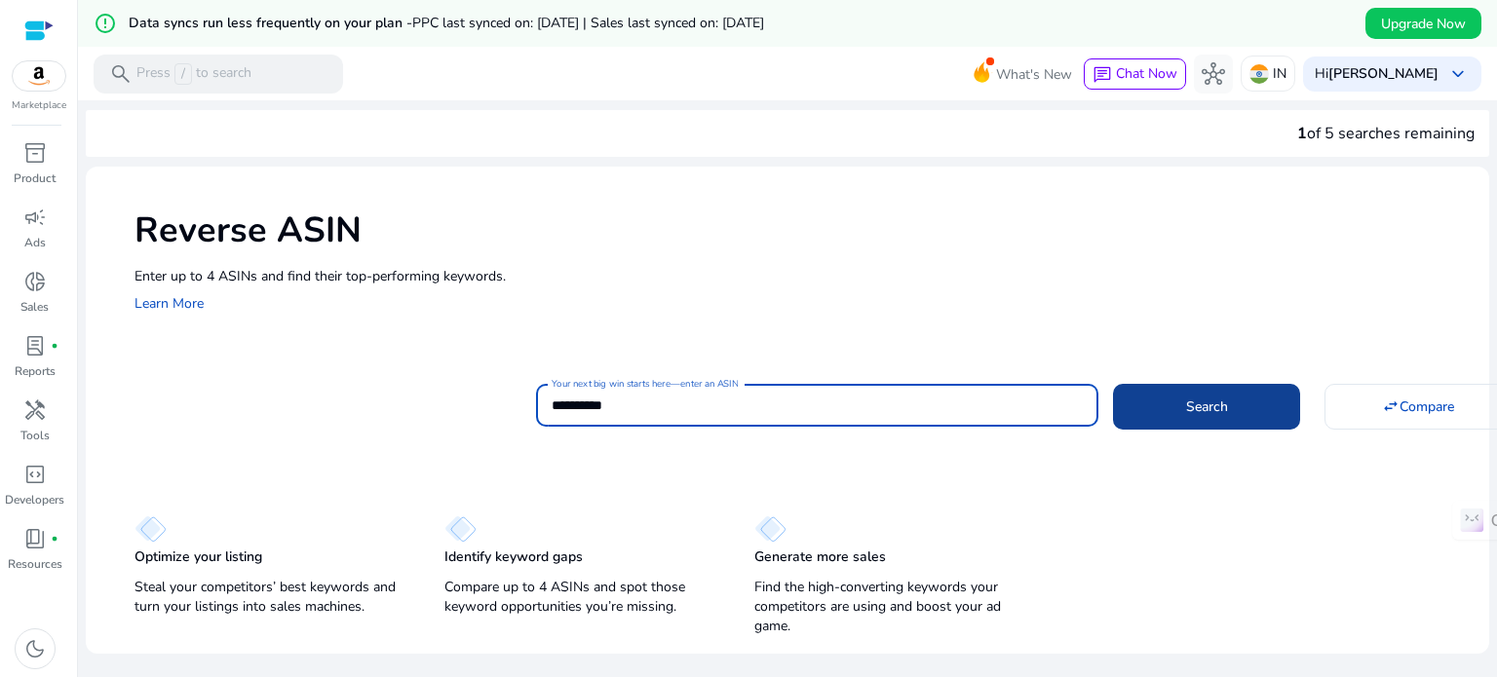
type input "**********"
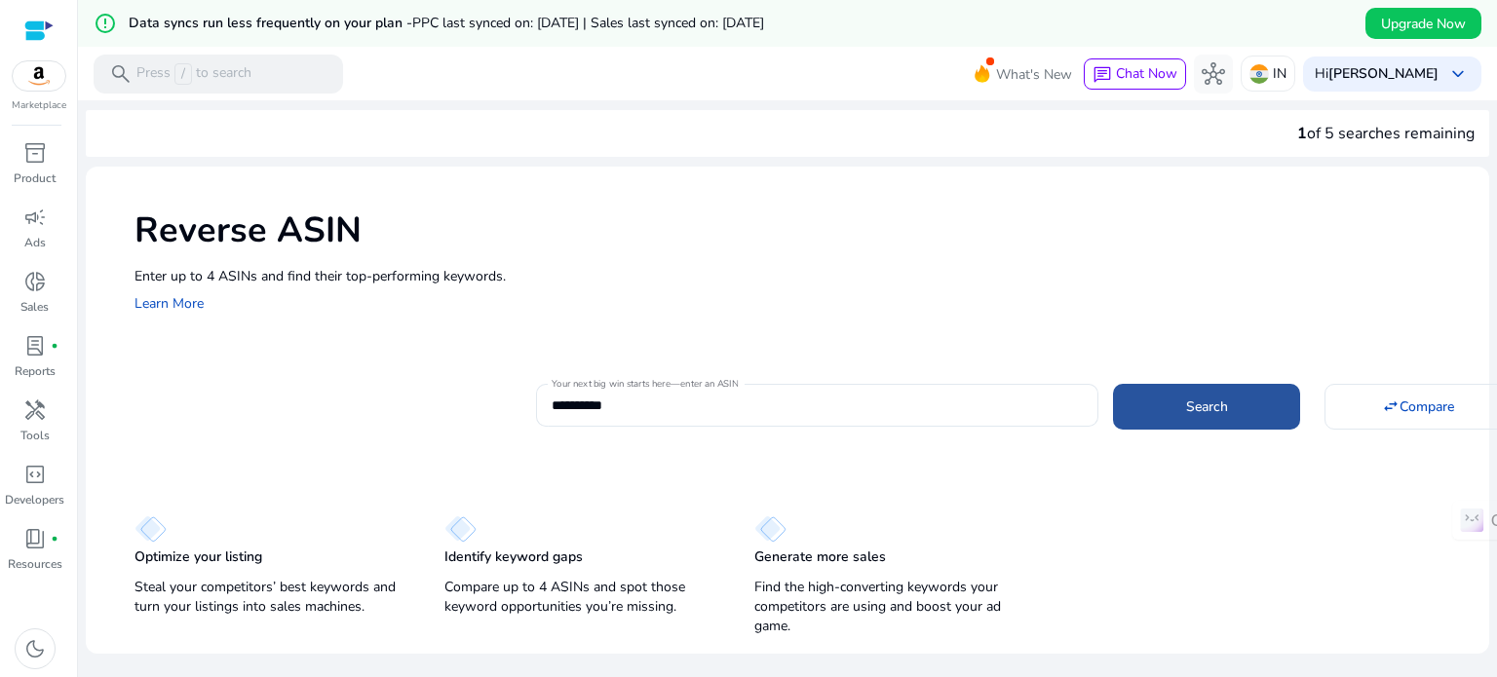
click at [1189, 403] on span "Search" at bounding box center [1207, 407] width 42 height 20
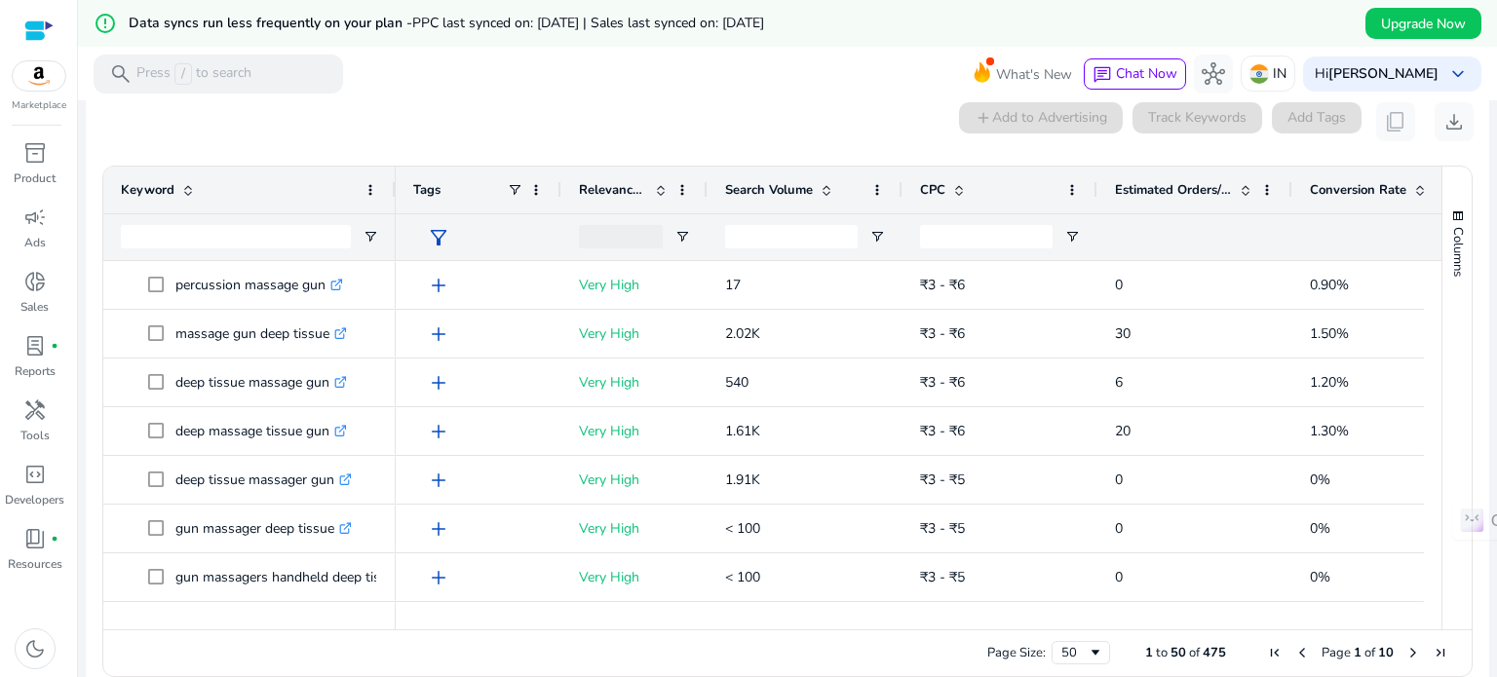
scroll to position [255, 0]
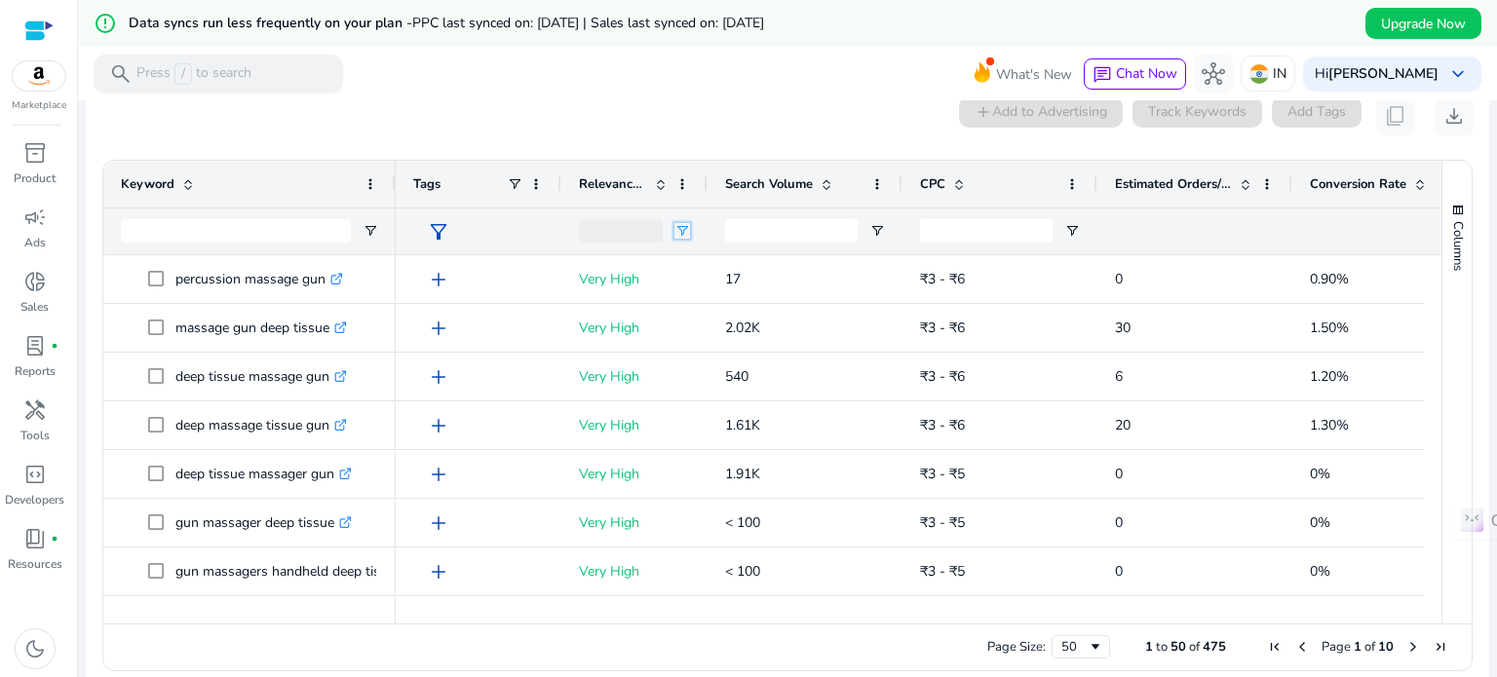
click at [686, 229] on span "Open Filter Menu" at bounding box center [683, 231] width 16 height 16
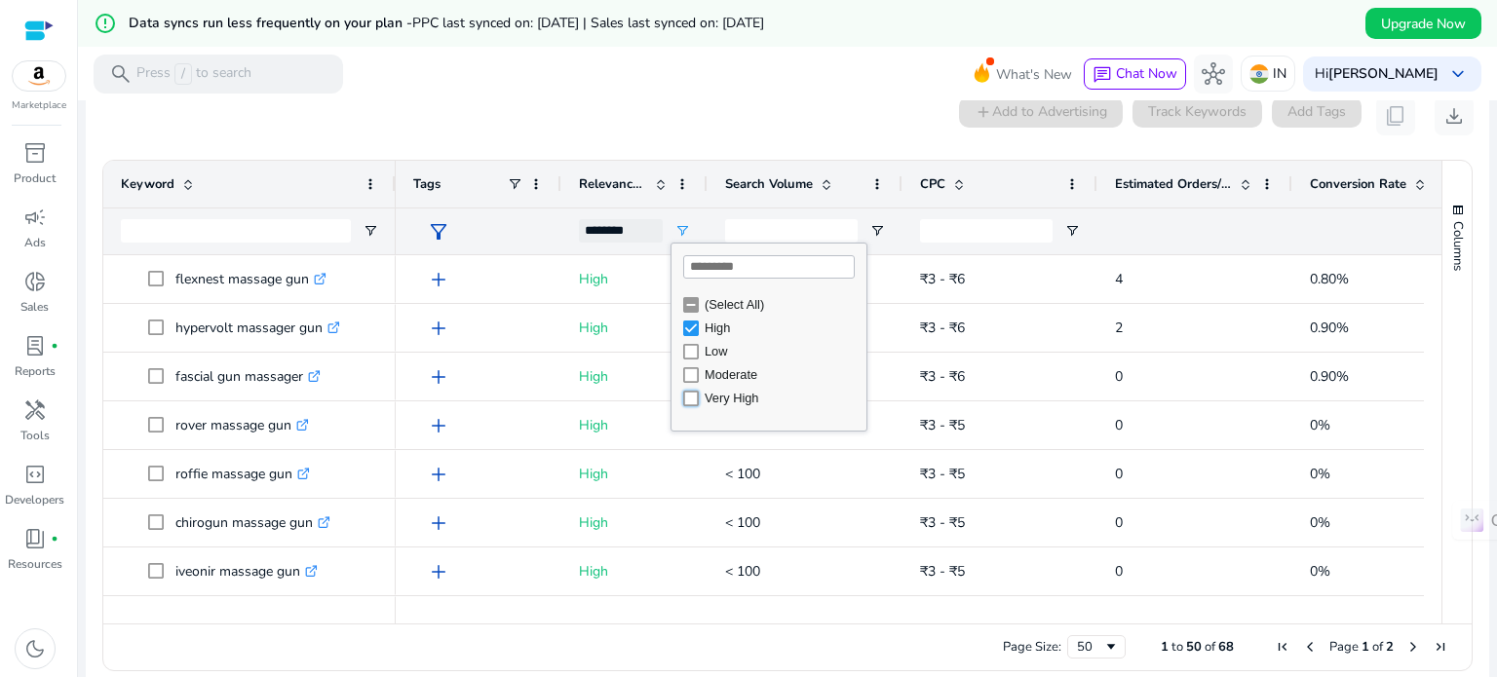
type input "**********"
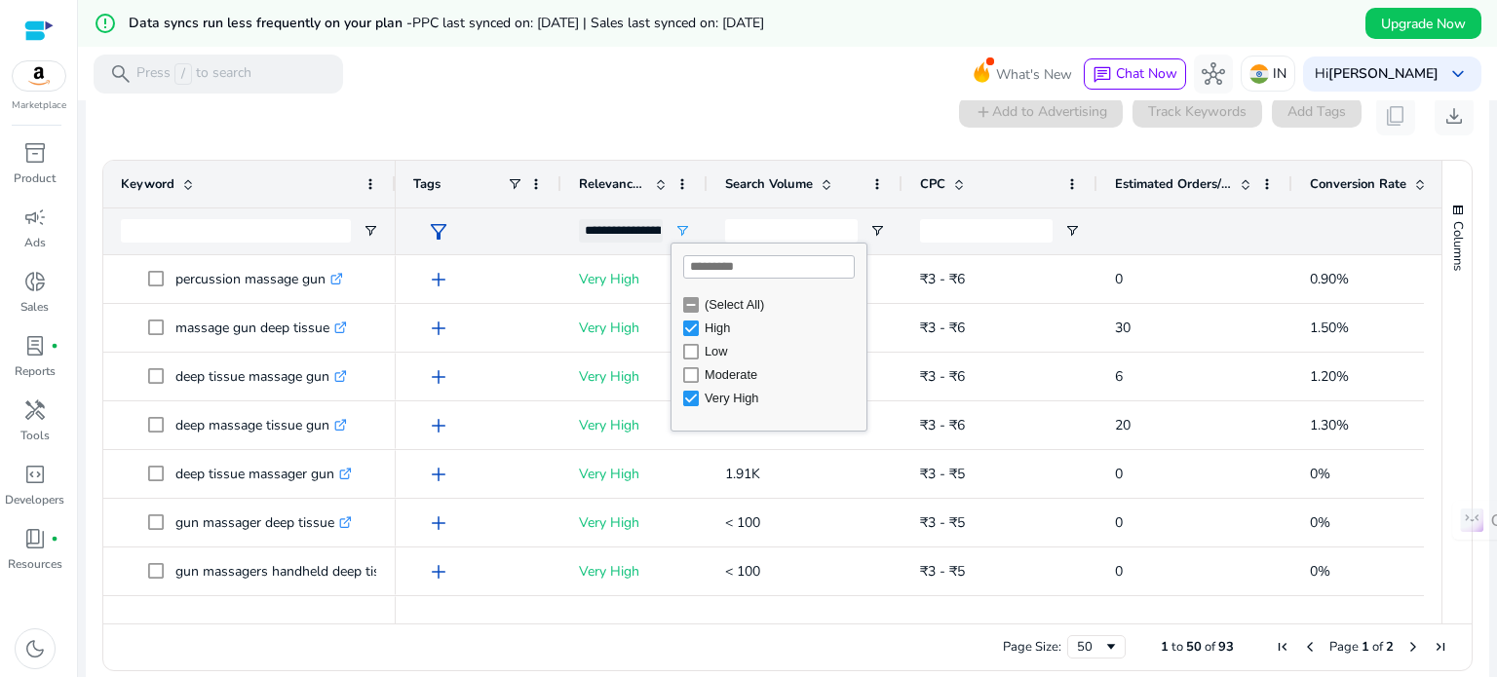
click at [855, 127] on div "0 keyword(s) selected add Add to Advertising Track Keywords Add Tags content_co…" at bounding box center [787, 116] width 1373 height 39
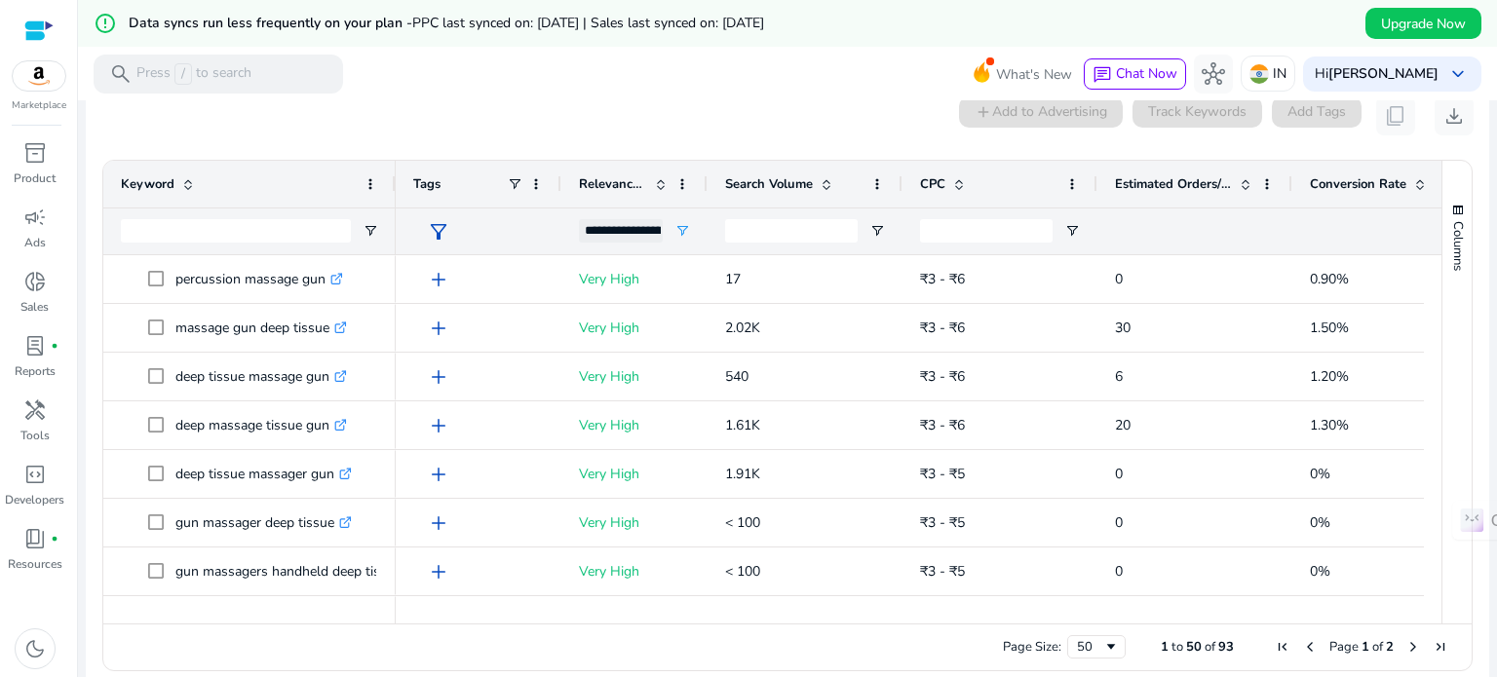
click at [1246, 183] on span at bounding box center [1246, 184] width 16 height 16
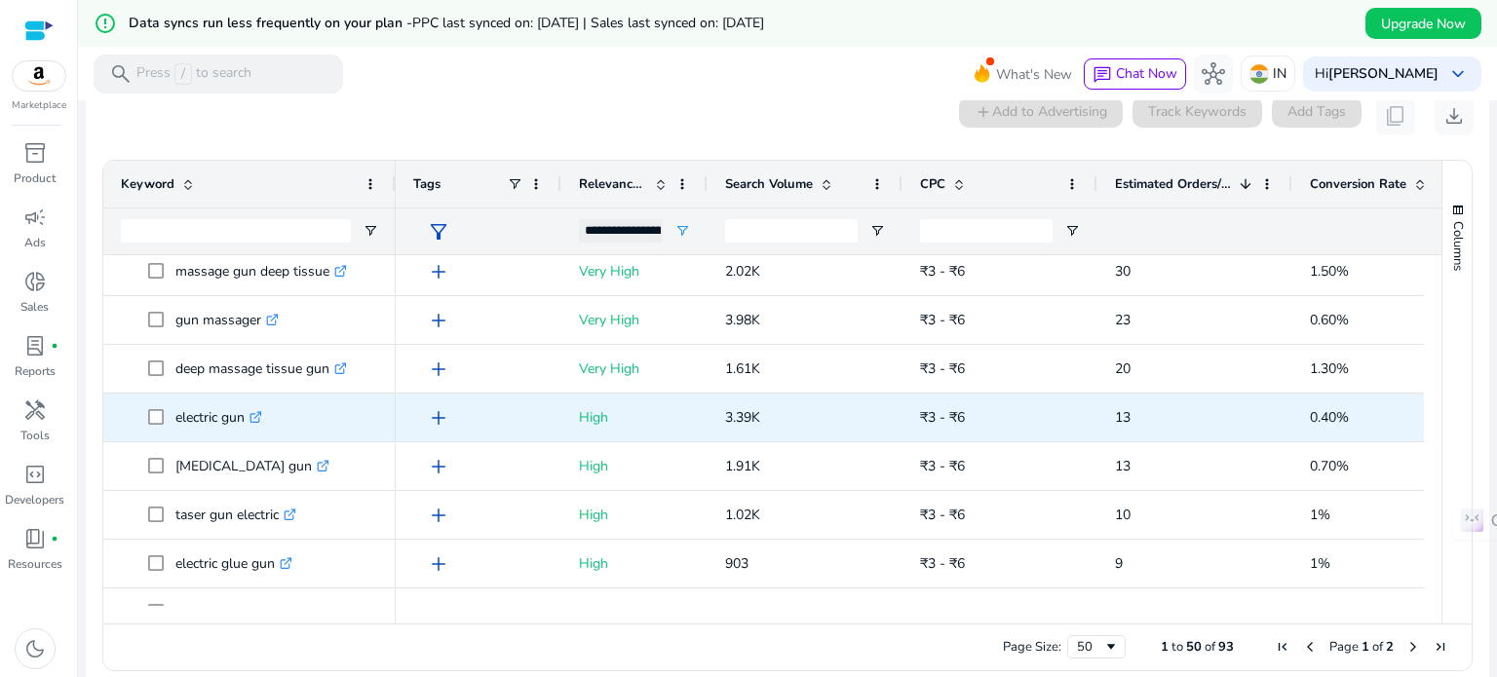
scroll to position [0, 0]
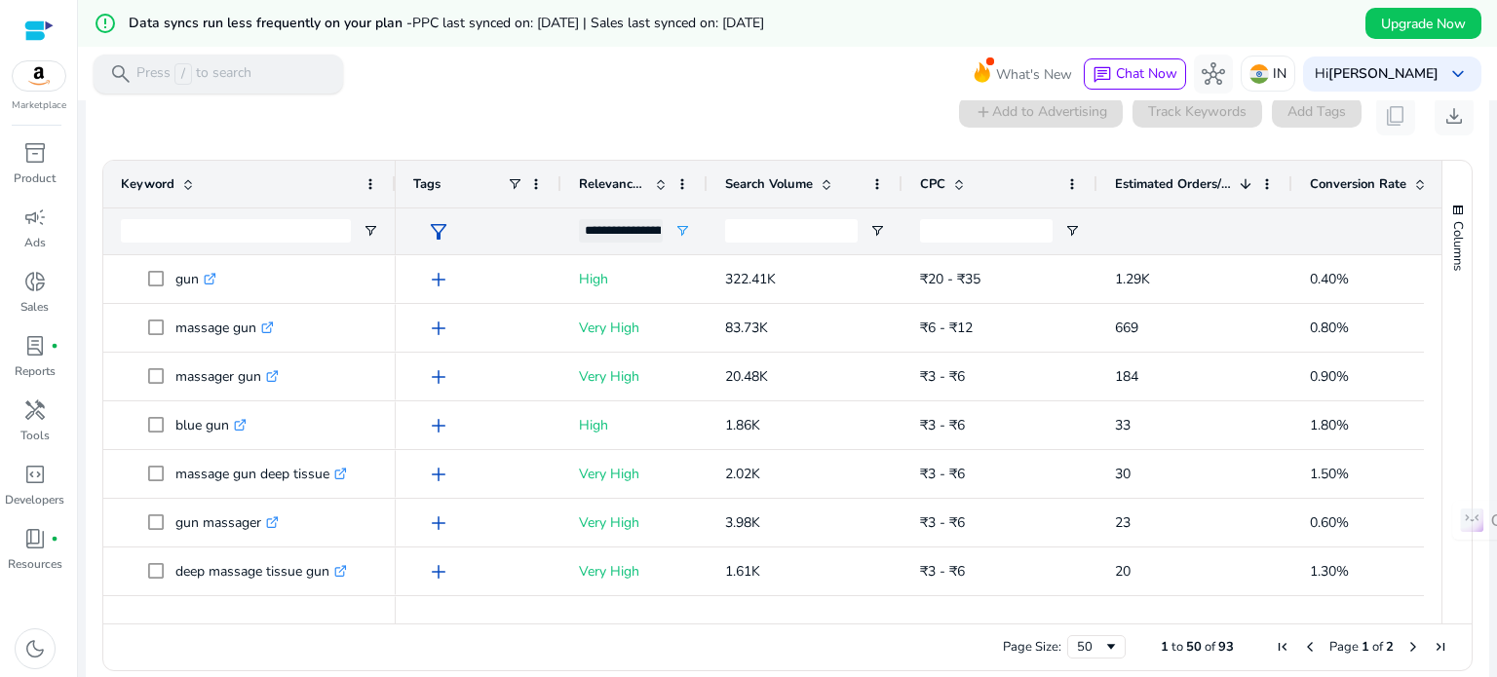
click at [268, 74] on div "search Press / to search" at bounding box center [219, 74] width 250 height 39
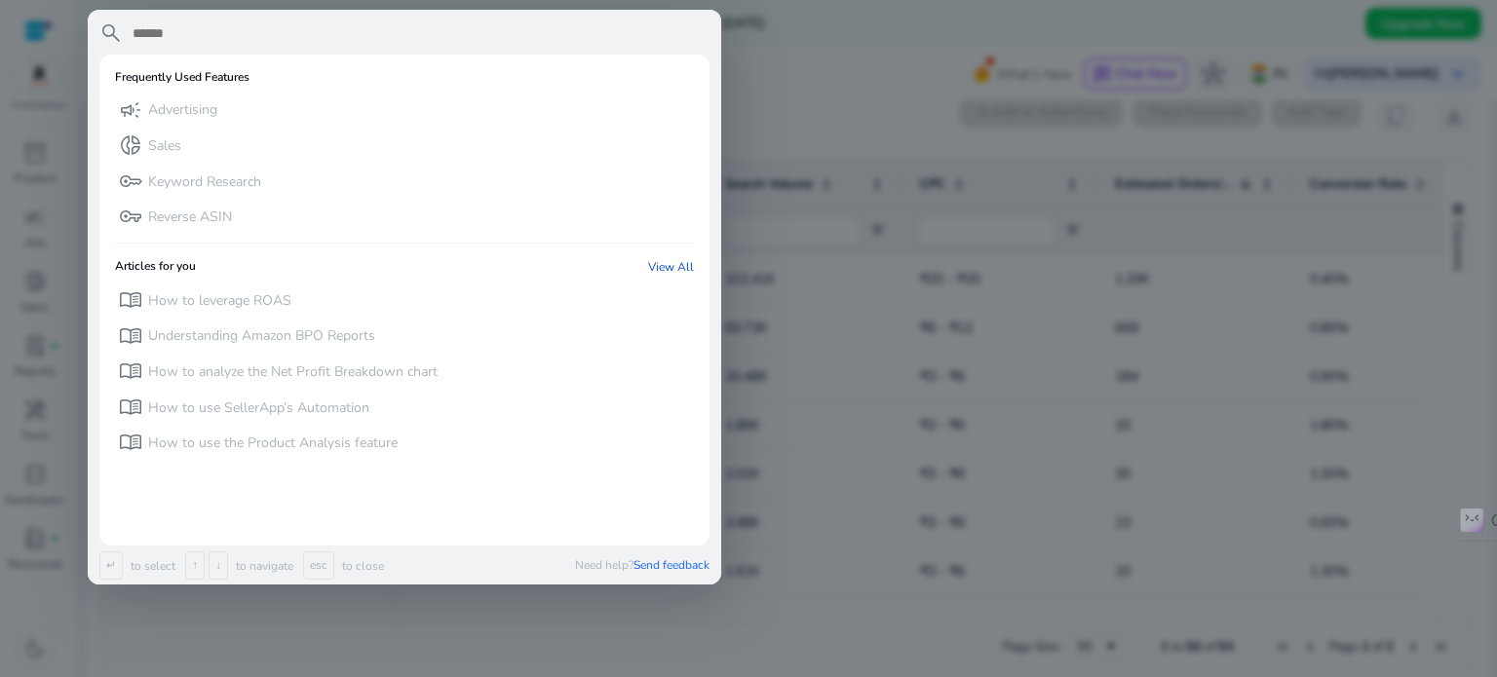
click at [759, 78] on div at bounding box center [748, 338] width 1497 height 677
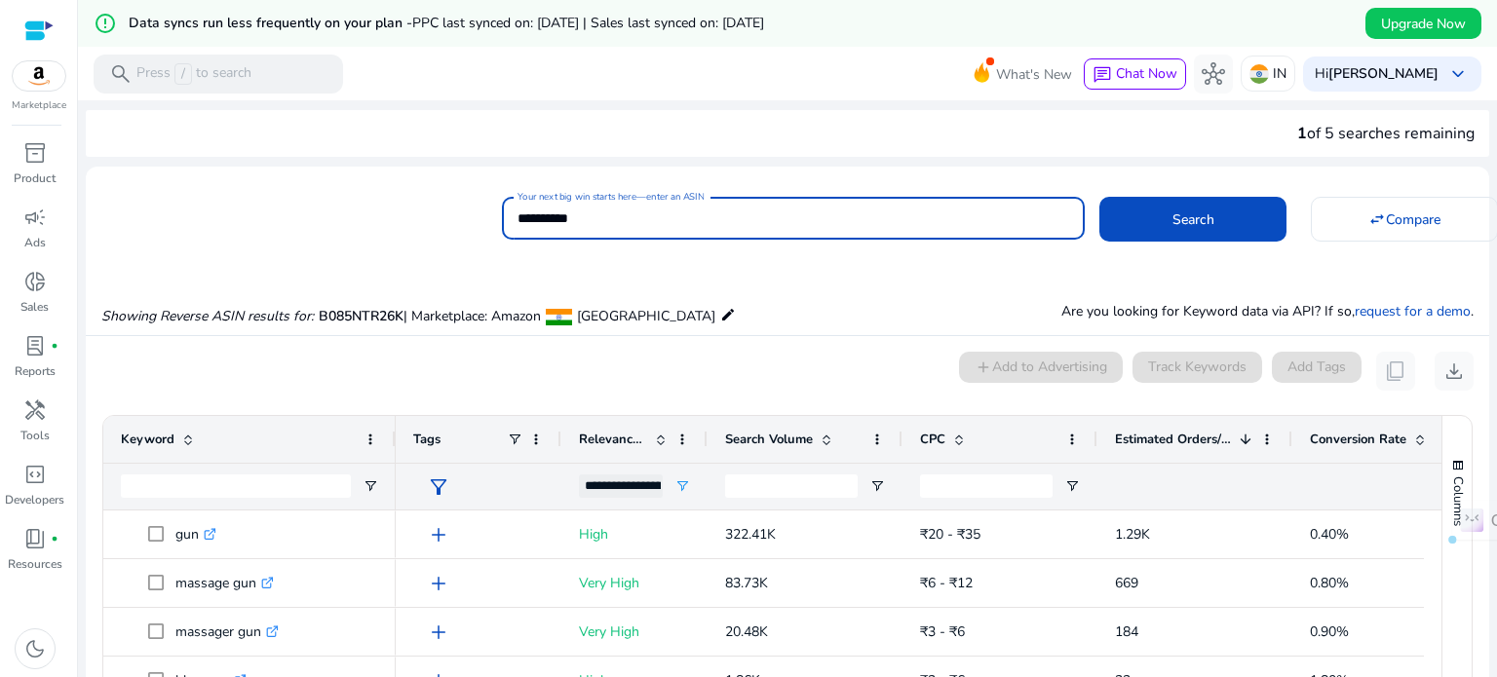
drag, startPoint x: 622, startPoint y: 209, endPoint x: 479, endPoint y: 244, distance: 147.5
click at [479, 244] on mat-card "**********" at bounding box center [788, 215] width 1404 height 79
paste input
type input "**********"
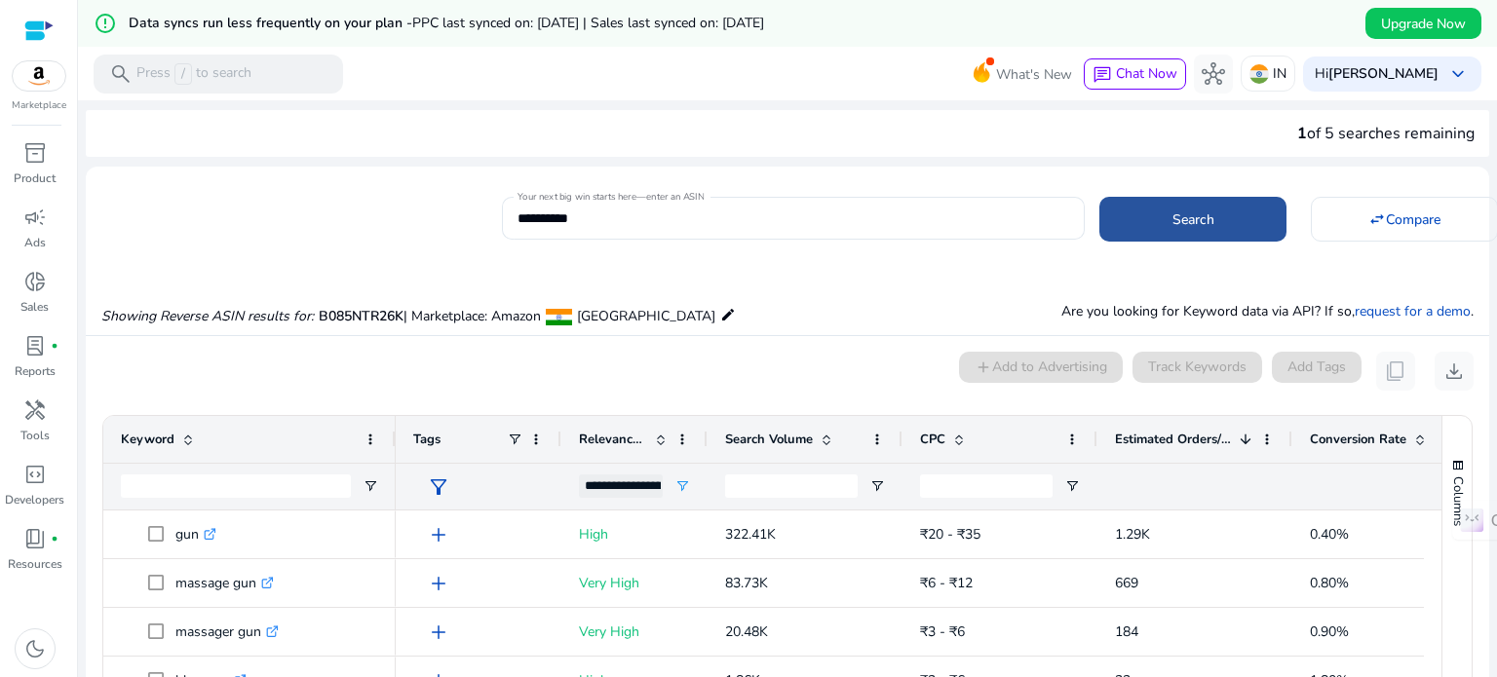
click at [1158, 217] on span at bounding box center [1193, 219] width 187 height 47
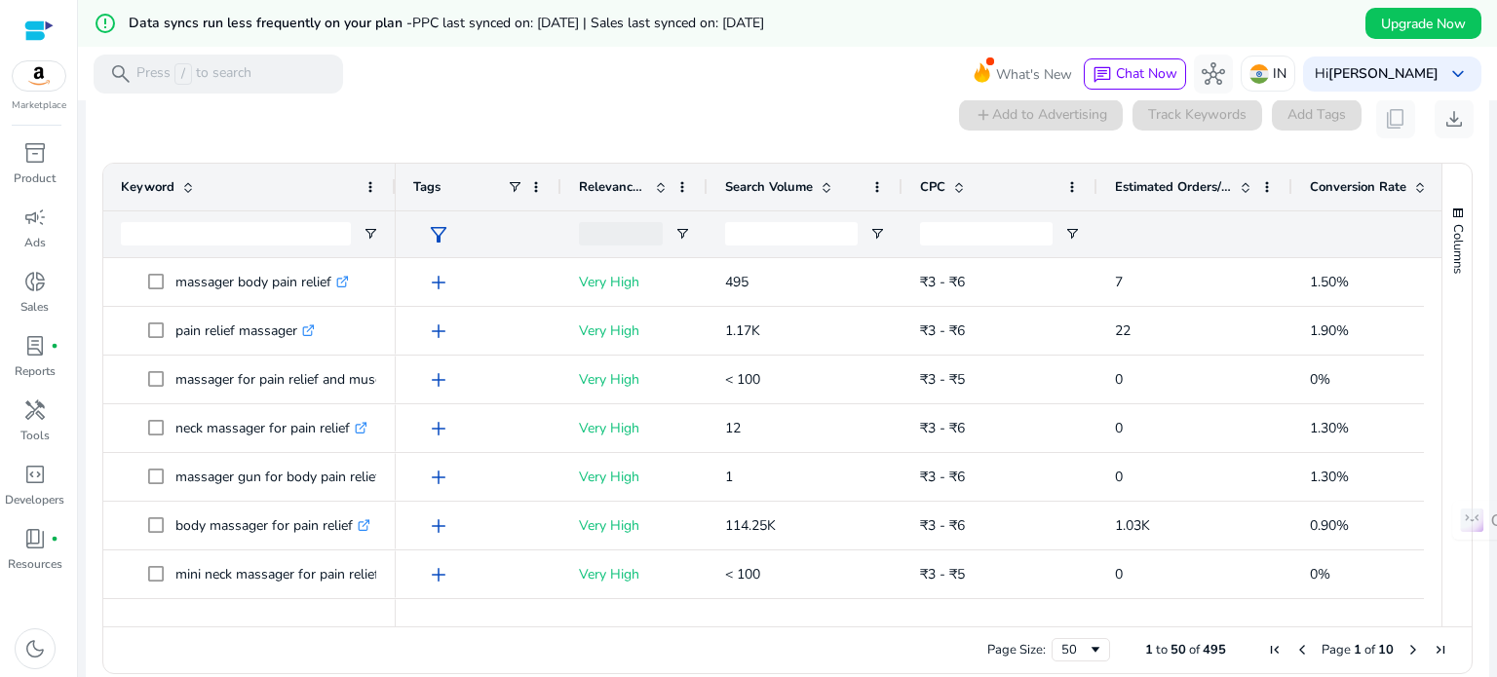
scroll to position [255, 0]
click at [664, 190] on div "Relevance Score" at bounding box center [624, 184] width 90 height 37
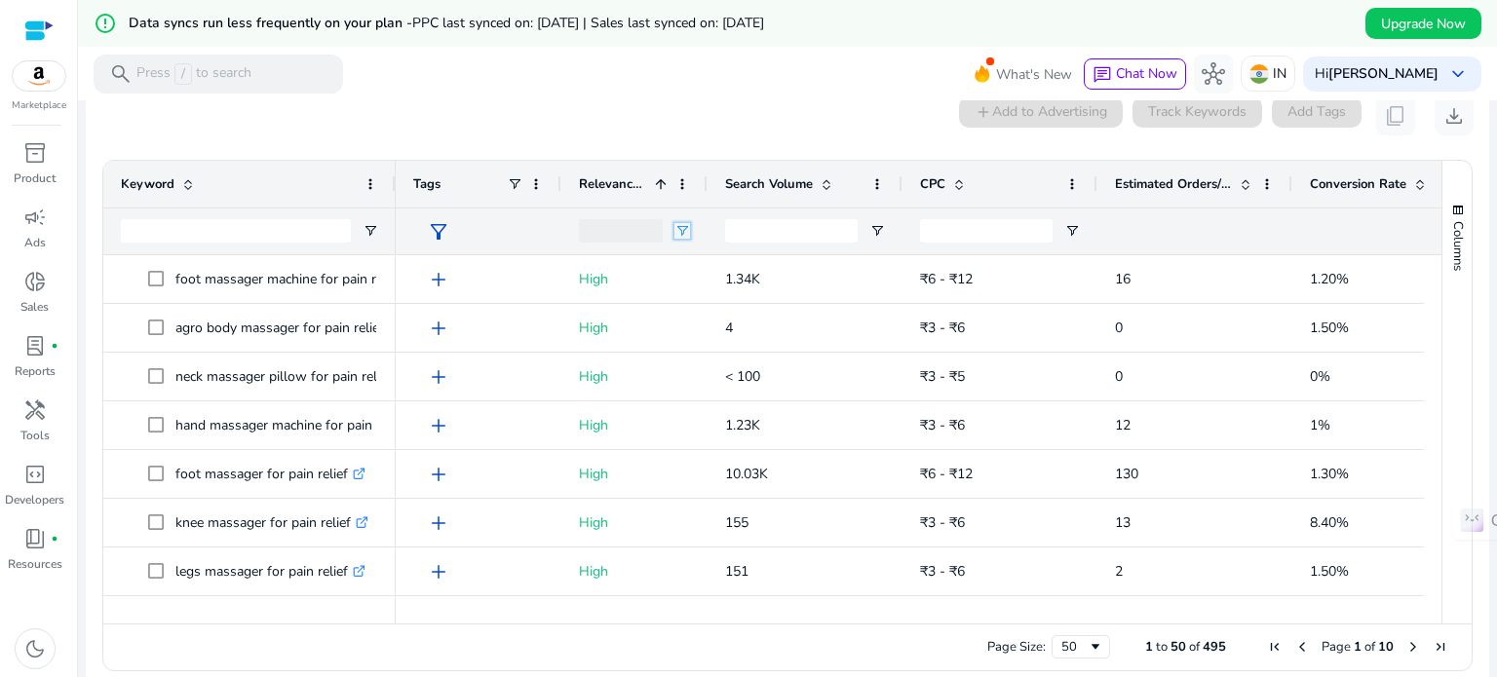
click at [675, 223] on span "Open Filter Menu" at bounding box center [683, 231] width 16 height 16
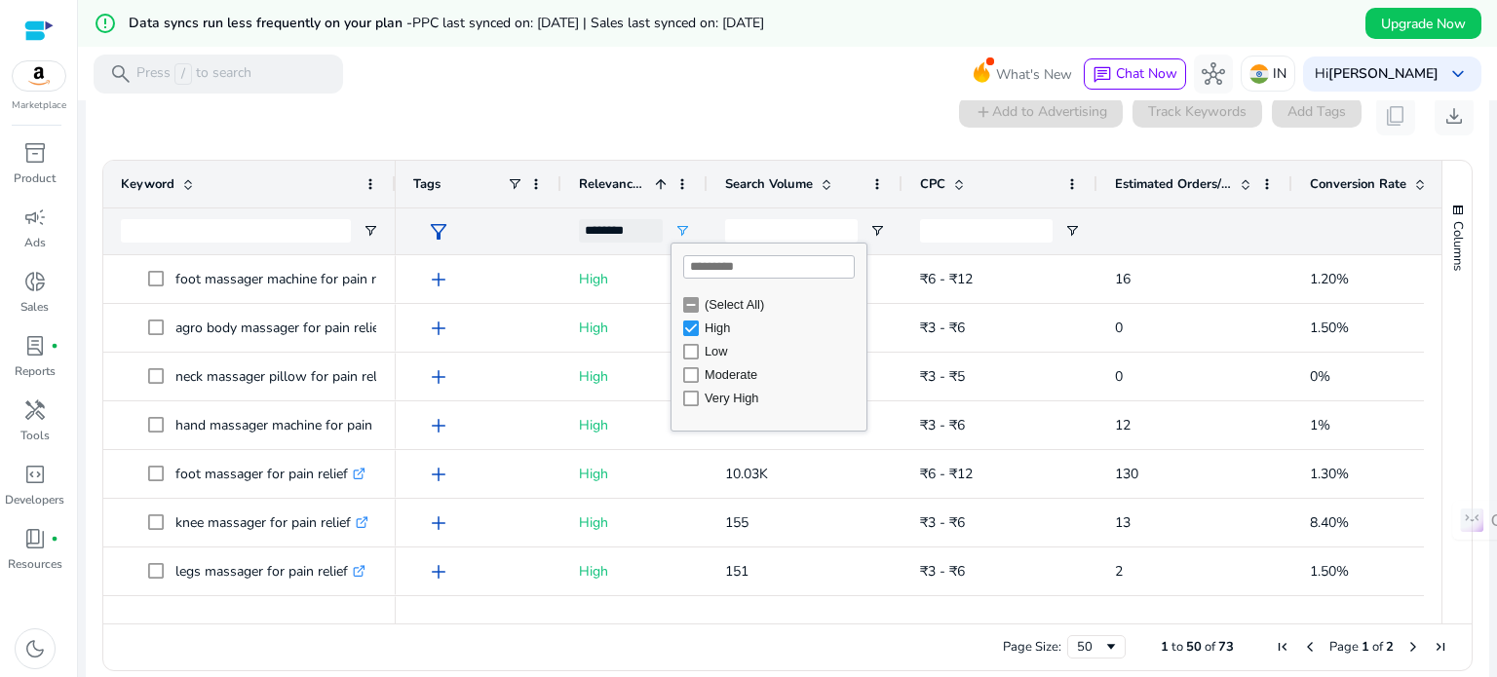
click at [698, 394] on div "Very High" at bounding box center [774, 398] width 183 height 23
type input "**********"
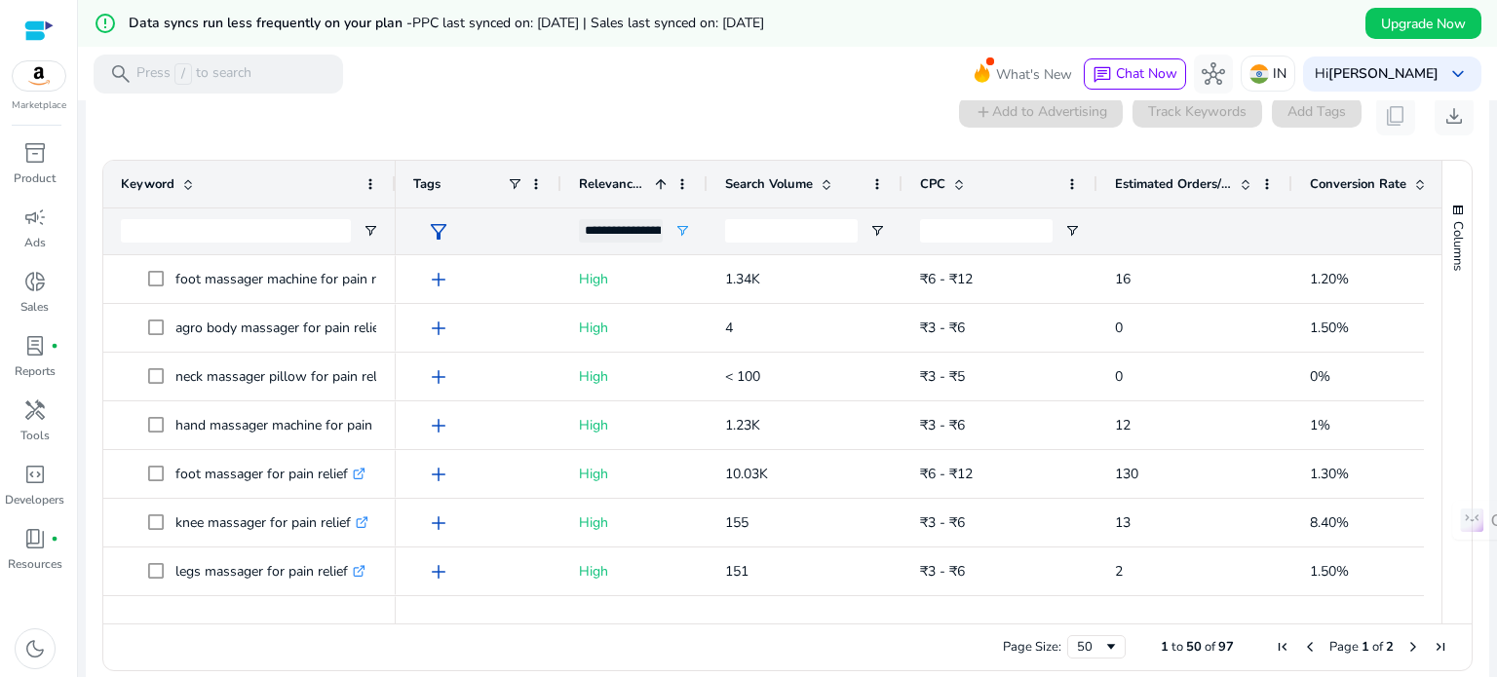
click at [1185, 247] on div at bounding box center [1195, 232] width 160 height 46
click at [1252, 187] on span at bounding box center [1246, 184] width 16 height 16
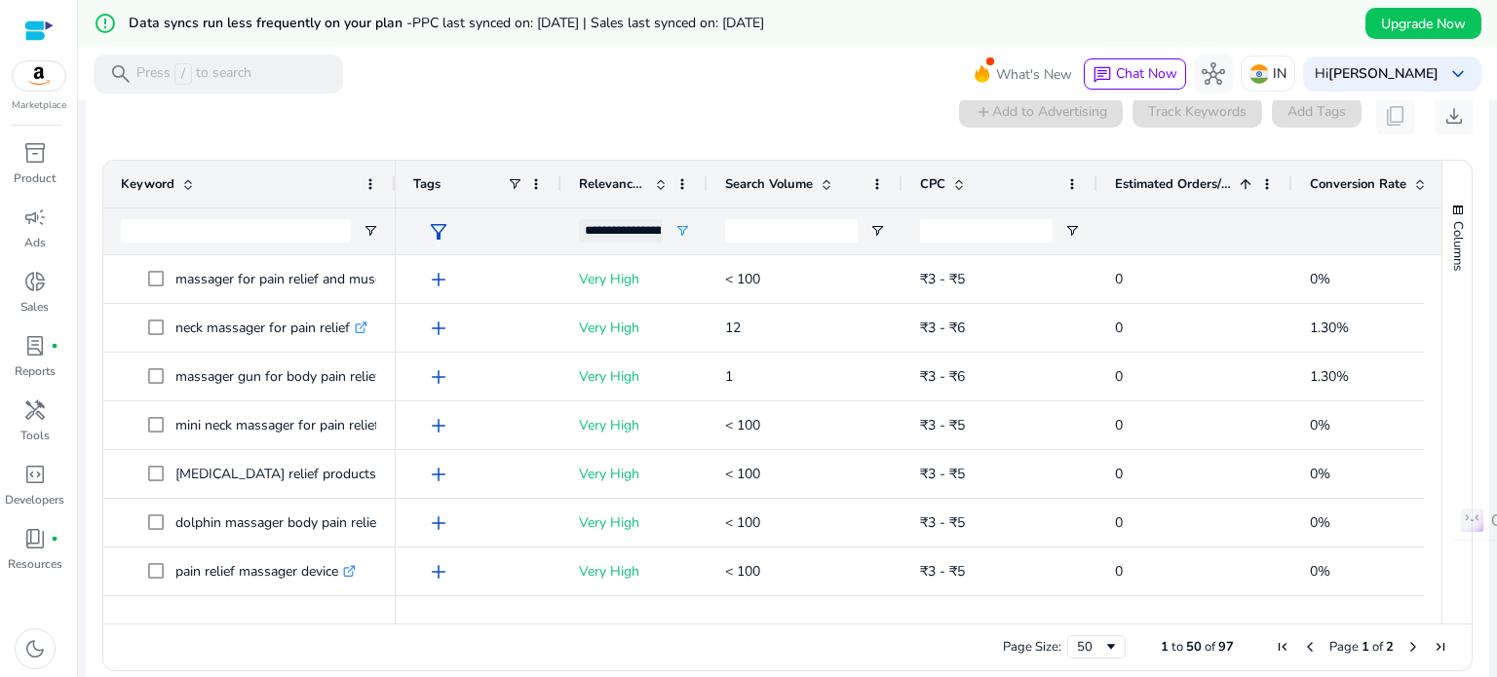
click at [1246, 183] on span at bounding box center [1246, 184] width 16 height 16
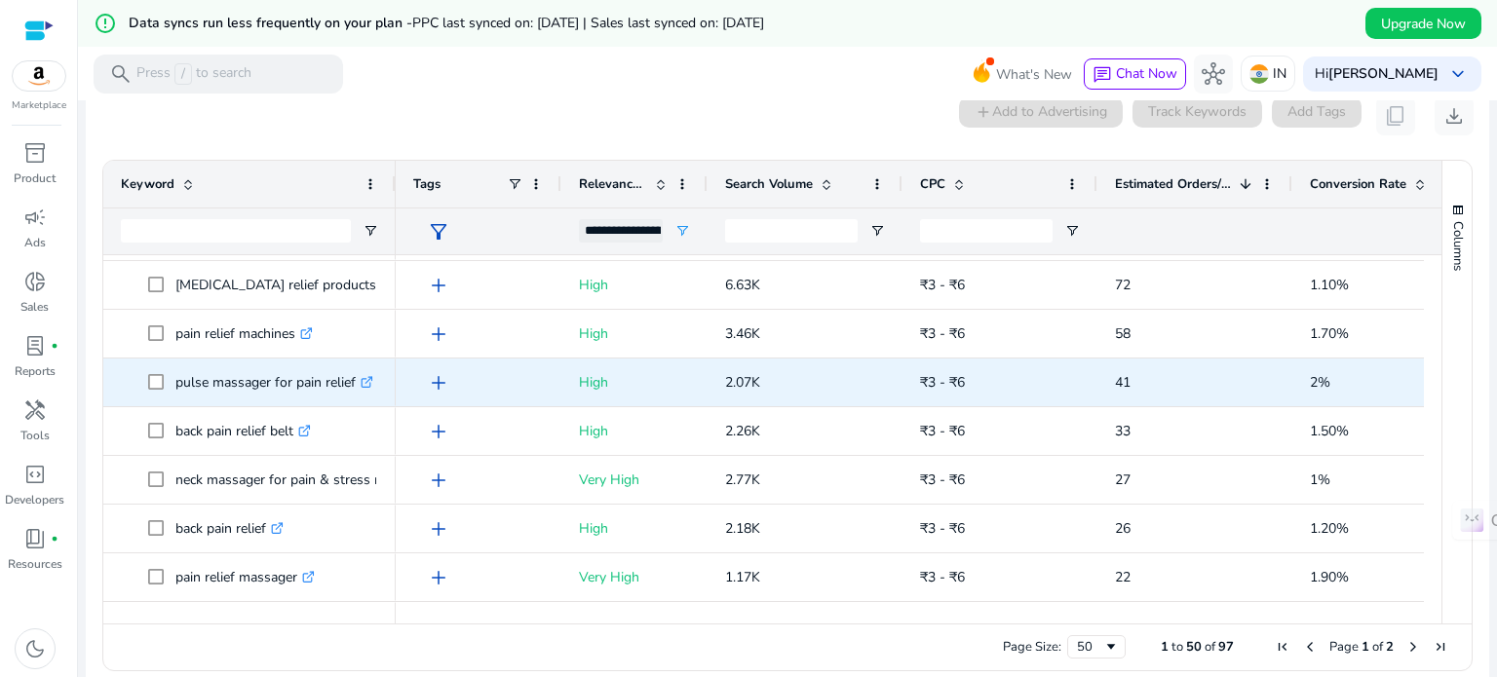
scroll to position [441, 0]
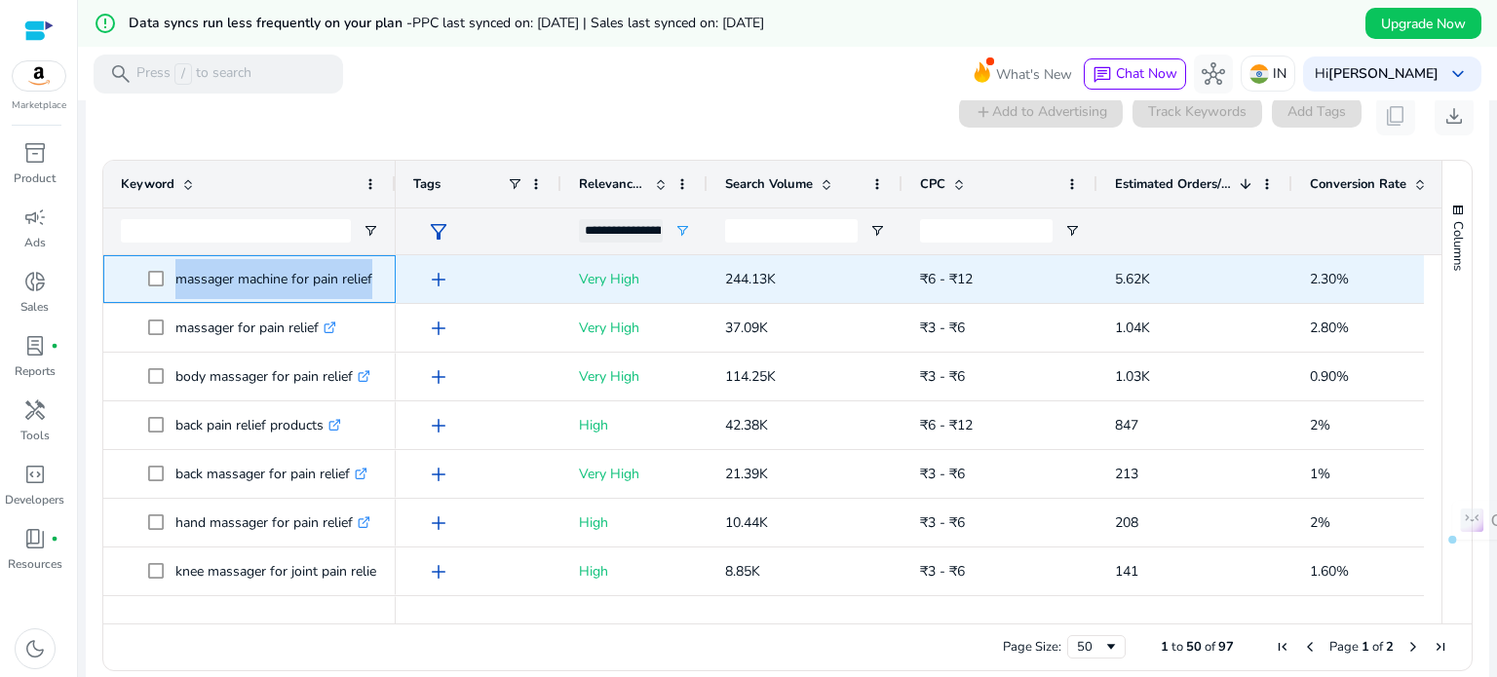
drag, startPoint x: 174, startPoint y: 277, endPoint x: 390, endPoint y: 256, distance: 217.4
click at [390, 256] on div "massager machine for pain relief .st0{fill:#2c8af8}" at bounding box center [249, 279] width 292 height 48
copy span "massager machine for pain relief .st0{fill:#2c8af8}"
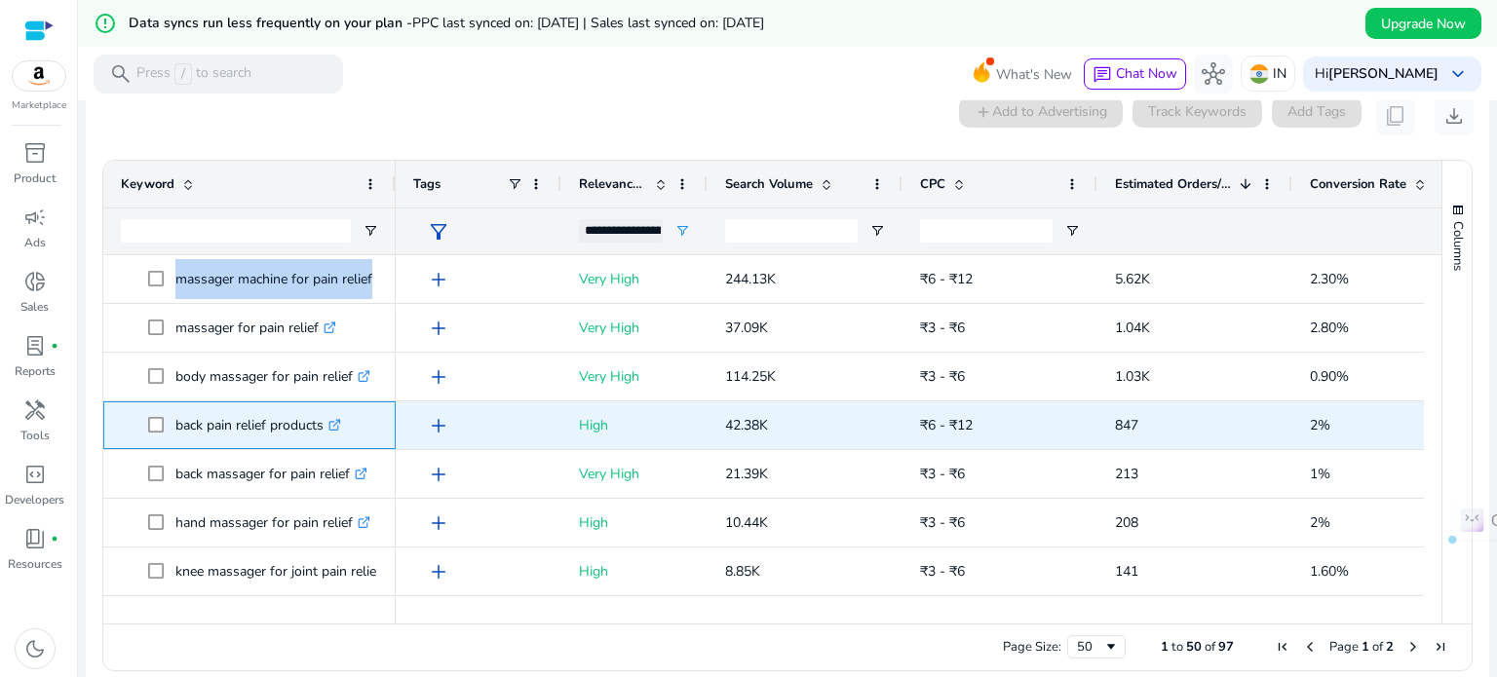
drag, startPoint x: 172, startPoint y: 420, endPoint x: 327, endPoint y: 411, distance: 155.2
click at [327, 411] on span "back pain relief products .st0{fill:#2c8af8}" at bounding box center [263, 426] width 230 height 40
copy span "back pain relief products"
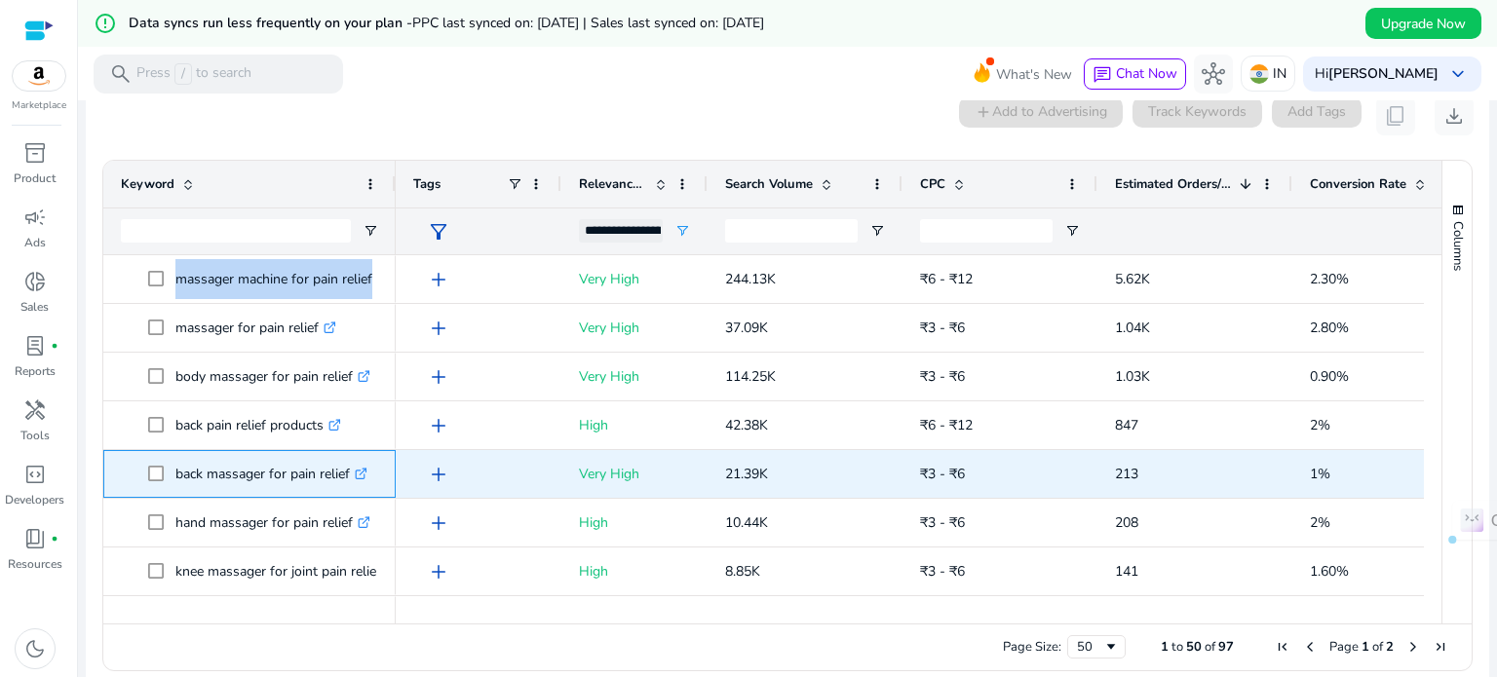
drag, startPoint x: 175, startPoint y: 474, endPoint x: 356, endPoint y: 463, distance: 180.7
click at [356, 463] on p "back massager for pain relief .st0{fill:#2c8af8}" at bounding box center [271, 474] width 192 height 40
copy p "back massager for pain relief"
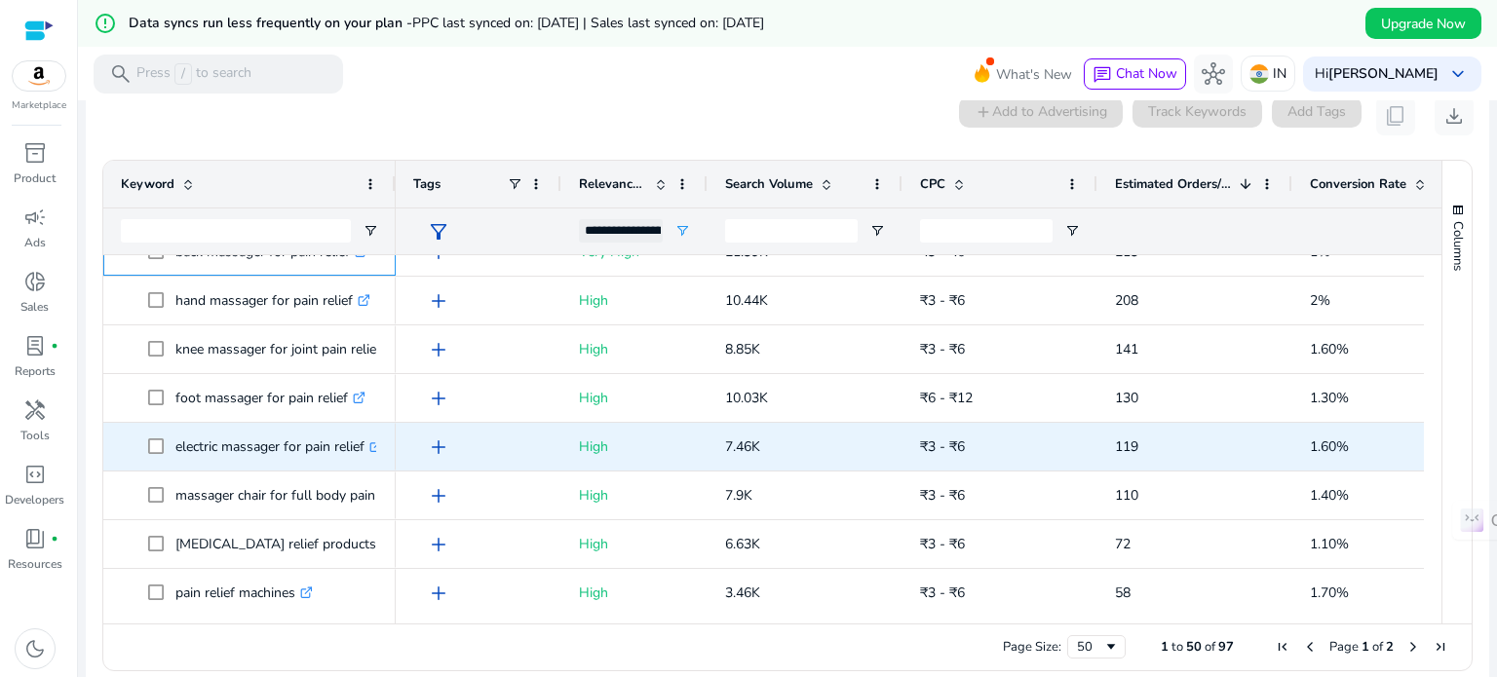
scroll to position [234, 0]
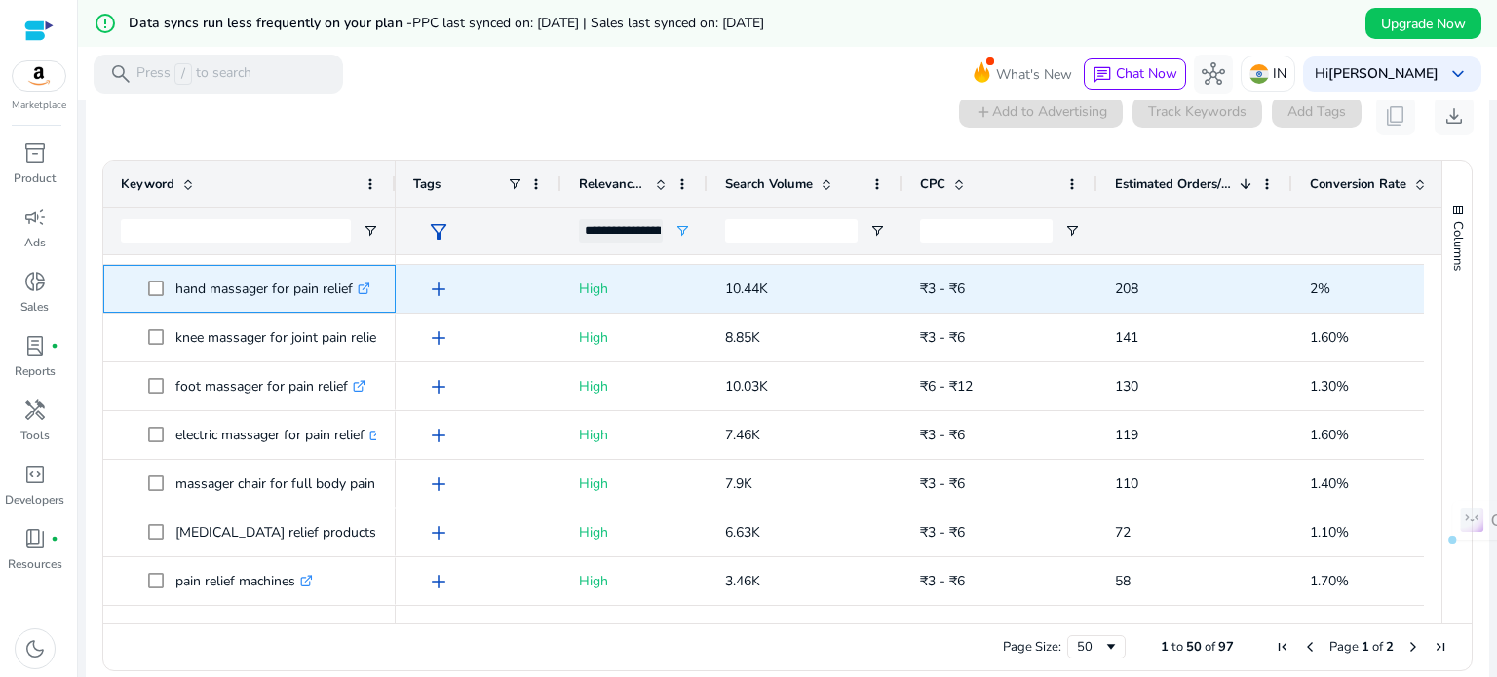
drag, startPoint x: 176, startPoint y: 286, endPoint x: 351, endPoint y: 287, distance: 174.5
click at [351, 287] on p "hand massager for pain relief .st0{fill:#2c8af8}" at bounding box center [272, 289] width 195 height 40
copy p "hand massager for pain relief"
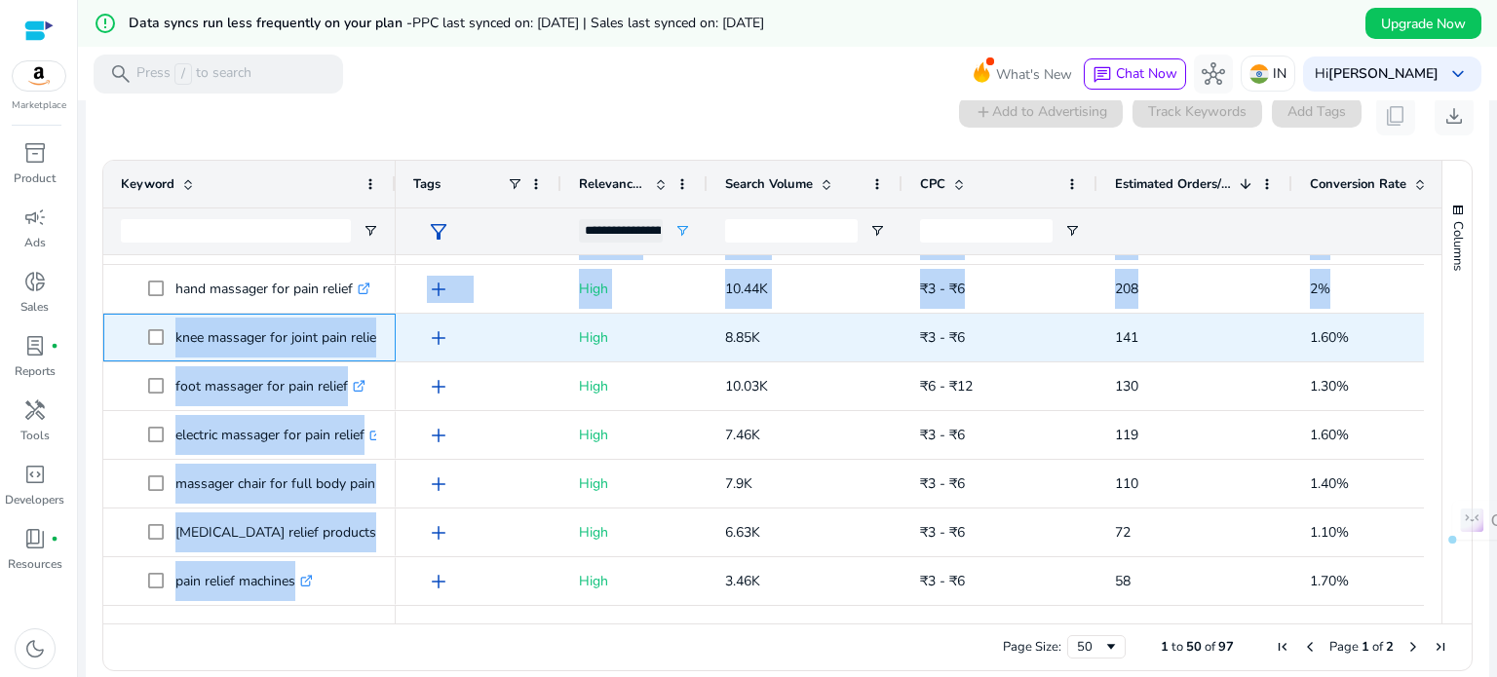
drag, startPoint x: 174, startPoint y: 335, endPoint x: 396, endPoint y: 330, distance: 222.3
click at [396, 330] on div "massager for pain relief .st0{fill:#2c8af8} body massager for pain relief .st0{…" at bounding box center [763, 430] width 1321 height 351
click at [308, 345] on p "knee massager for joint pain relief .st0{fill:#2c8af8}" at bounding box center [286, 338] width 223 height 40
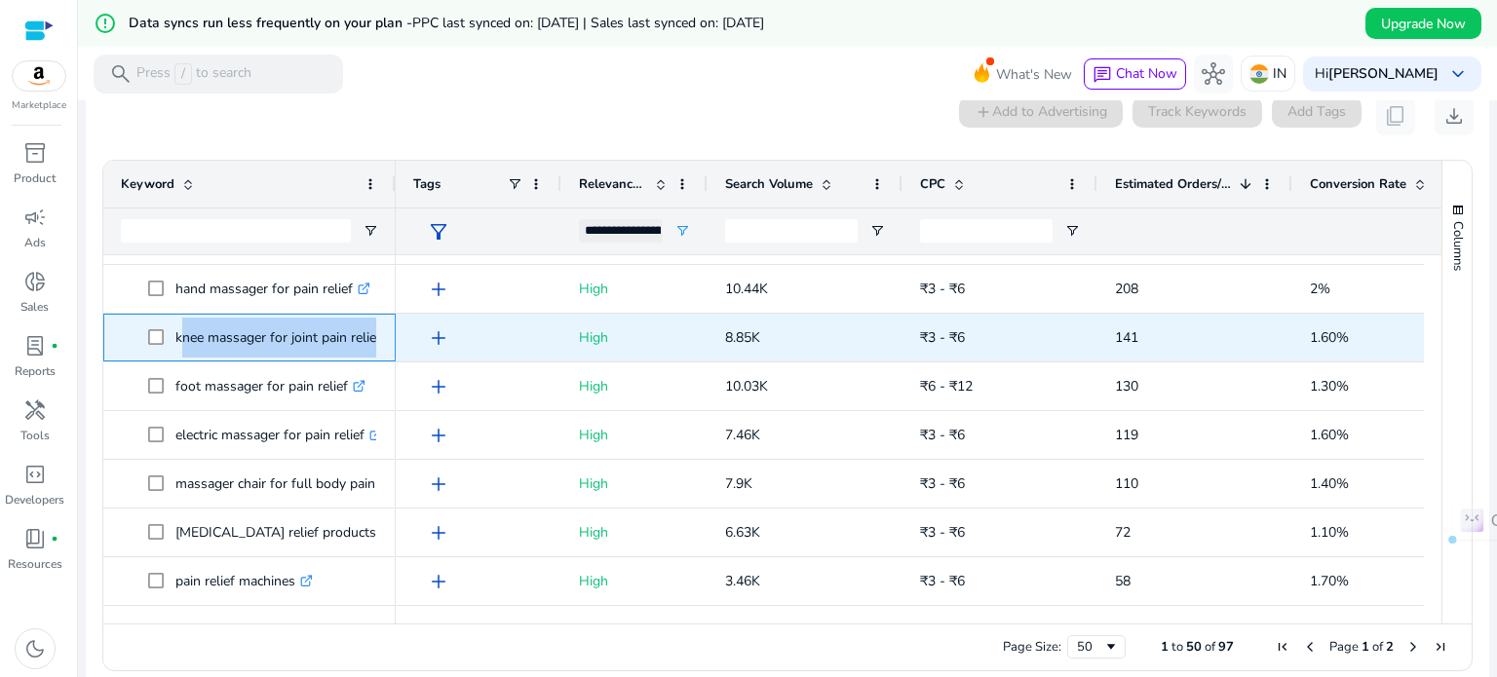
drag, startPoint x: 174, startPoint y: 335, endPoint x: 377, endPoint y: 330, distance: 202.8
click at [377, 330] on span "knee massager for joint pain relief .st0{fill:#2c8af8}" at bounding box center [263, 338] width 230 height 40
copy span "knee massager for joint pain relief .st0{fill:#2c8af8}"
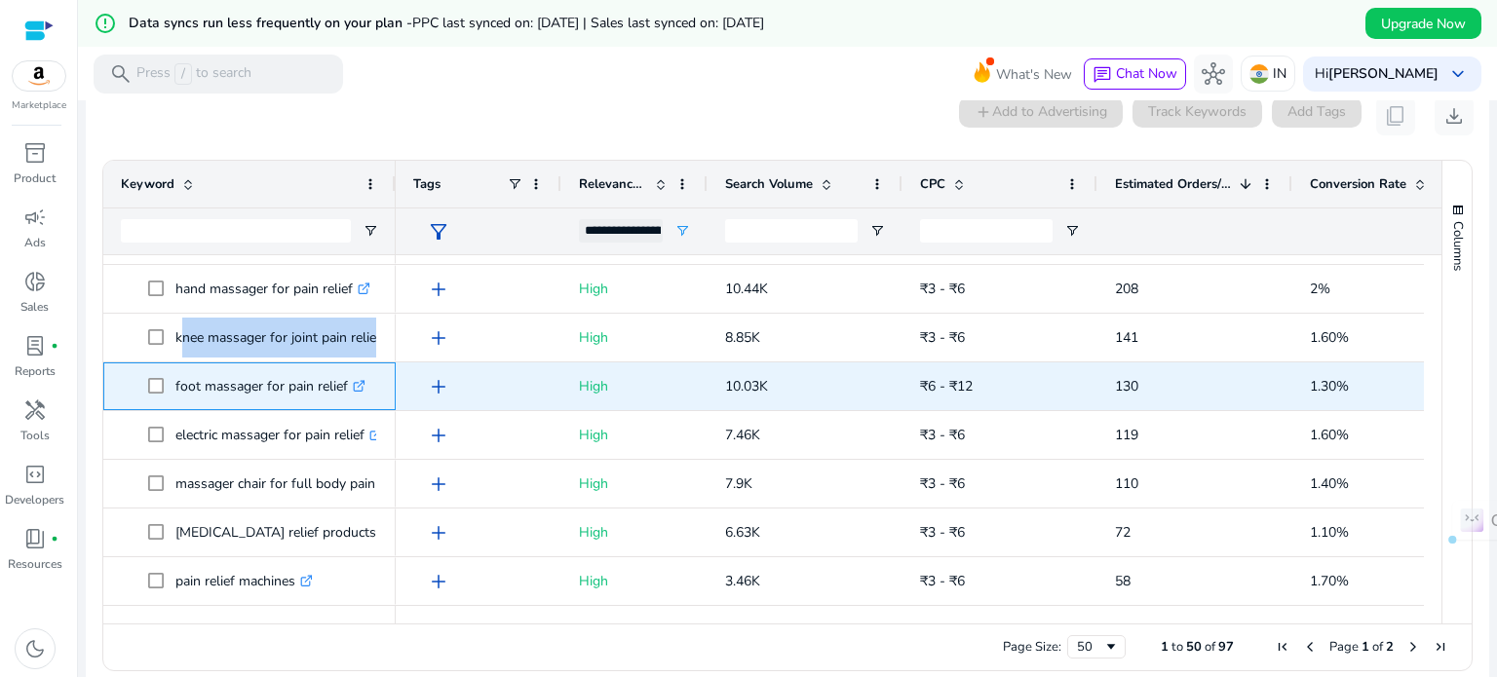
drag, startPoint x: 175, startPoint y: 388, endPoint x: 354, endPoint y: 388, distance: 178.4
click at [354, 388] on p "foot massager for pain relief .st0{fill:#2c8af8}" at bounding box center [270, 387] width 190 height 40
copy p "foot massager for pain relief"
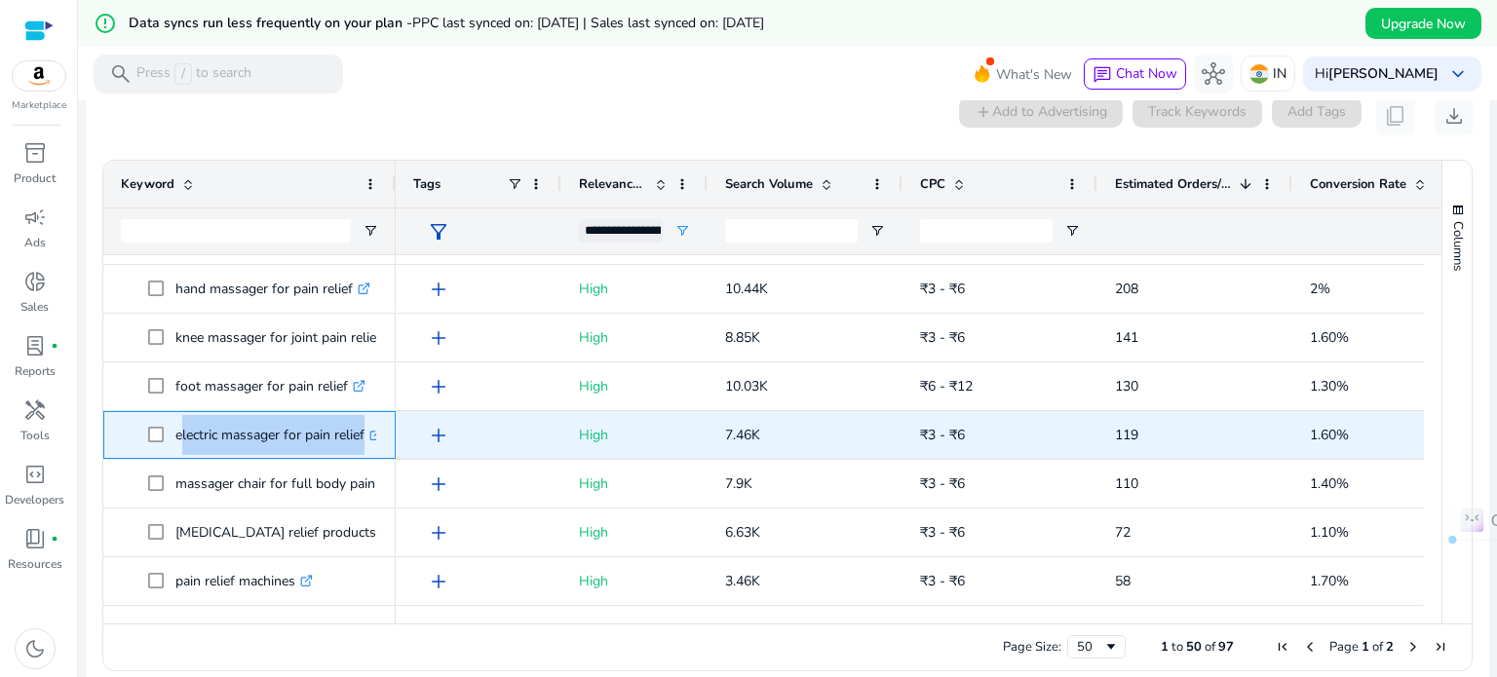
drag, startPoint x: 176, startPoint y: 433, endPoint x: 392, endPoint y: 431, distance: 215.4
click at [392, 431] on div "electric massager for pain relief .st0{fill:#2c8af8}" at bounding box center [249, 435] width 292 height 48
copy span "electric massager for pain relief .st0{fill:#2c8af8}"
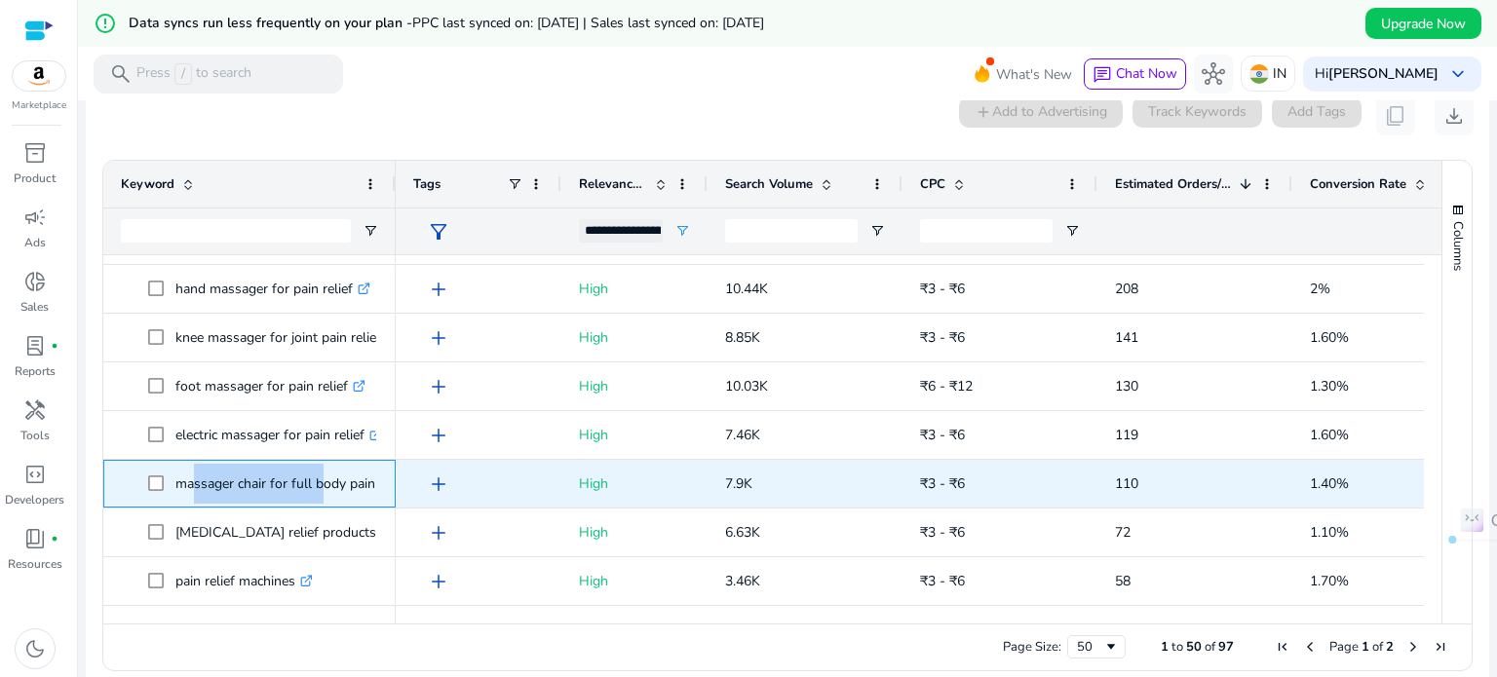
drag, startPoint x: 180, startPoint y: 483, endPoint x: 315, endPoint y: 483, distance: 134.5
click at [315, 483] on p "massager chair for full body pain relief .st0{fill:#2c8af8}" at bounding box center [300, 484] width 251 height 40
drag, startPoint x: 178, startPoint y: 483, endPoint x: 384, endPoint y: 481, distance: 205.7
click at [384, 481] on div "massager chair for full body pain relief .st0{fill:#2c8af8}" at bounding box center [249, 484] width 292 height 48
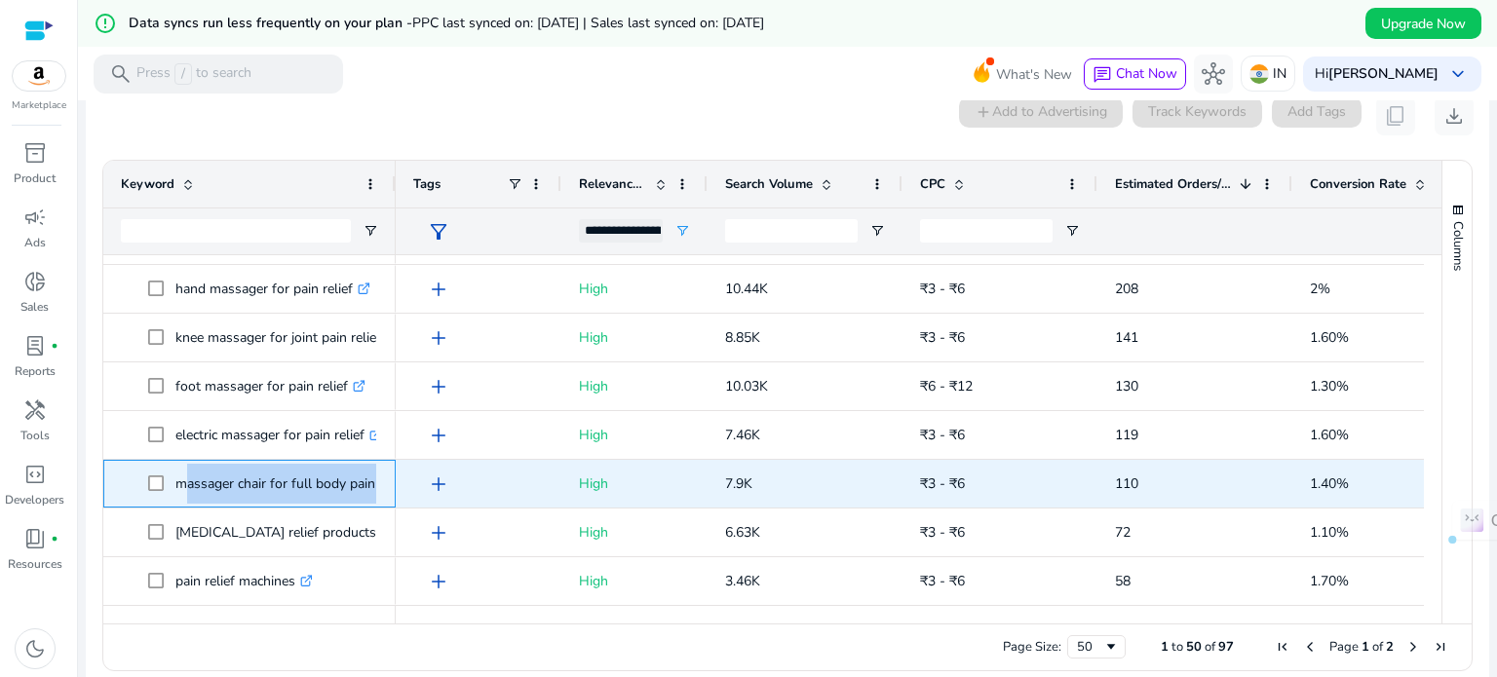
copy span "massager chair for full body pain relief .st0{fill:#2c8af8}"
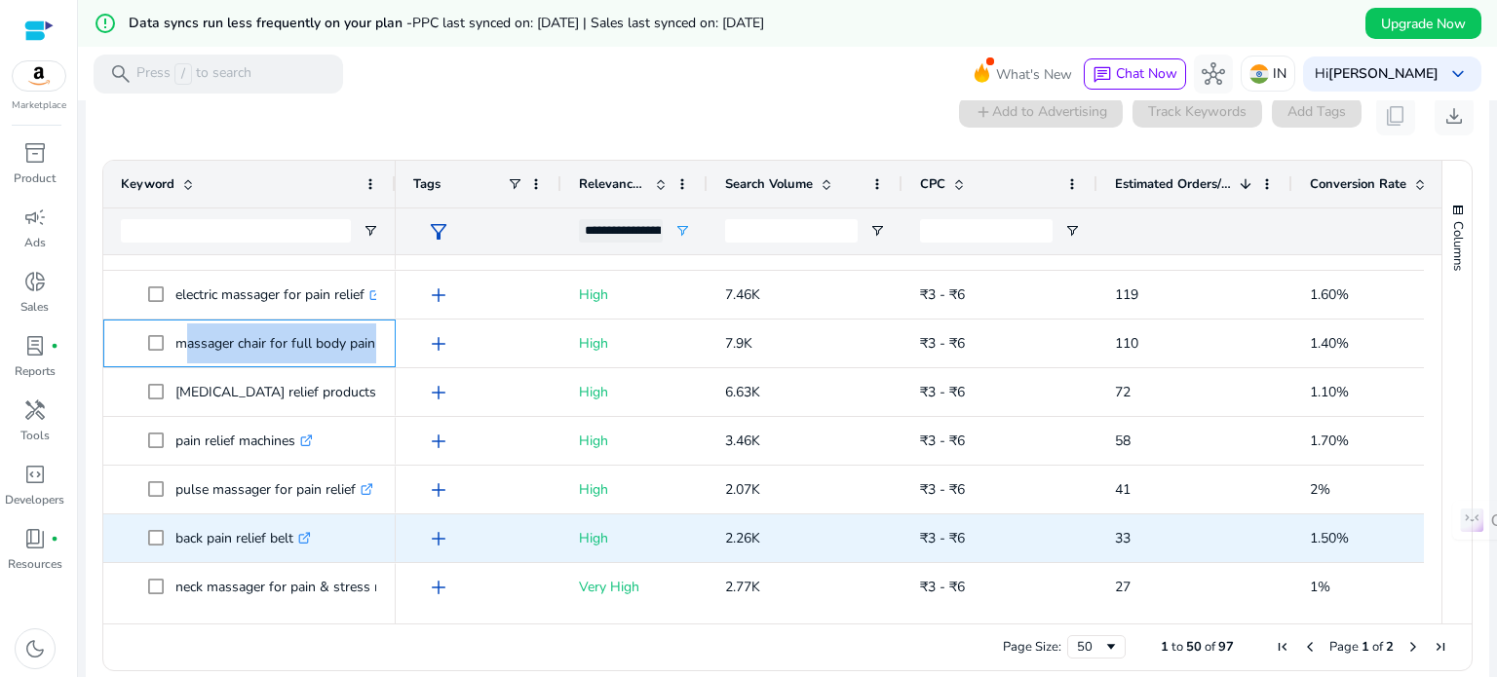
scroll to position [384, 0]
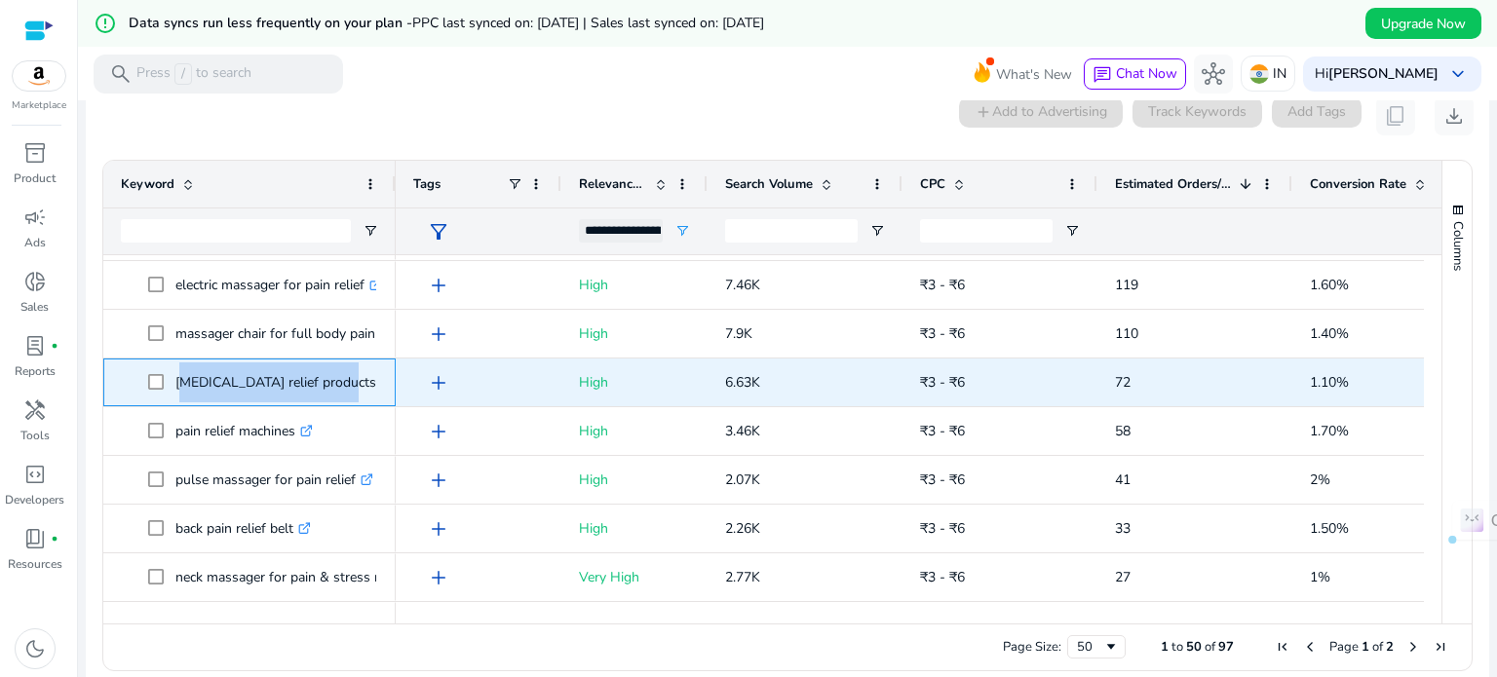
drag, startPoint x: 175, startPoint y: 381, endPoint x: 331, endPoint y: 366, distance: 156.7
click at [331, 366] on p "neck pain relief products .st0{fill:#2c8af8}" at bounding box center [284, 383] width 218 height 40
copy p "[MEDICAL_DATA] relief products"
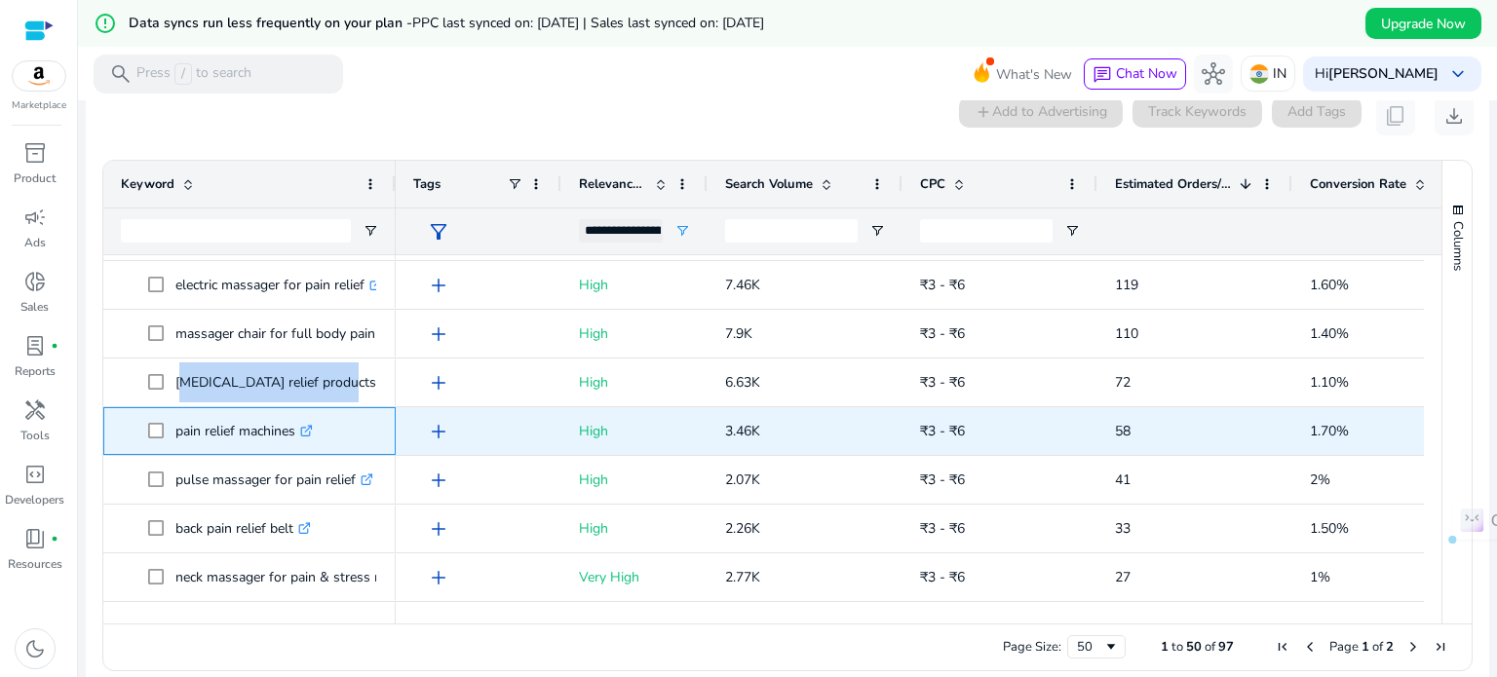
drag, startPoint x: 176, startPoint y: 431, endPoint x: 300, endPoint y: 427, distance: 123.9
click at [300, 427] on p "pain relief machines .st0{fill:#2c8af8}" at bounding box center [243, 431] width 137 height 40
copy p "pain relief machines"
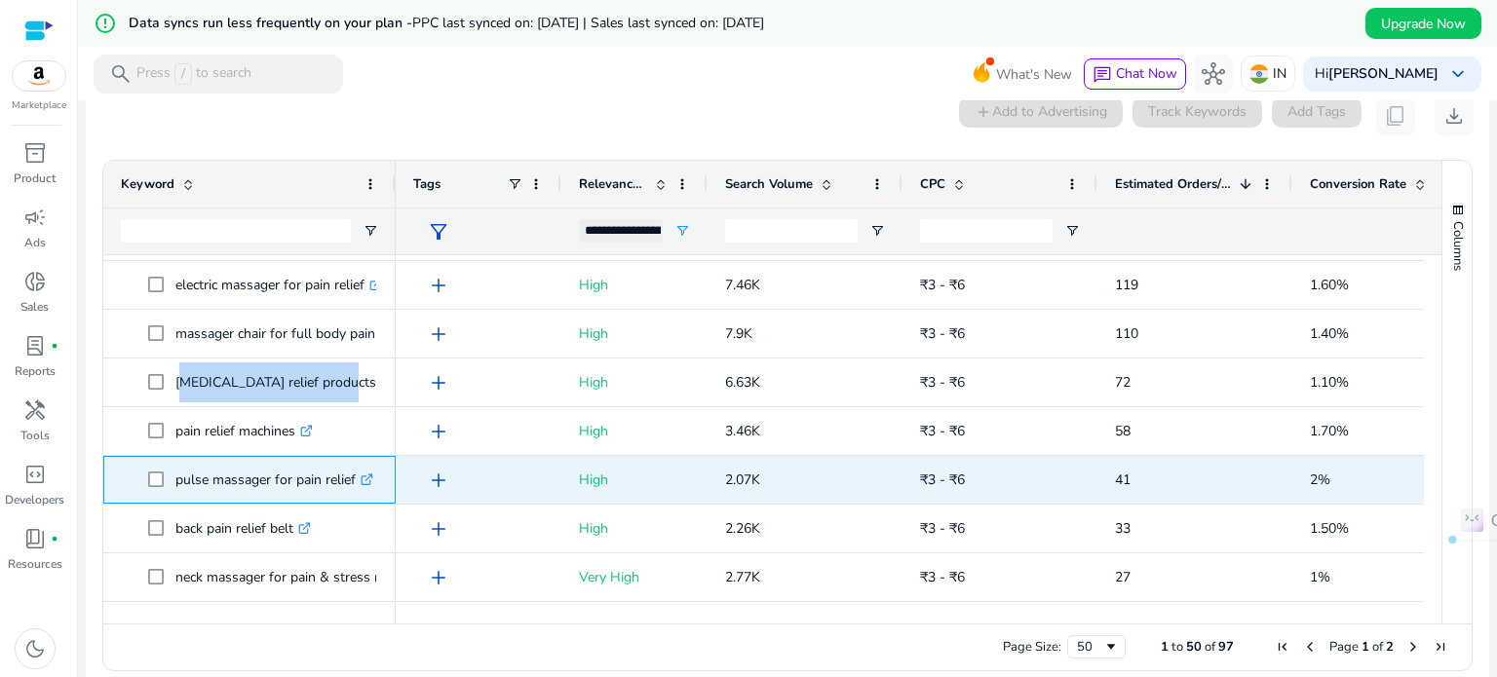
drag, startPoint x: 171, startPoint y: 479, endPoint x: 359, endPoint y: 479, distance: 188.1
click at [359, 479] on span "pulse massager for pain relief .st0{fill:#2c8af8}" at bounding box center [263, 480] width 230 height 40
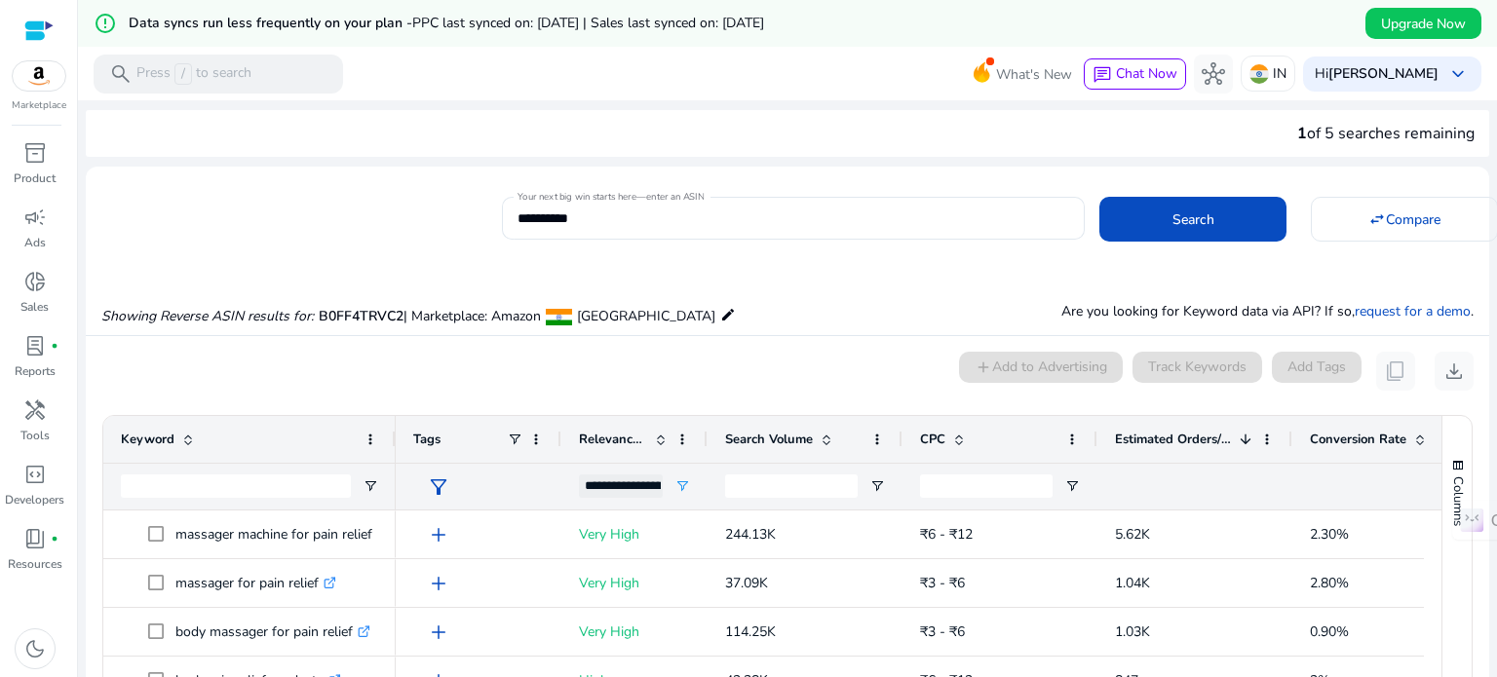
scroll to position [384, 0]
